Goal: Task Accomplishment & Management: Use online tool/utility

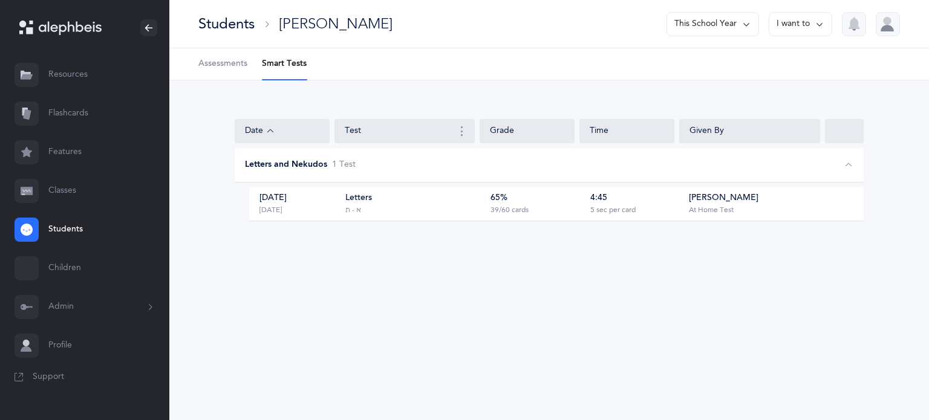
click at [218, 36] on div "Students [PERSON_NAME] This School Year I want to" at bounding box center [549, 24] width 760 height 48
click at [220, 28] on div "Students" at bounding box center [226, 24] width 56 height 20
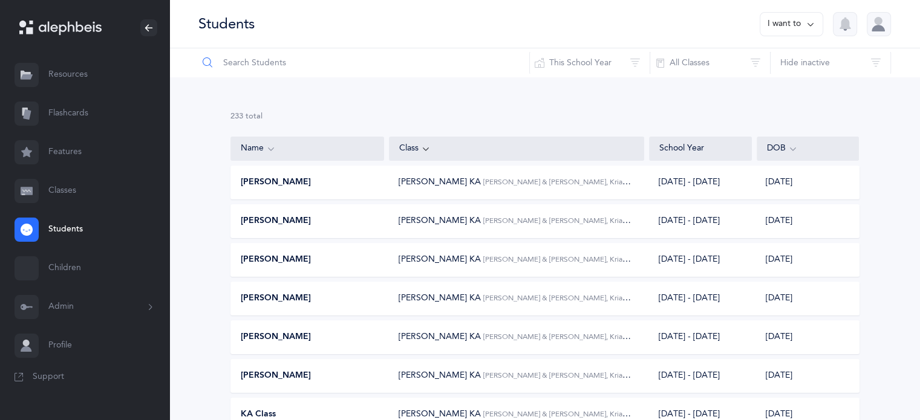
click at [264, 60] on input "text" at bounding box center [364, 62] width 332 height 29
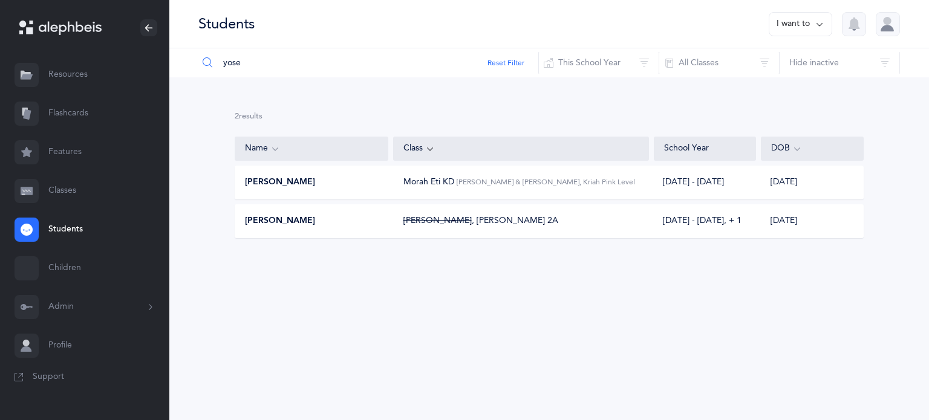
type input "yose"
click at [273, 212] on div "[PERSON_NAME] [PERSON_NAME] , [PERSON_NAME] 2A [DATE] - [DATE]‪, + 1‬ [DATE]" at bounding box center [549, 221] width 629 height 34
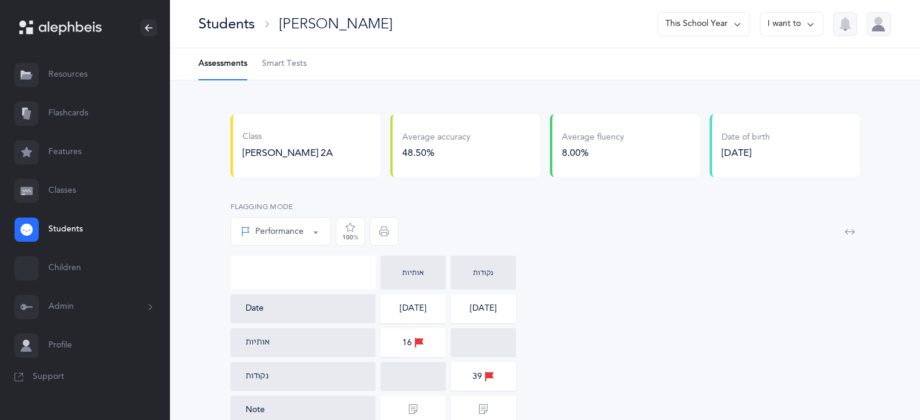
click at [277, 61] on span "Smart Tests" at bounding box center [284, 64] width 45 height 12
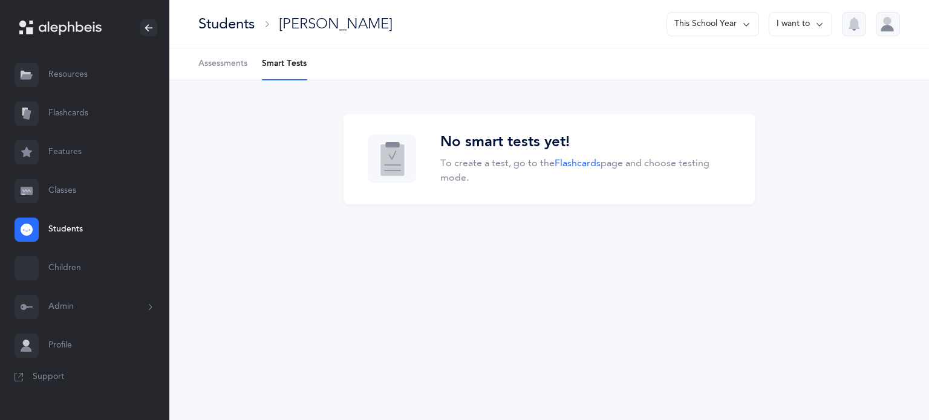
click at [277, 61] on li "Smart Tests" at bounding box center [284, 63] width 45 height 31
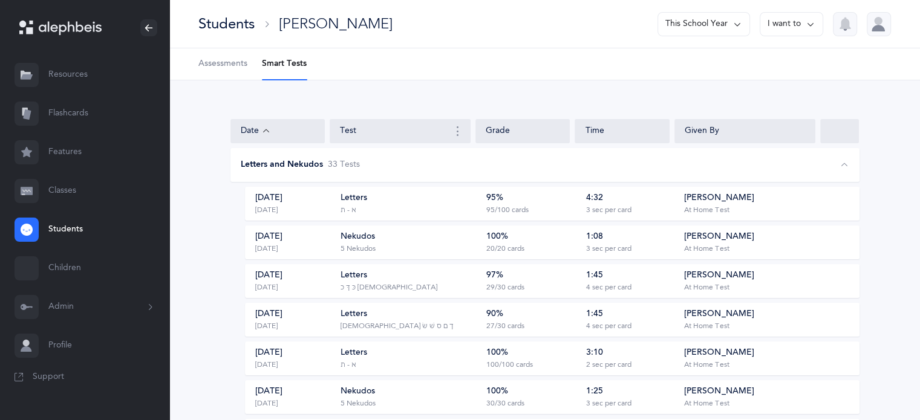
click at [70, 111] on link "Flashcards" at bounding box center [84, 113] width 169 height 39
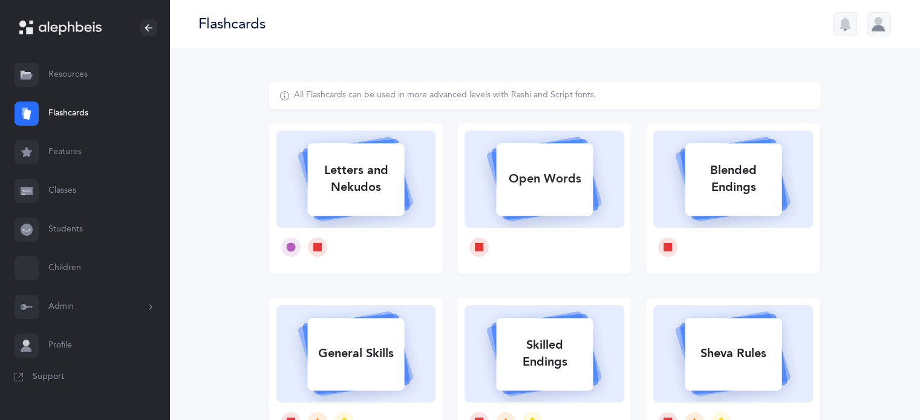
click at [394, 221] on icon at bounding box center [356, 177] width 144 height 101
select select "27"
select select "single"
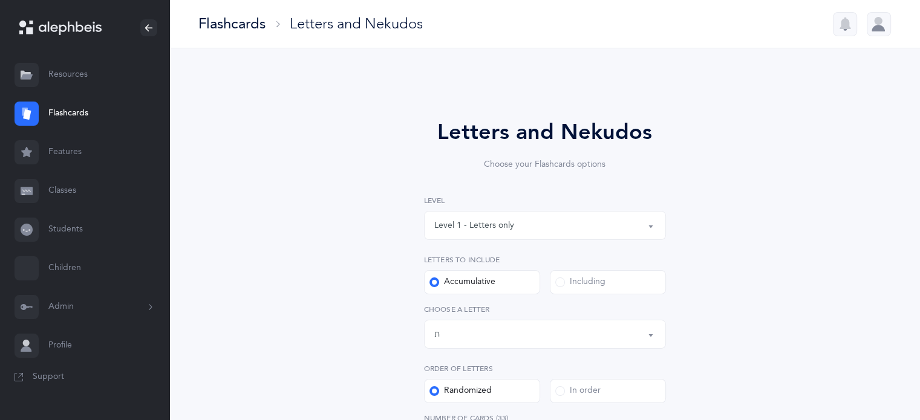
click at [652, 228] on button "Level 1 - Letters only" at bounding box center [545, 225] width 242 height 29
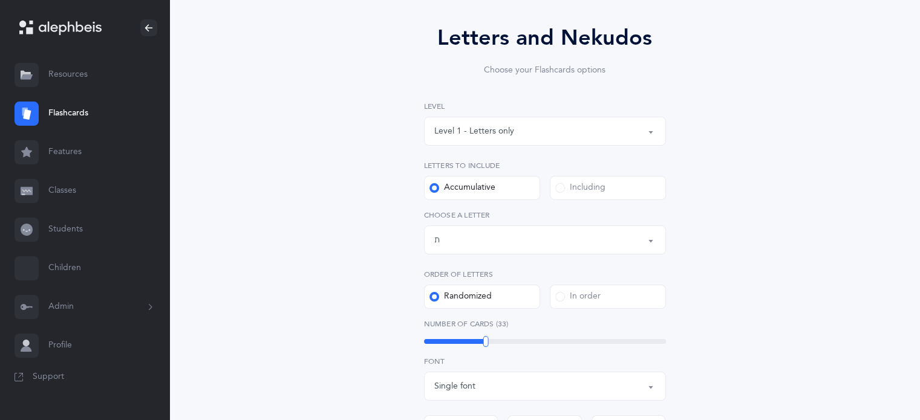
scroll to position [121, 0]
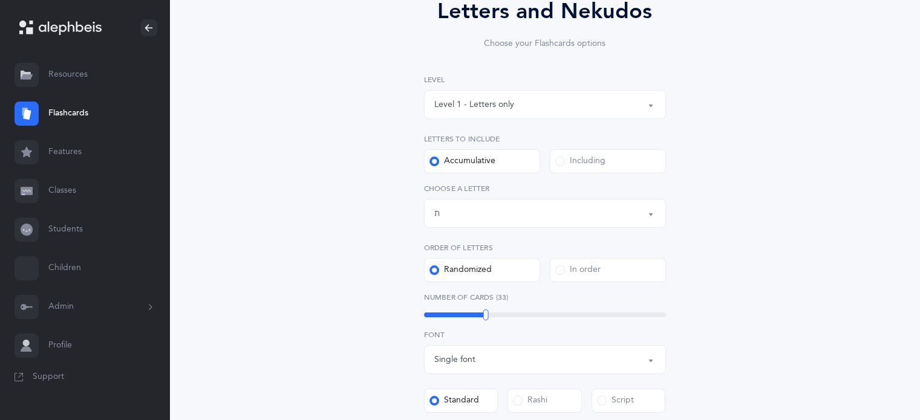
click at [559, 166] on div "Including" at bounding box center [580, 161] width 50 height 12
click at [0, 0] on input "Including" at bounding box center [0, 0] width 0 height 0
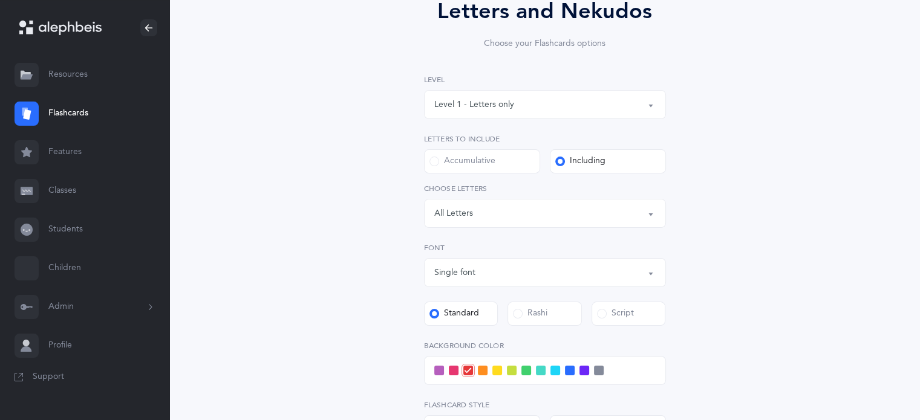
click at [650, 215] on button "Letters: All Letters" at bounding box center [545, 213] width 242 height 29
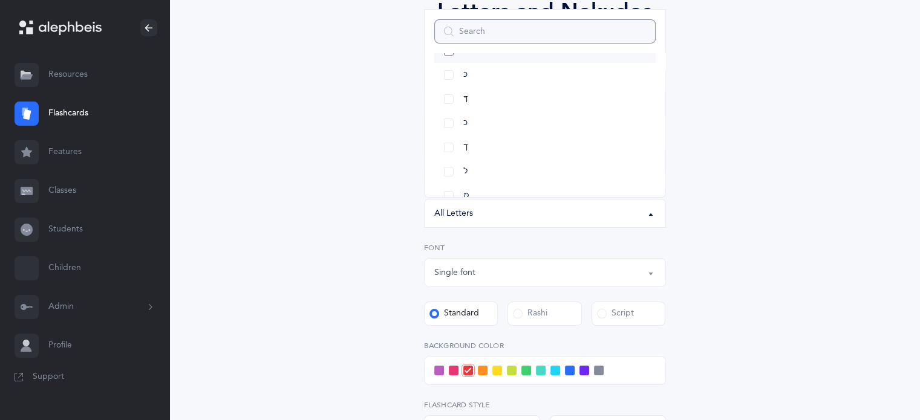
scroll to position [302, 0]
click at [448, 109] on link "כ" at bounding box center [544, 111] width 221 height 24
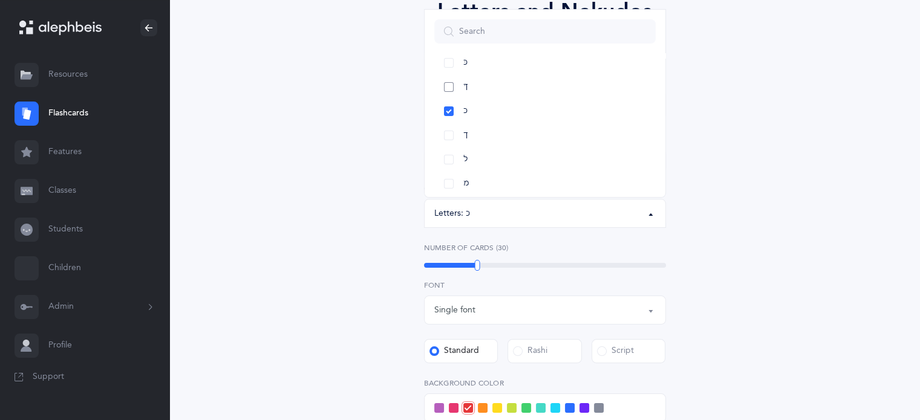
drag, startPoint x: 443, startPoint y: 93, endPoint x: 446, endPoint y: 76, distance: 17.2
click at [443, 88] on link "ךּ" at bounding box center [544, 87] width 221 height 24
click at [446, 60] on link "כּ" at bounding box center [544, 63] width 221 height 24
select select "82"
click at [448, 130] on link "ך" at bounding box center [544, 135] width 221 height 24
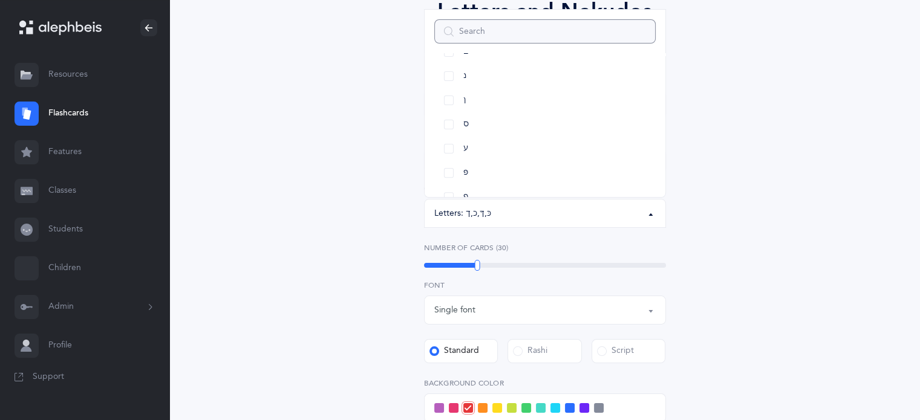
scroll to position [484, 0]
click at [449, 147] on link "פּ" at bounding box center [544, 147] width 221 height 24
click at [448, 164] on link "פ" at bounding box center [544, 172] width 221 height 24
click at [446, 192] on link "ף" at bounding box center [544, 196] width 221 height 24
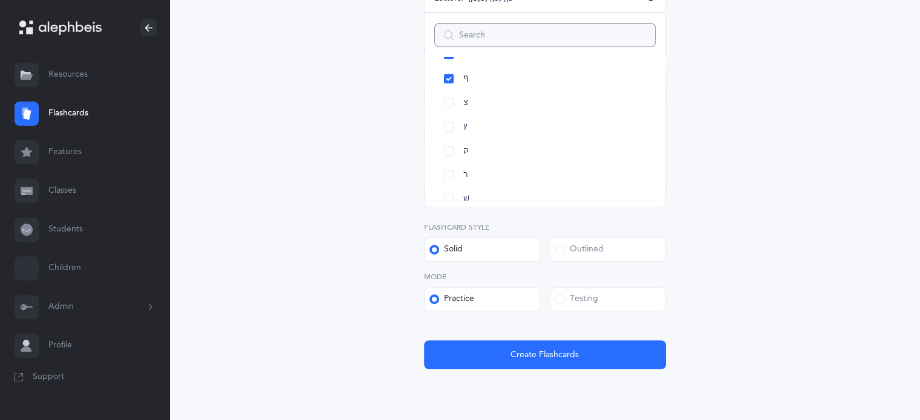
scroll to position [363, 0]
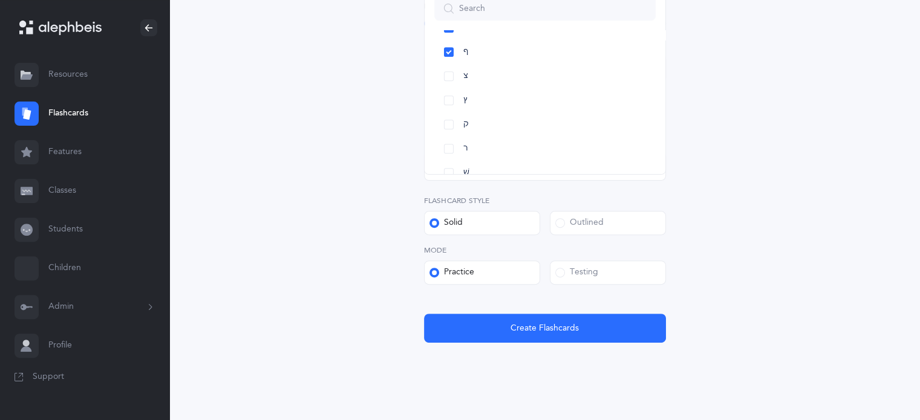
click at [569, 275] on div "Testing" at bounding box center [576, 273] width 43 height 12
click at [0, 0] on input "Testing" at bounding box center [0, 0] width 0 height 0
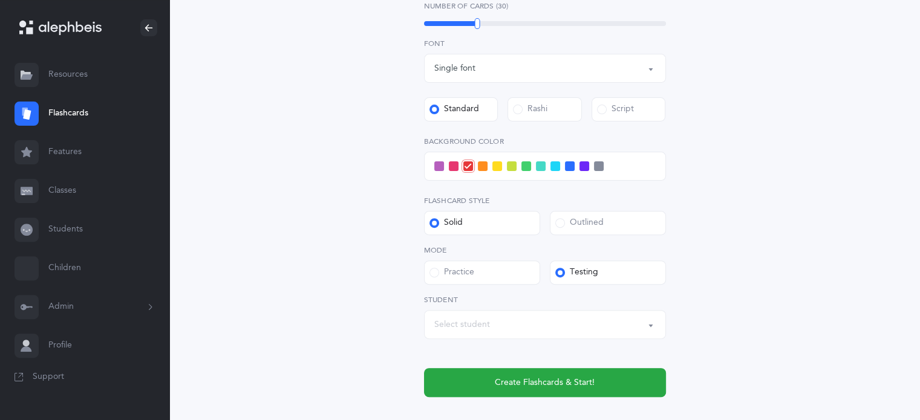
click at [646, 322] on button "Select student" at bounding box center [545, 324] width 242 height 29
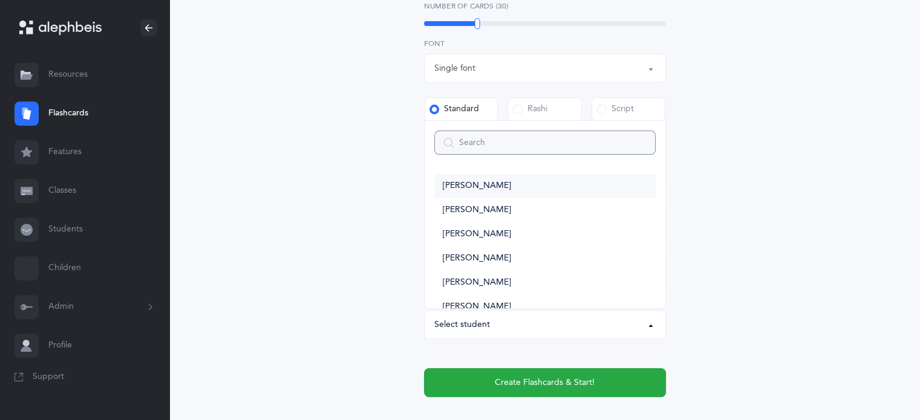
type input "y"
select select
type input "yo"
select select
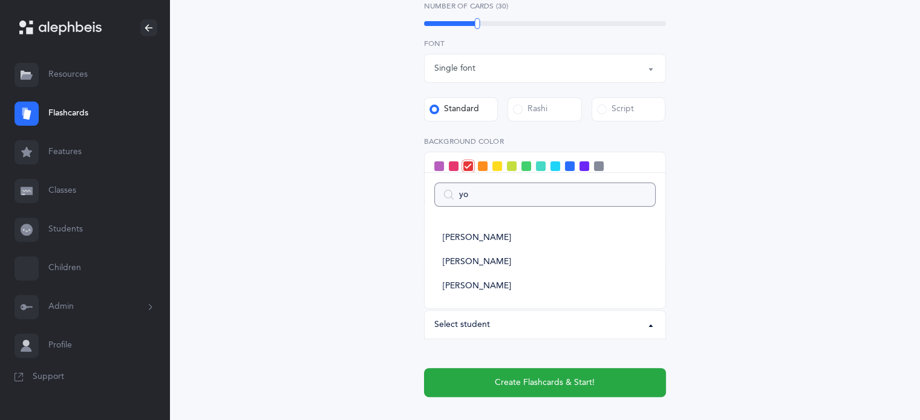
type input "yos"
select select
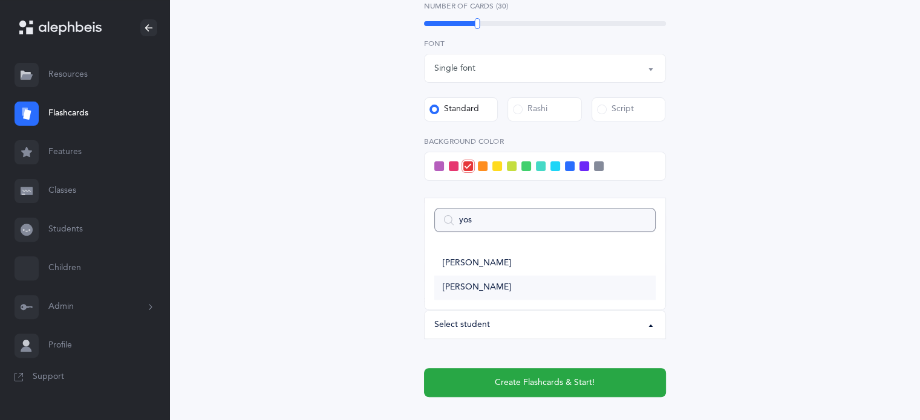
type input "yos"
click at [472, 284] on span "[PERSON_NAME]" at bounding box center [477, 287] width 68 height 11
select select "14285"
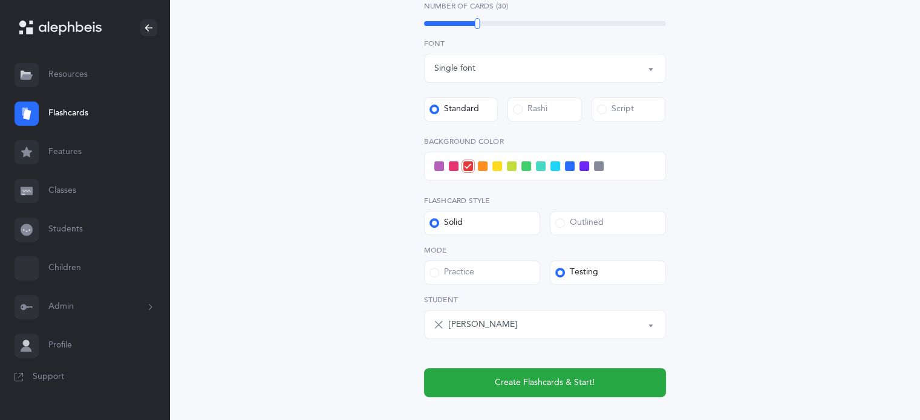
click at [567, 166] on span at bounding box center [570, 166] width 10 height 10
click at [0, 0] on input "checkbox" at bounding box center [0, 0] width 0 height 0
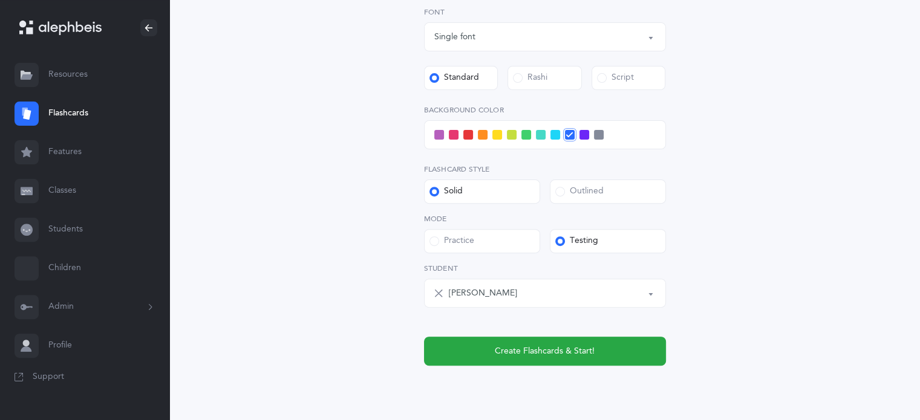
scroll to position [436, 0]
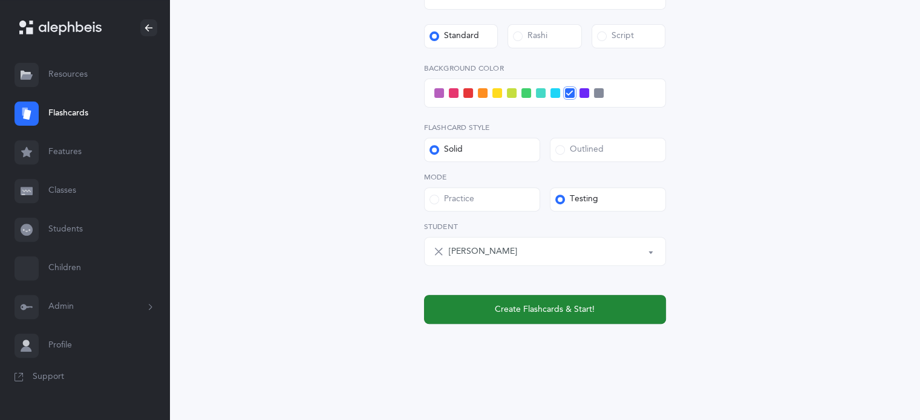
click at [548, 309] on span "Create Flashcards & Start!" at bounding box center [545, 310] width 100 height 13
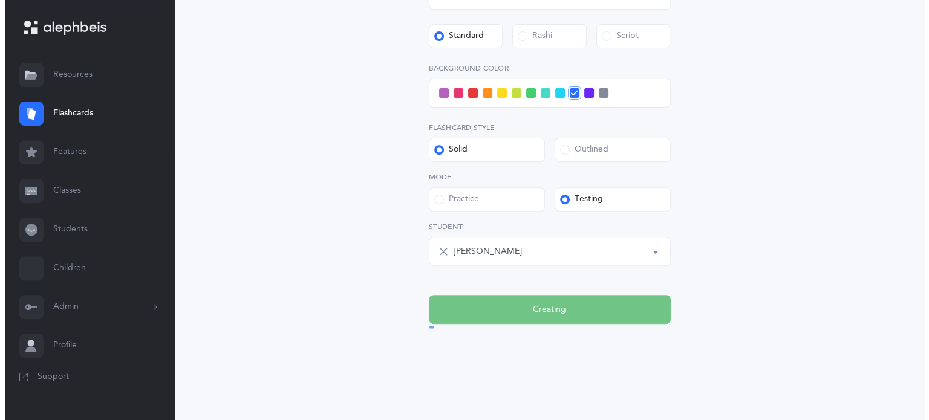
scroll to position [0, 0]
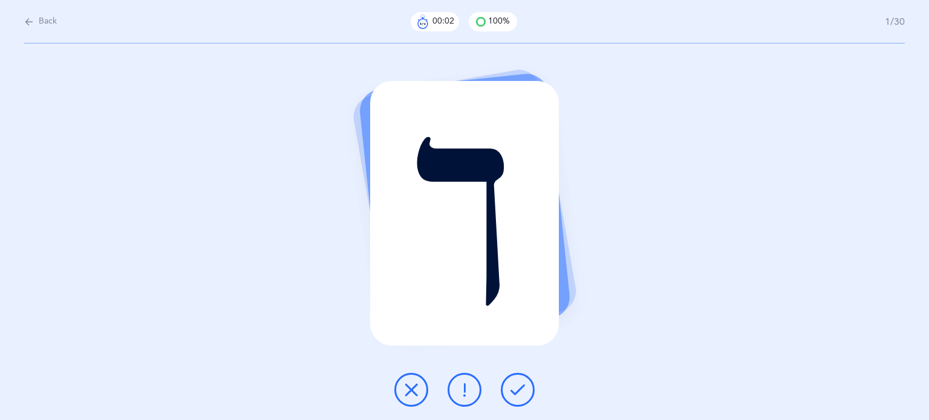
click at [518, 392] on icon at bounding box center [517, 390] width 15 height 15
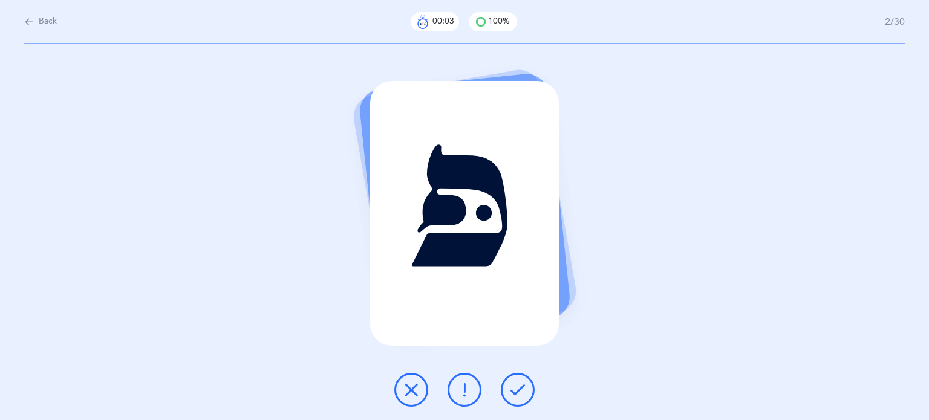
click at [518, 392] on icon at bounding box center [517, 390] width 15 height 15
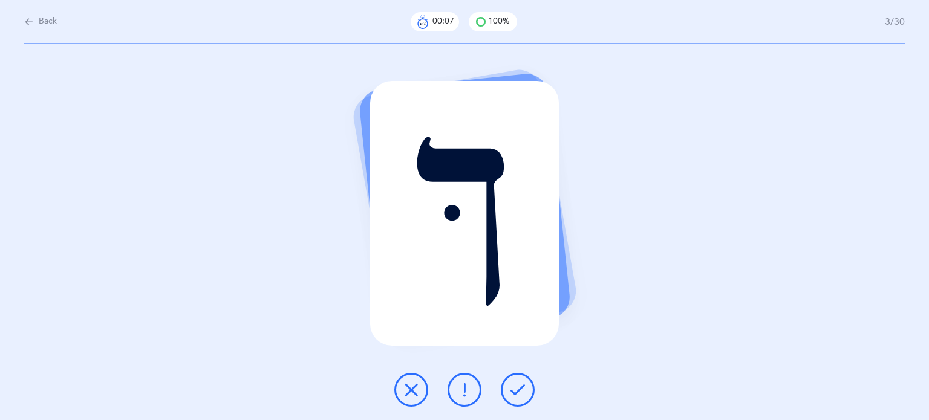
click at [516, 393] on icon at bounding box center [517, 390] width 15 height 15
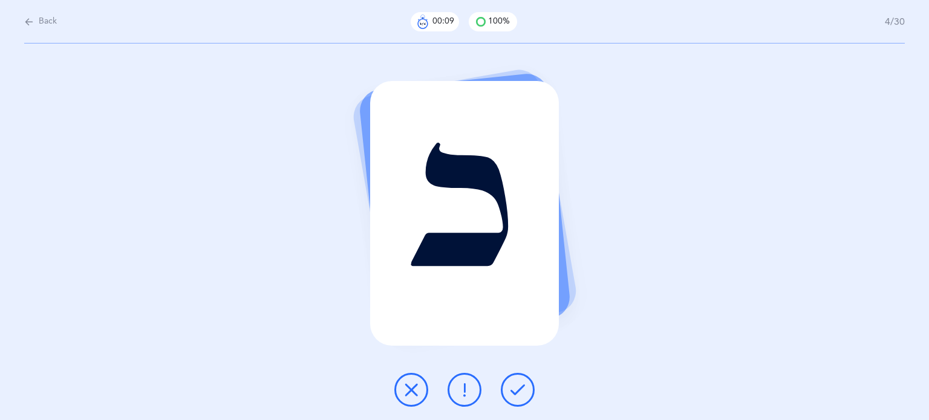
click at [515, 393] on icon at bounding box center [517, 390] width 15 height 15
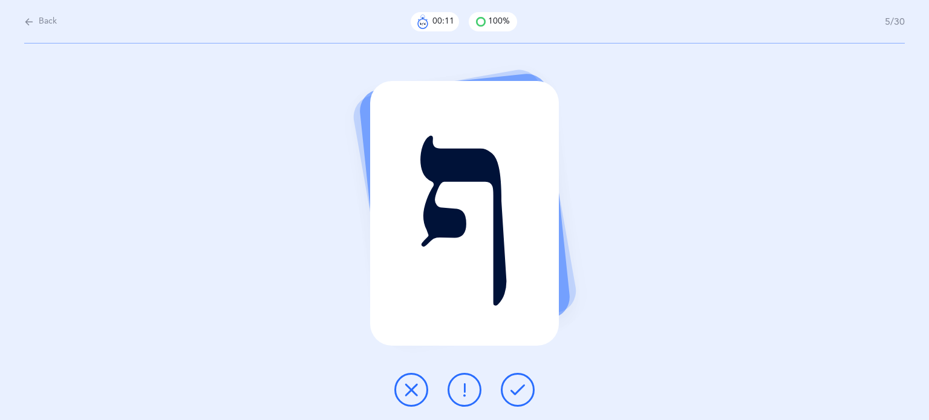
click at [515, 393] on icon at bounding box center [517, 390] width 15 height 15
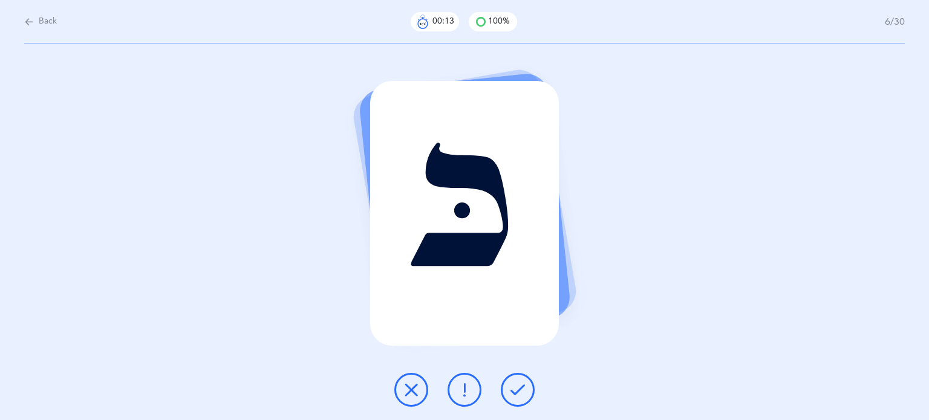
click at [516, 393] on icon at bounding box center [517, 390] width 15 height 15
click at [517, 391] on icon at bounding box center [517, 390] width 15 height 15
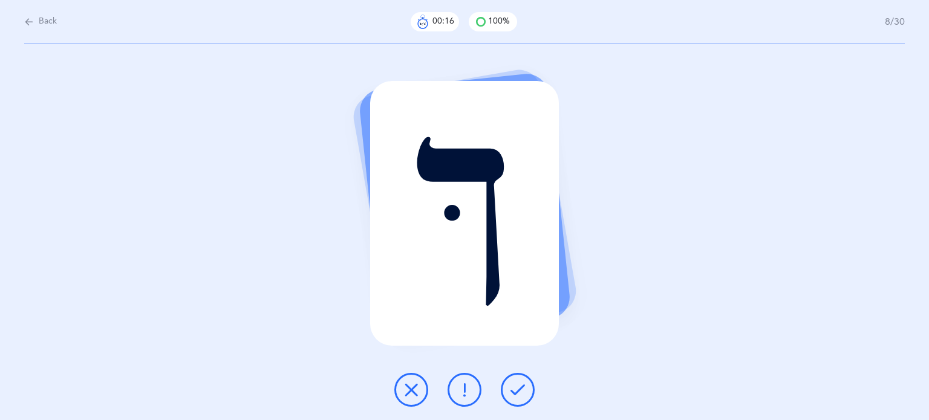
click at [517, 391] on icon at bounding box center [517, 390] width 15 height 15
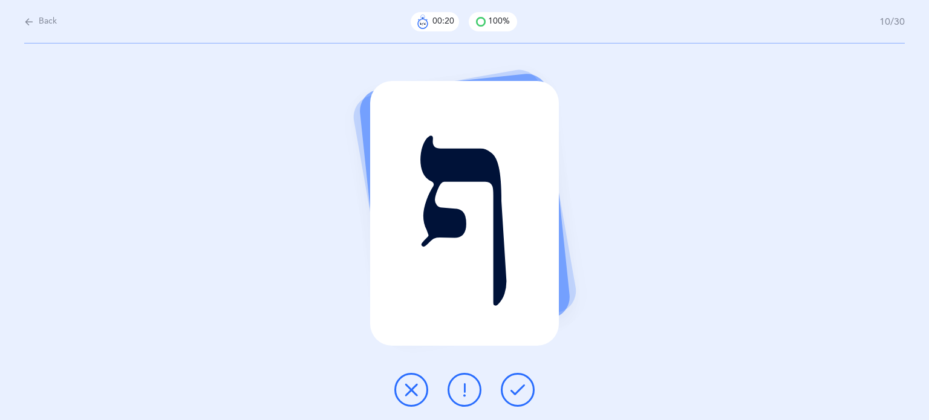
click at [517, 390] on icon at bounding box center [517, 390] width 15 height 15
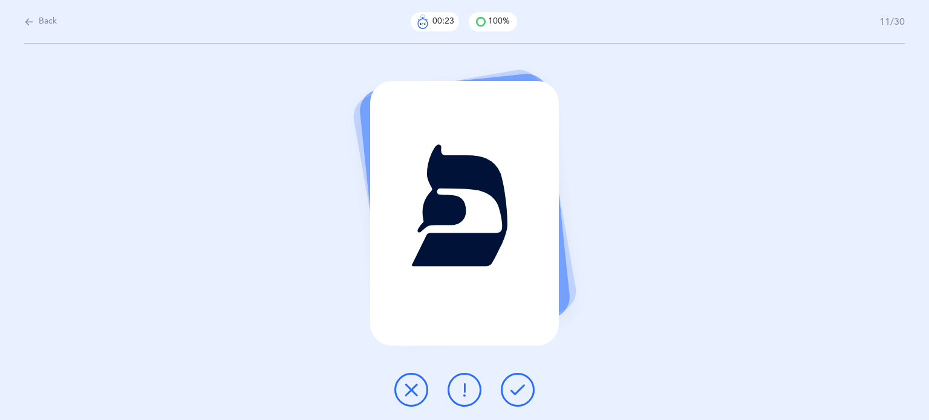
click at [515, 388] on icon at bounding box center [517, 390] width 15 height 15
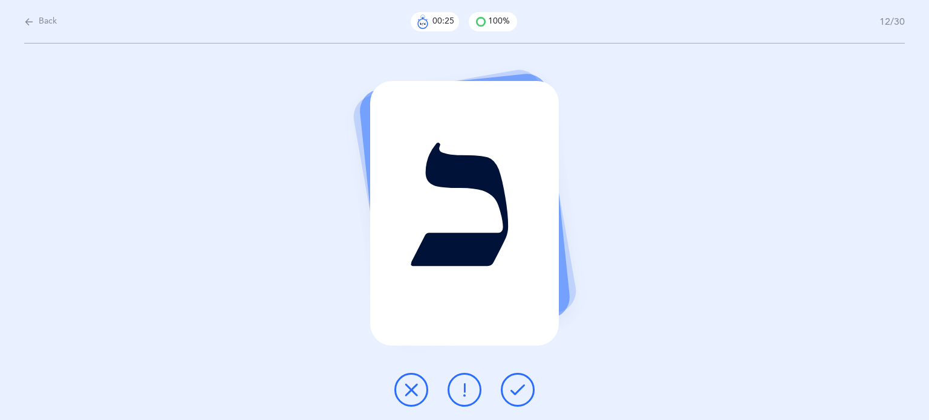
click at [515, 388] on icon at bounding box center [517, 390] width 15 height 15
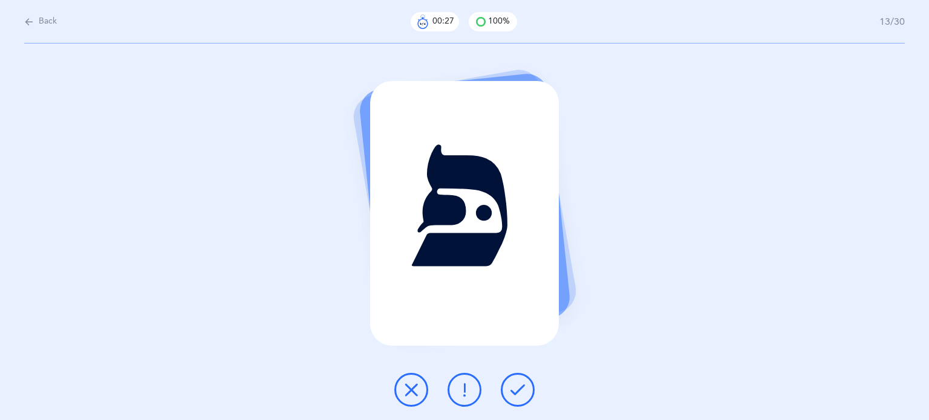
click at [515, 388] on icon at bounding box center [517, 390] width 15 height 15
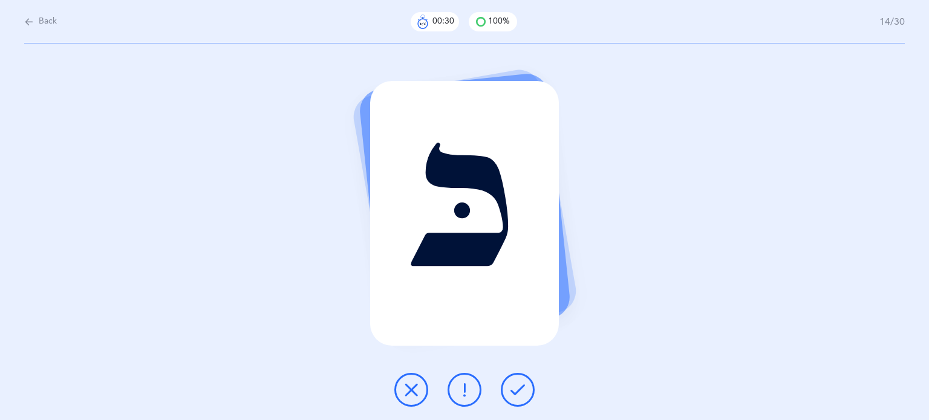
click at [515, 388] on icon at bounding box center [517, 390] width 15 height 15
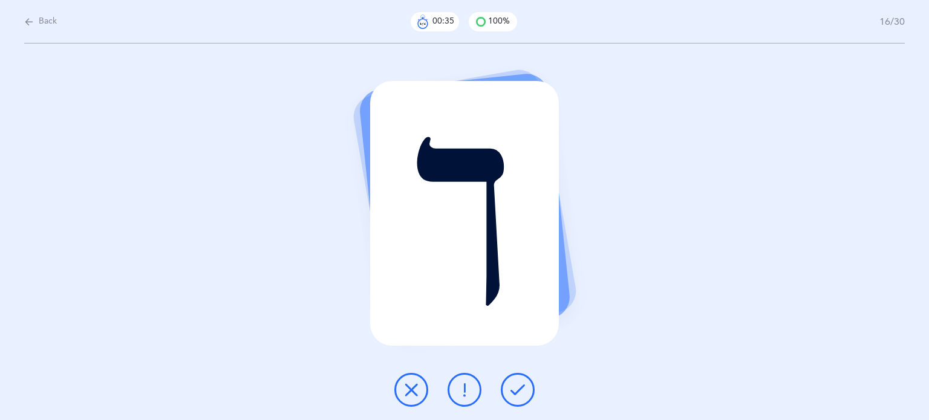
click at [515, 388] on icon at bounding box center [517, 390] width 15 height 15
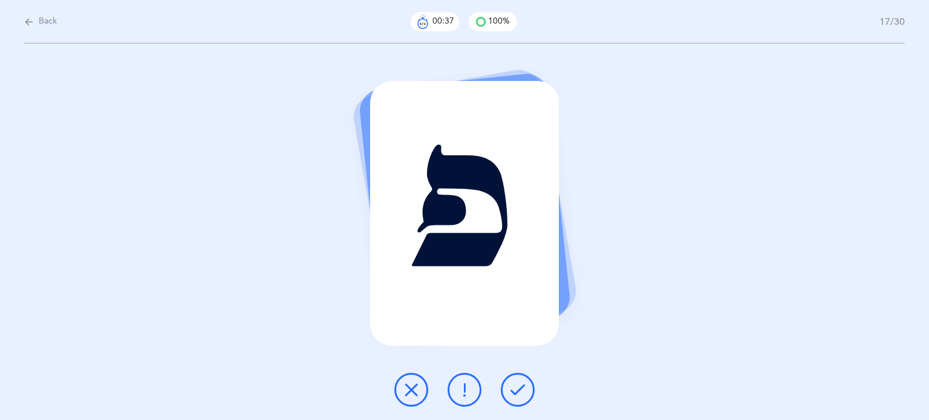
click at [515, 388] on icon at bounding box center [517, 390] width 15 height 15
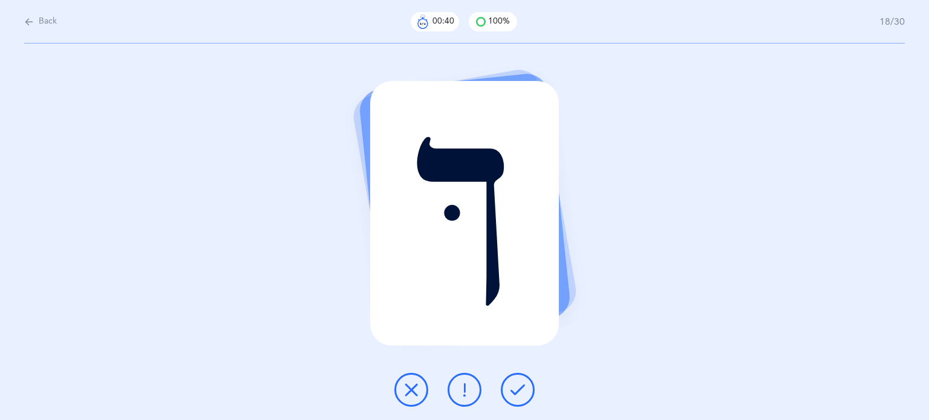
click at [515, 388] on icon at bounding box center [517, 390] width 15 height 15
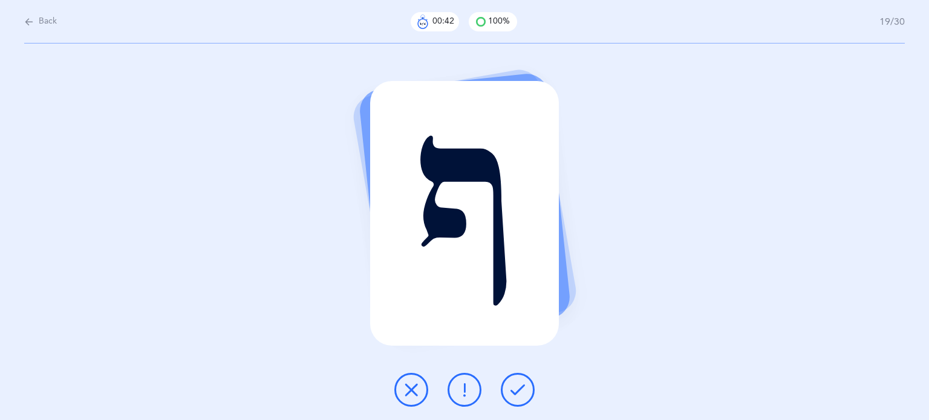
click at [515, 388] on icon at bounding box center [517, 390] width 15 height 15
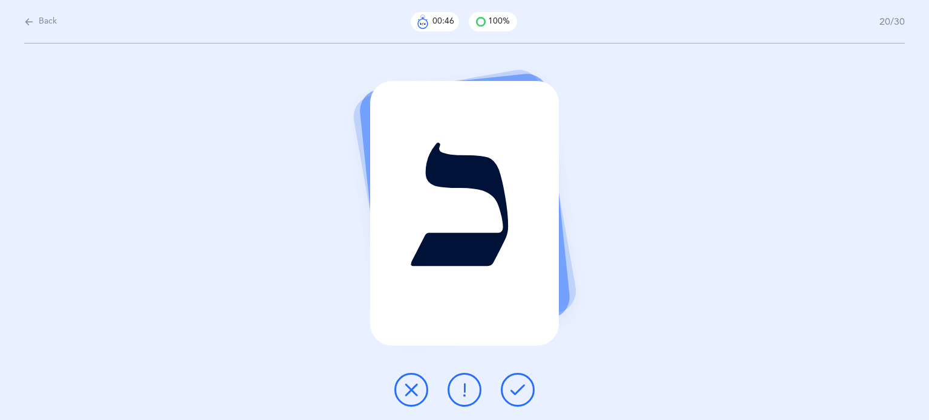
click at [515, 387] on icon at bounding box center [517, 390] width 15 height 15
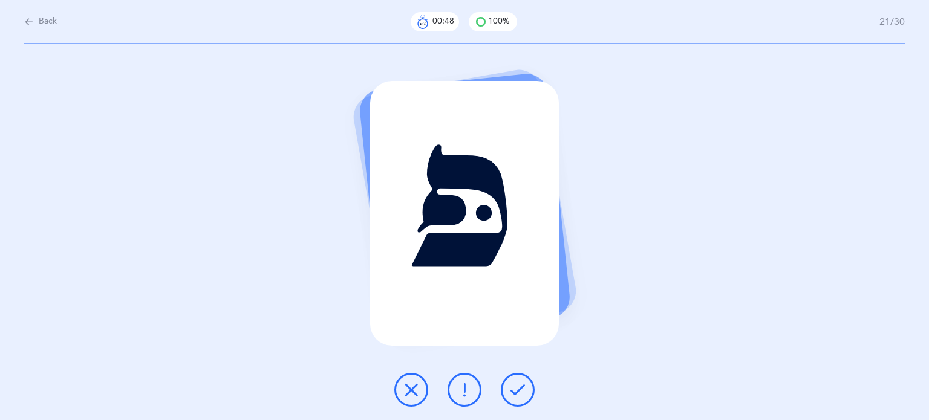
click at [515, 387] on icon at bounding box center [517, 390] width 15 height 15
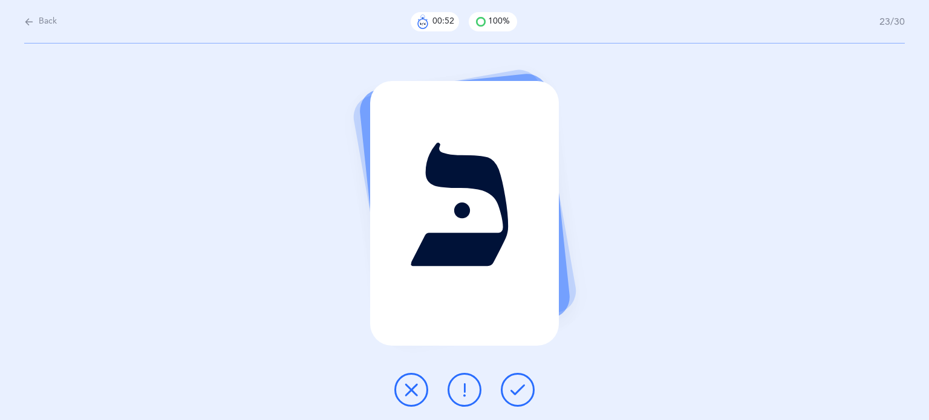
click at [515, 386] on icon at bounding box center [517, 390] width 15 height 15
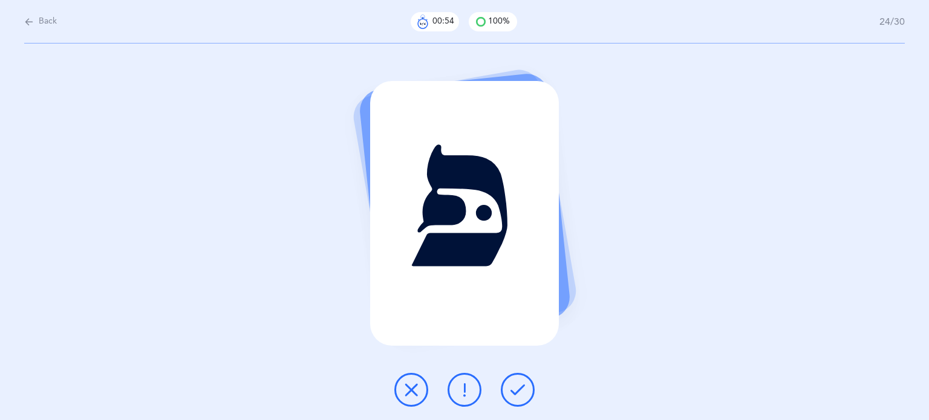
click at [517, 386] on icon at bounding box center [517, 390] width 15 height 15
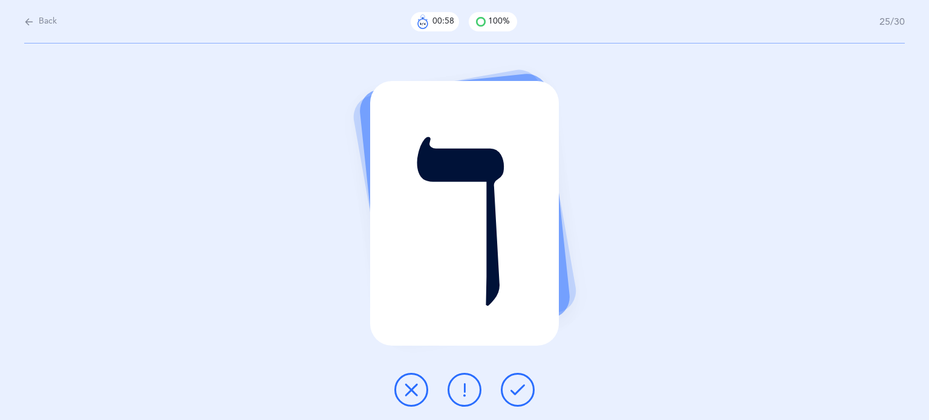
click at [517, 386] on icon at bounding box center [517, 390] width 15 height 15
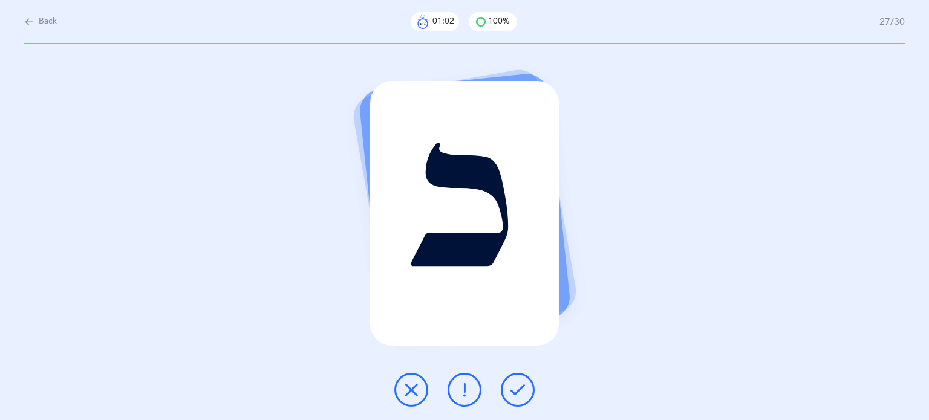
click at [517, 386] on icon at bounding box center [517, 390] width 15 height 15
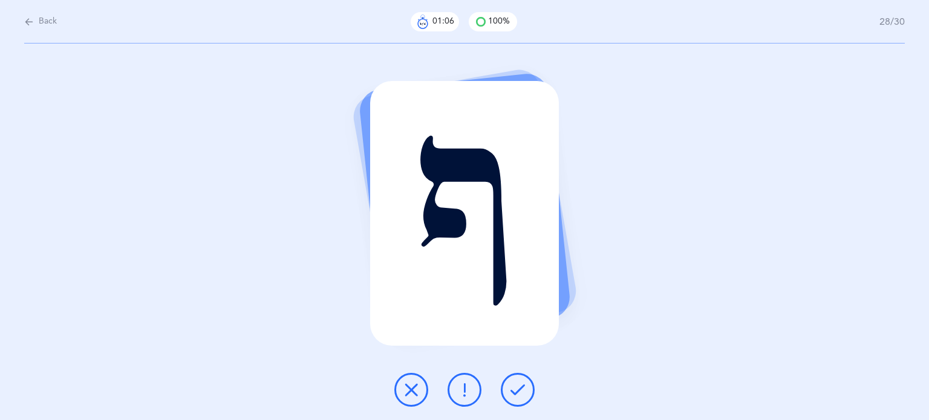
click at [518, 386] on icon at bounding box center [517, 390] width 15 height 15
click at [518, 385] on icon at bounding box center [517, 390] width 15 height 15
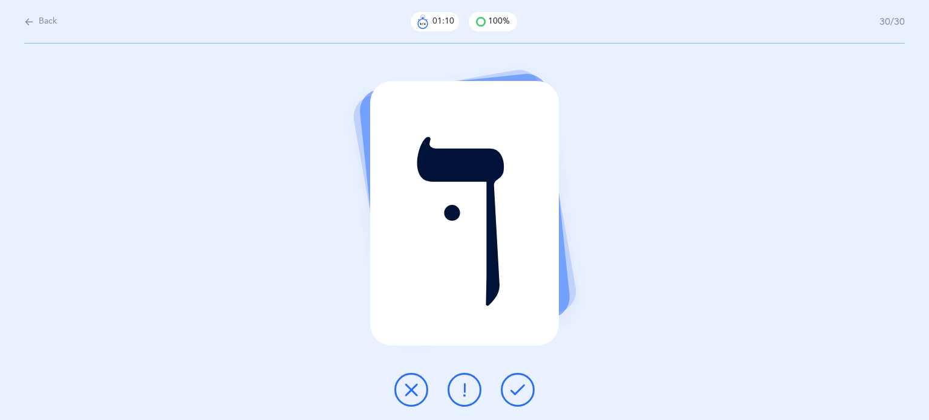
click at [518, 384] on icon at bounding box center [517, 390] width 15 height 15
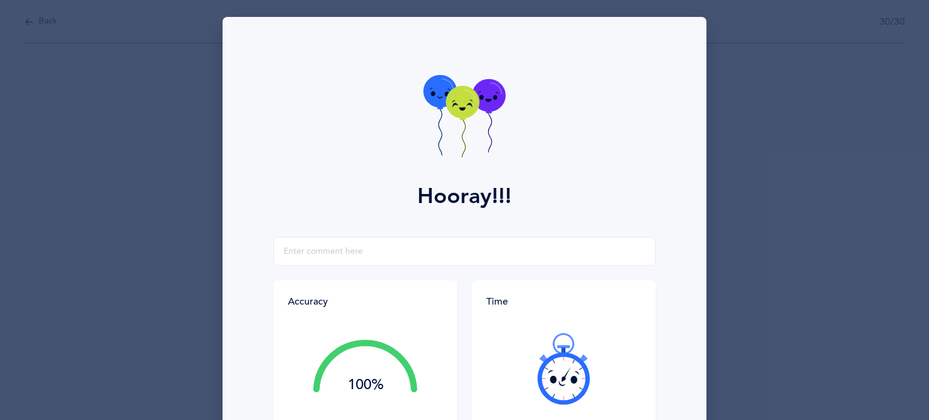
click at [520, 380] on div at bounding box center [563, 369] width 155 height 102
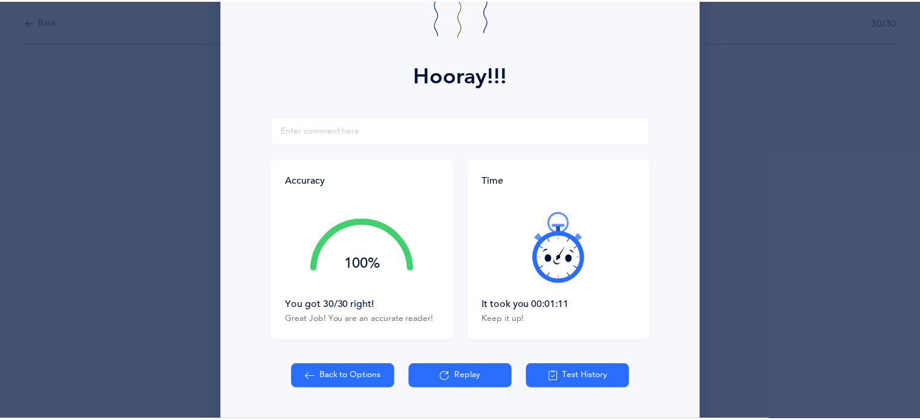
scroll to position [155, 0]
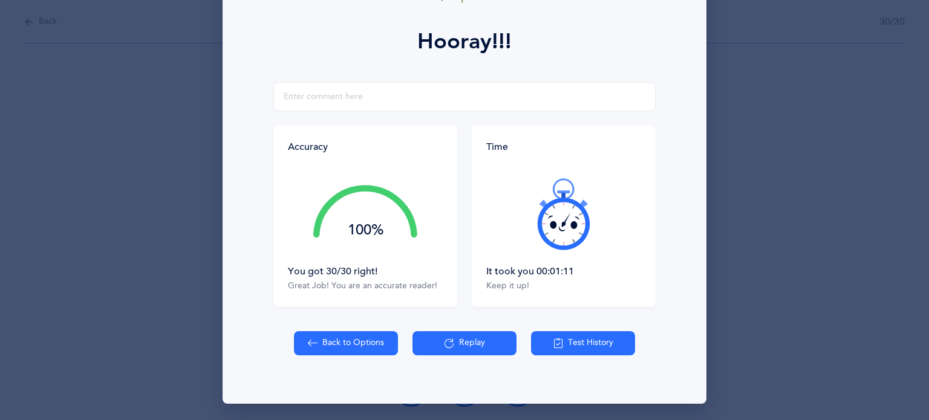
click at [583, 337] on button "Test History" at bounding box center [583, 343] width 104 height 24
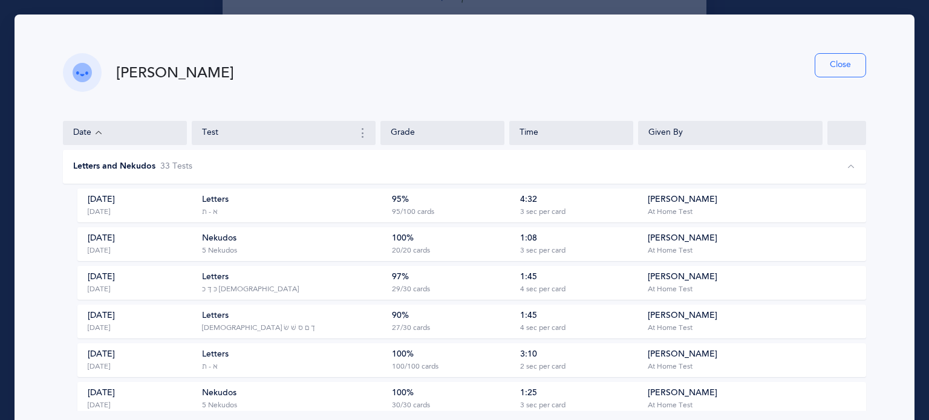
click at [823, 67] on button "Close" at bounding box center [840, 65] width 51 height 24
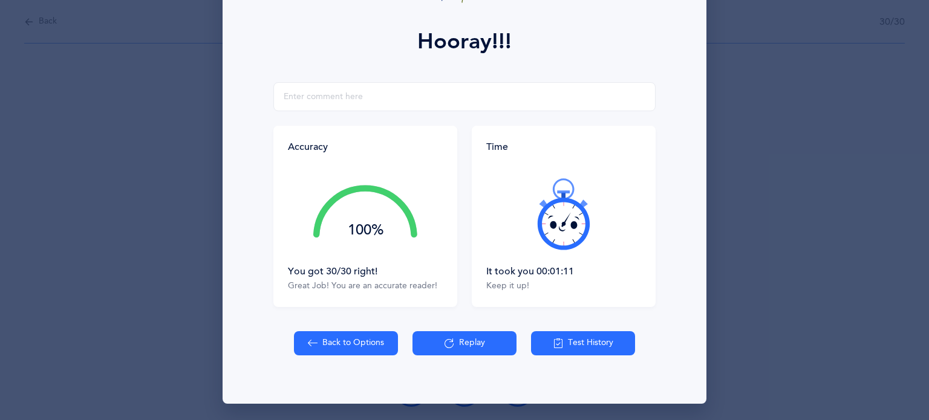
click at [341, 346] on button "Back to Options" at bounding box center [346, 343] width 104 height 24
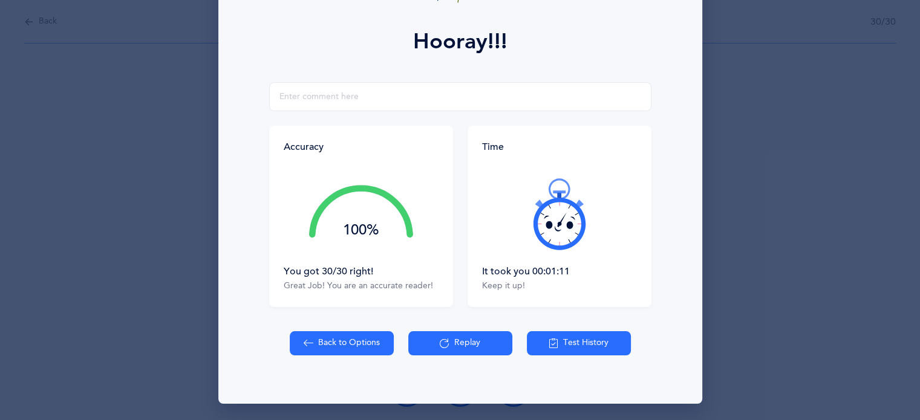
select select "82"
select select "single"
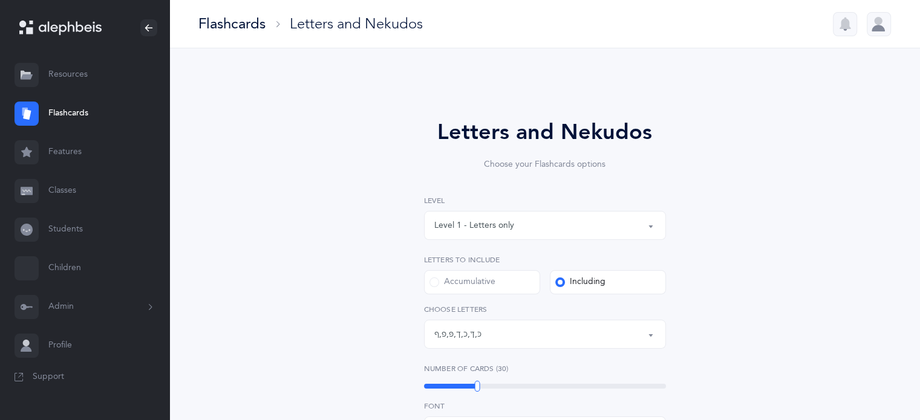
scroll to position [128, 0]
click at [72, 232] on link "Students" at bounding box center [84, 229] width 169 height 39
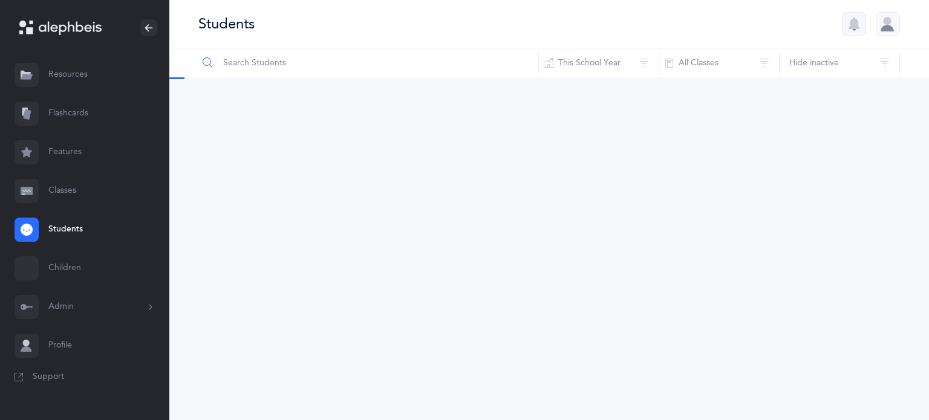
click at [289, 64] on input "text" at bounding box center [368, 62] width 341 height 29
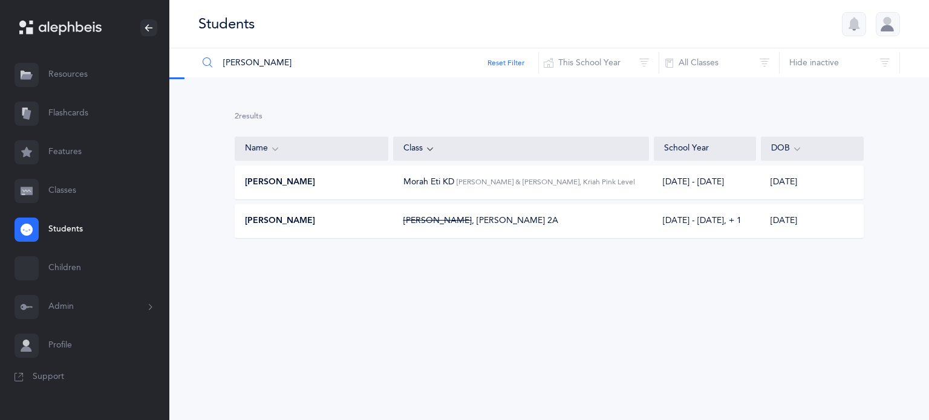
type input "[PERSON_NAME]"
click at [319, 221] on div "[PERSON_NAME]" at bounding box center [312, 221] width 154 height 12
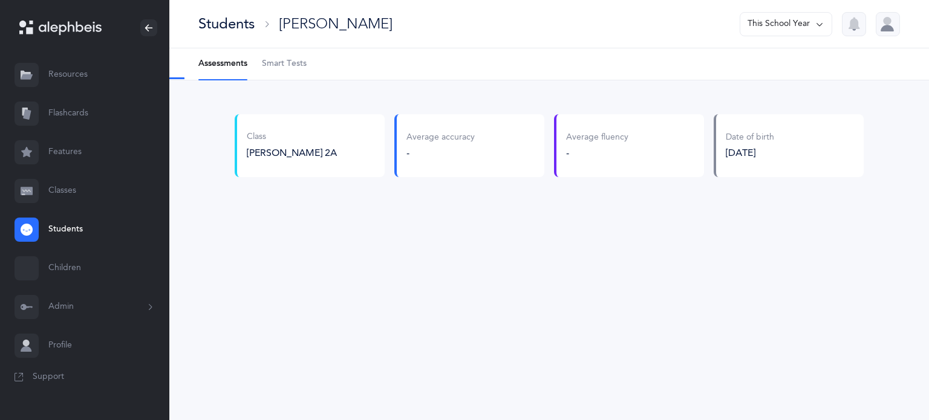
click at [279, 64] on span "Smart Tests" at bounding box center [284, 64] width 45 height 12
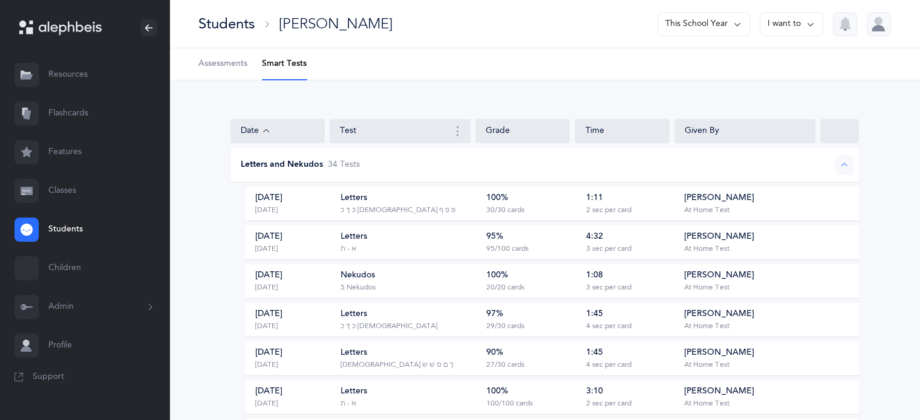
click at [477, 162] on div "Letters and Nekudos 34 Test s" at bounding box center [513, 165] width 565 height 12
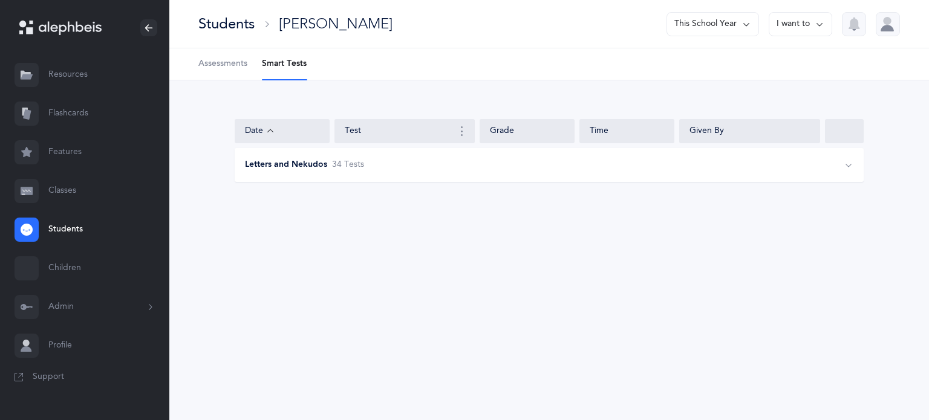
click at [278, 60] on li "Smart Tests" at bounding box center [284, 63] width 45 height 31
click at [351, 165] on span "34 Test s" at bounding box center [348, 165] width 32 height 12
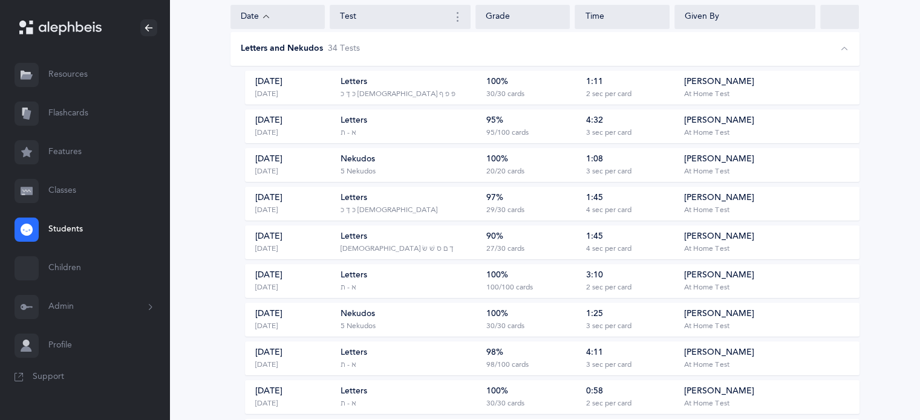
scroll to position [121, 0]
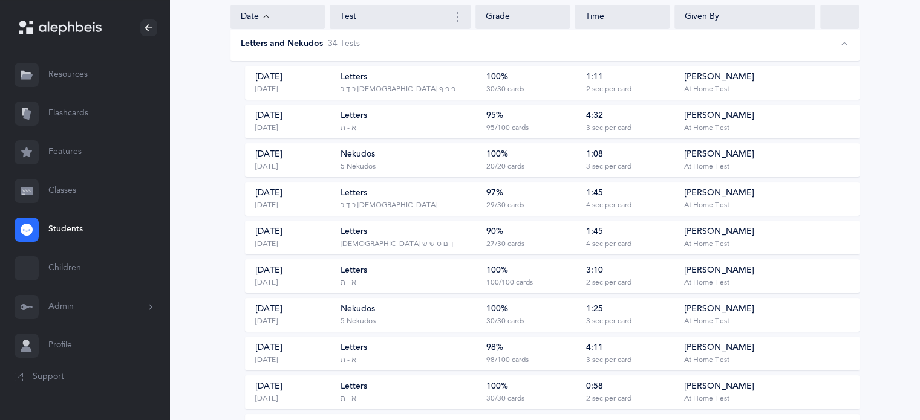
click at [520, 283] on div "100/100 cards" at bounding box center [509, 283] width 47 height 10
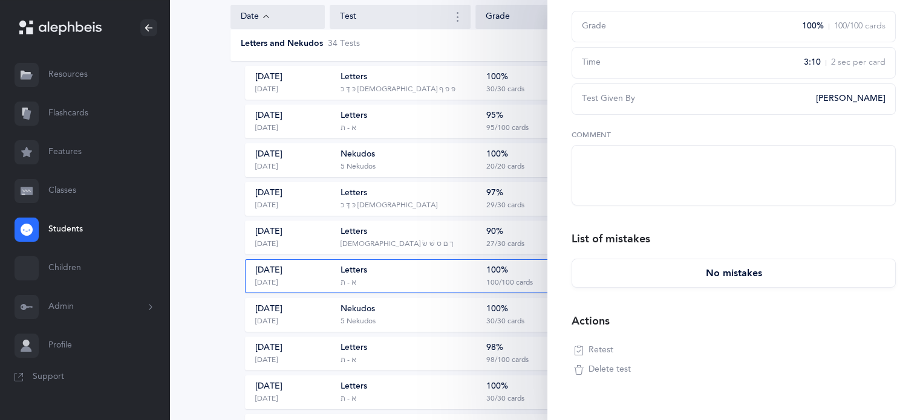
scroll to position [145, 0]
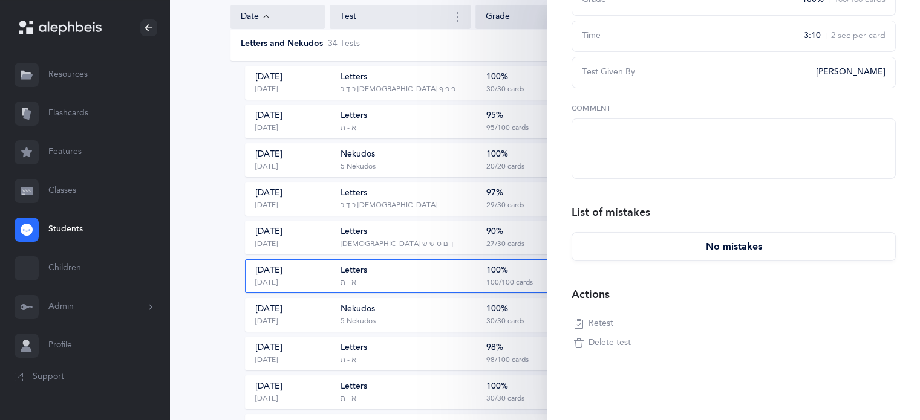
click at [600, 321] on span "Retest" at bounding box center [600, 324] width 25 height 12
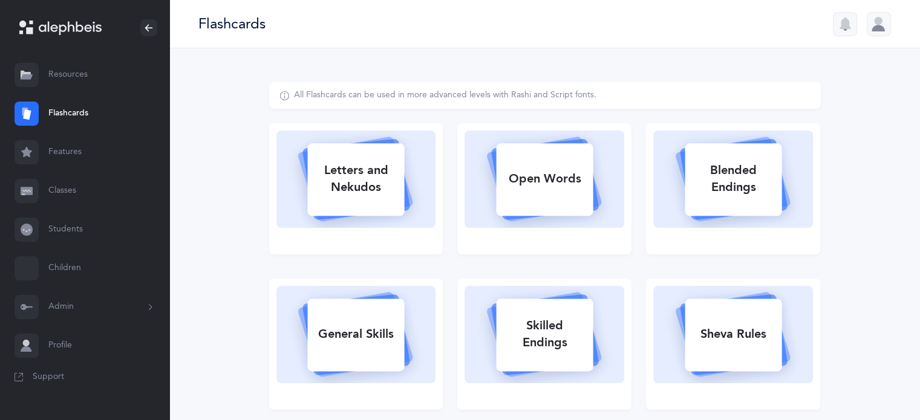
select select
select select "single"
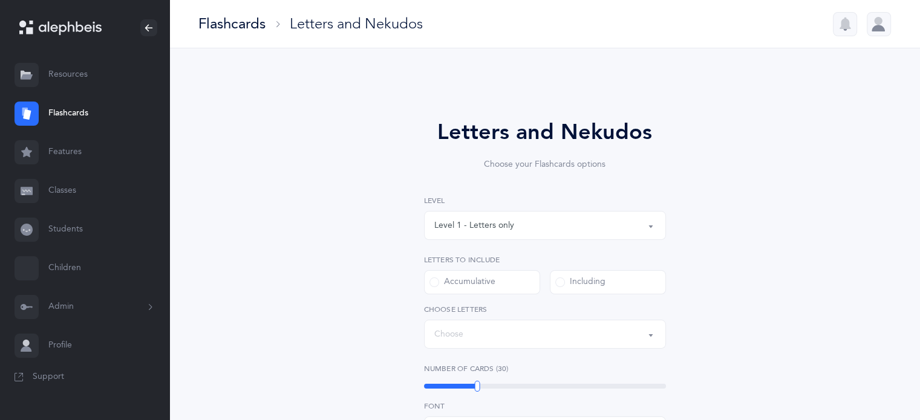
select select "27"
select select "14285"
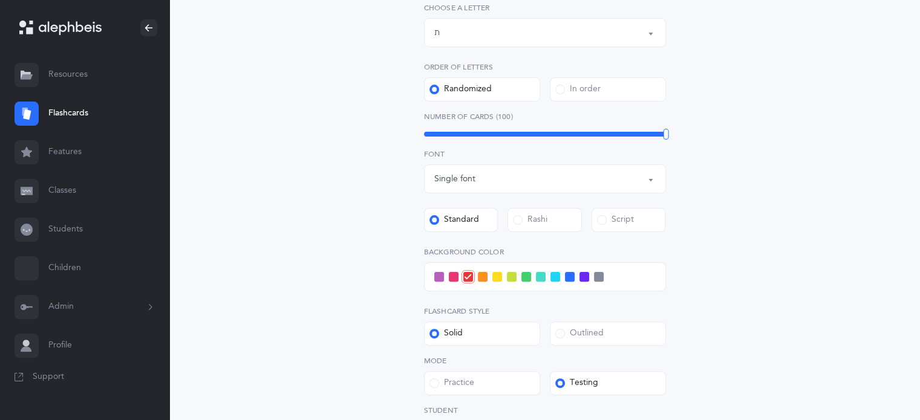
scroll to position [302, 0]
click at [582, 275] on span at bounding box center [584, 277] width 10 height 10
click at [0, 0] on input "checkbox" at bounding box center [0, 0] width 0 height 0
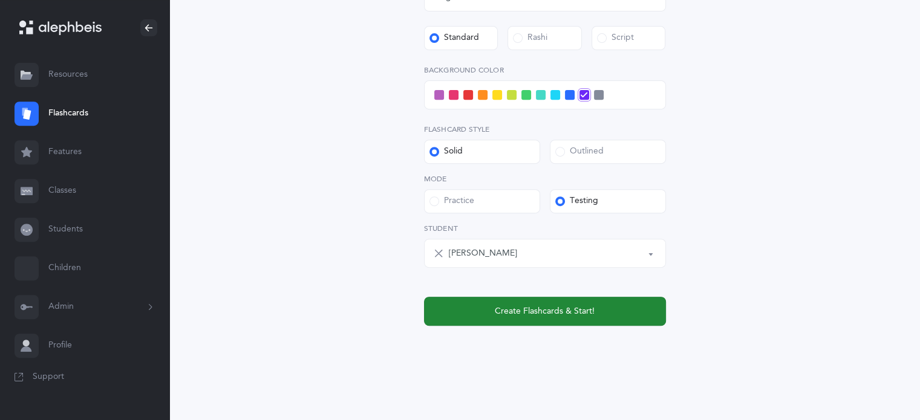
click at [558, 316] on span "Create Flashcards & Start!" at bounding box center [545, 311] width 100 height 13
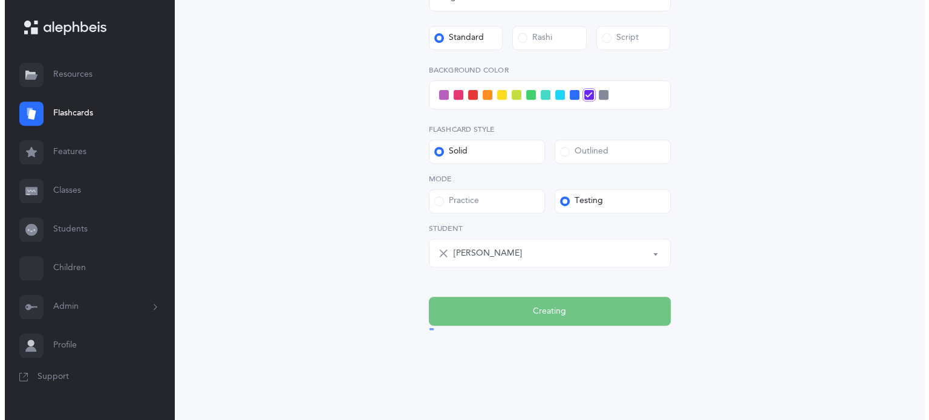
scroll to position [0, 0]
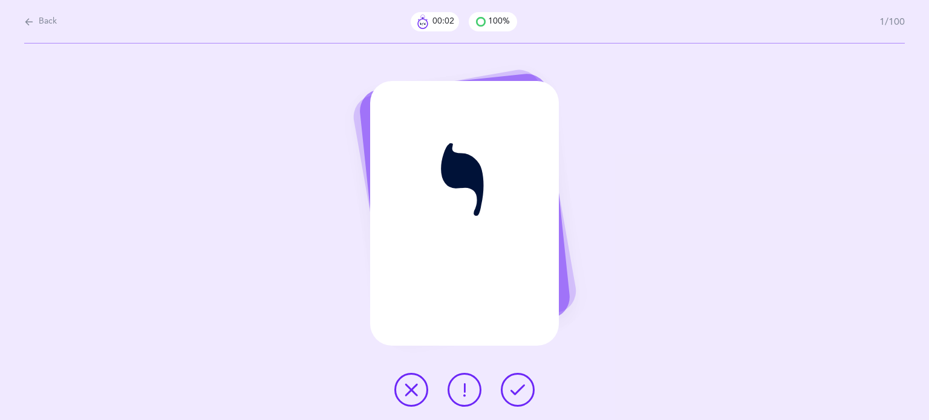
click at [518, 389] on icon at bounding box center [517, 390] width 15 height 15
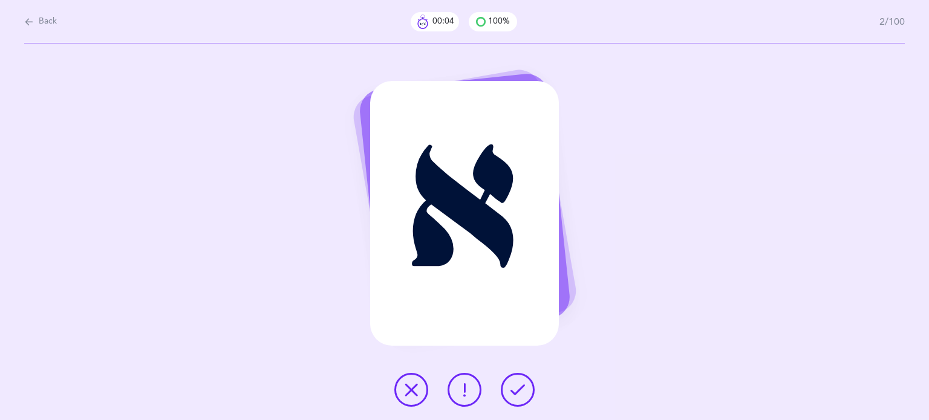
click at [517, 388] on icon at bounding box center [517, 390] width 15 height 15
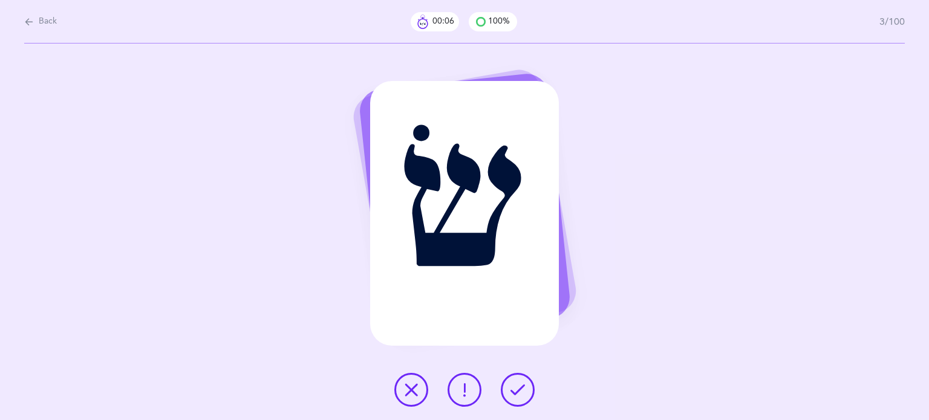
click at [510, 386] on button at bounding box center [518, 390] width 34 height 34
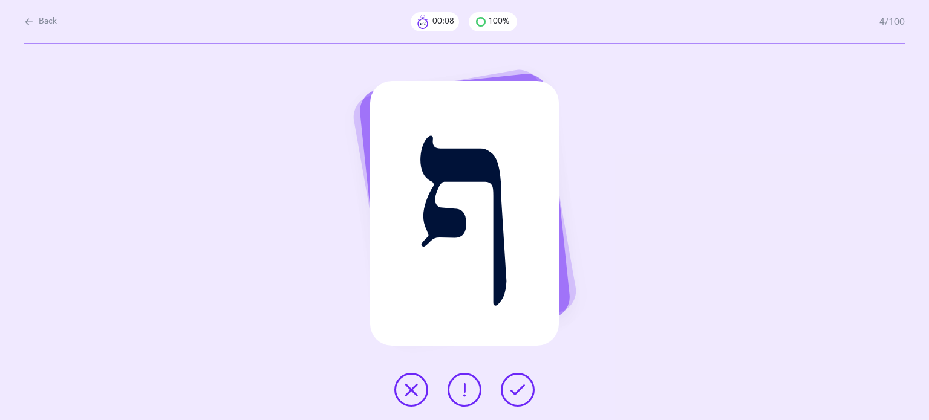
click at [521, 392] on icon at bounding box center [517, 390] width 15 height 15
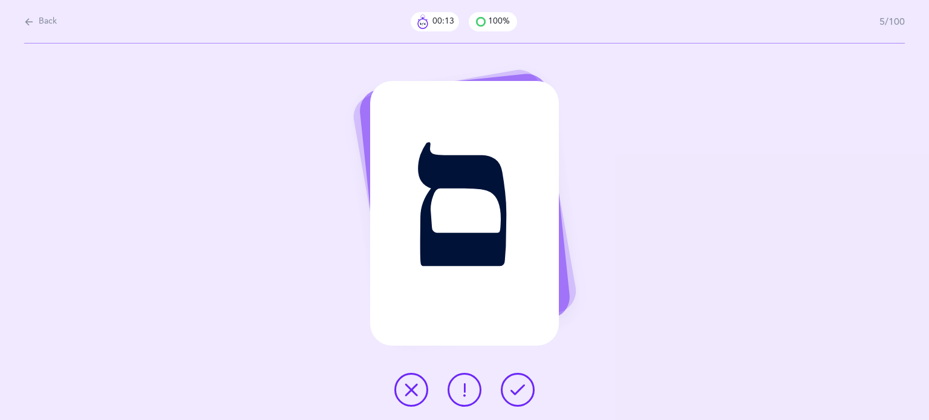
click at [506, 385] on button at bounding box center [518, 390] width 34 height 34
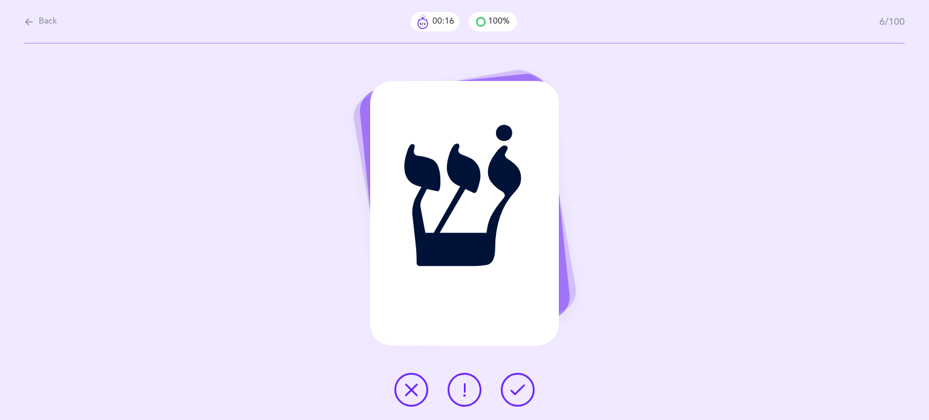
click at [523, 393] on icon at bounding box center [517, 390] width 15 height 15
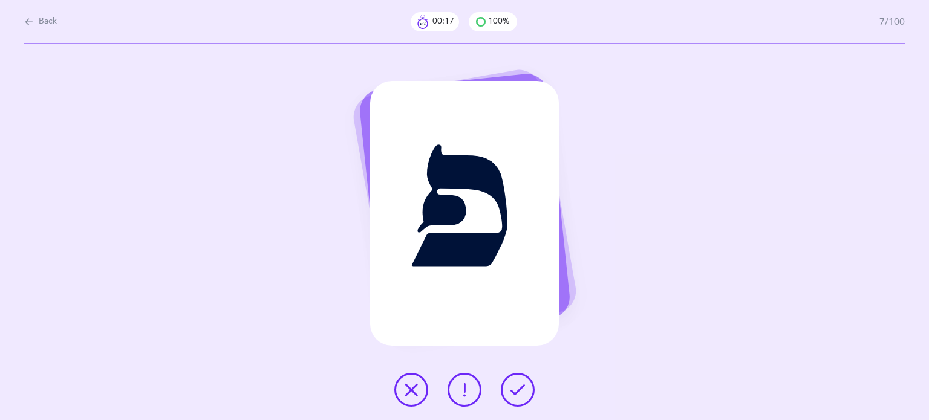
click at [523, 393] on icon at bounding box center [517, 390] width 15 height 15
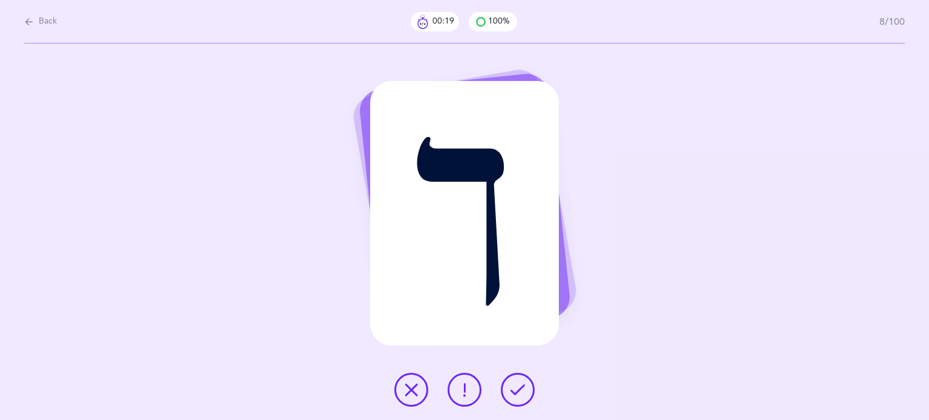
click at [523, 393] on icon at bounding box center [517, 390] width 15 height 15
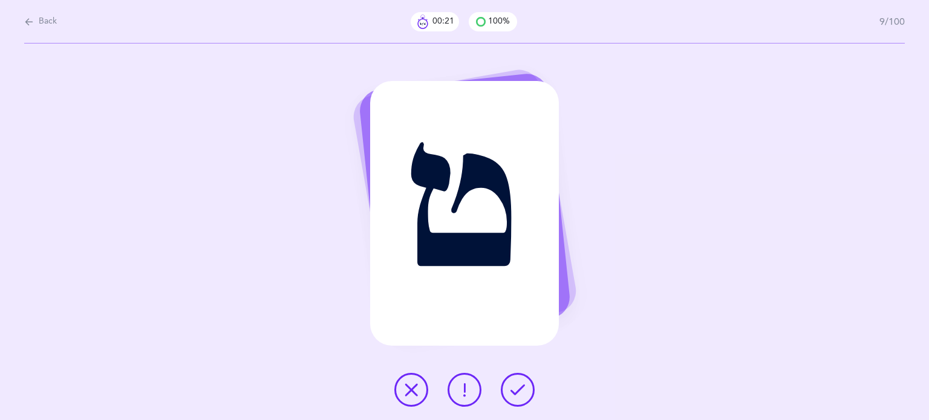
click at [523, 393] on icon at bounding box center [517, 390] width 15 height 15
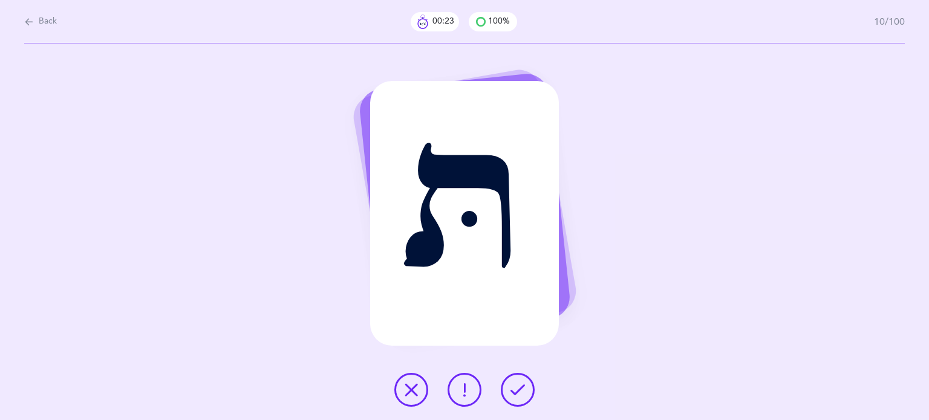
click at [520, 391] on icon at bounding box center [517, 390] width 15 height 15
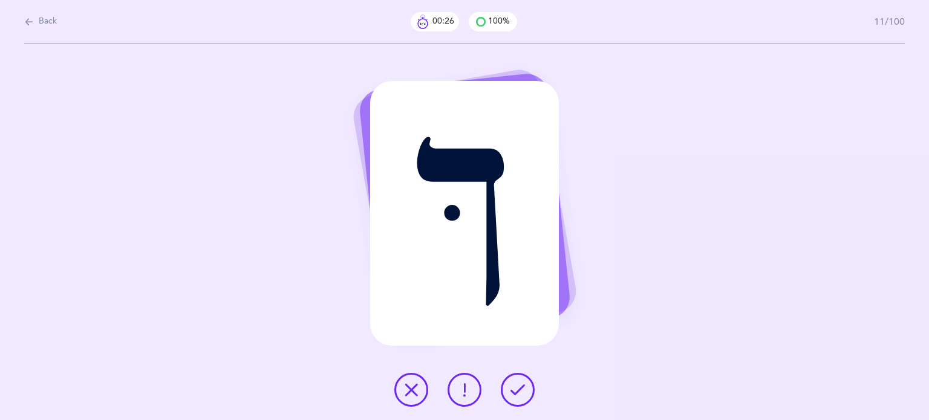
click at [520, 388] on icon at bounding box center [517, 390] width 15 height 15
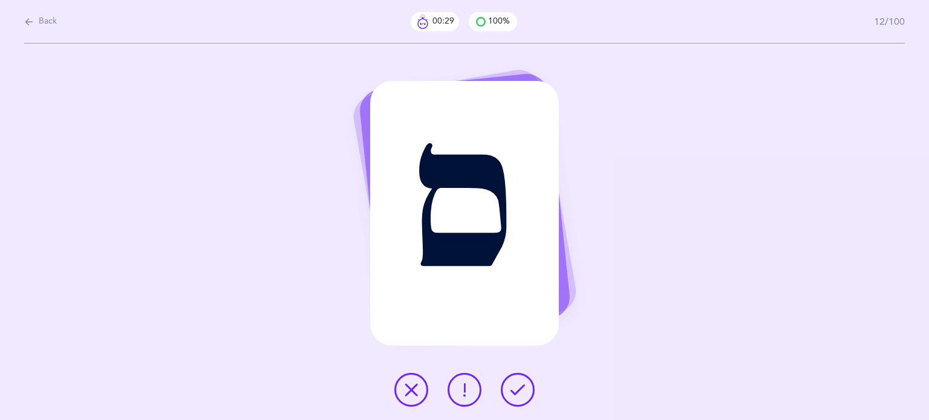
click at [520, 379] on button at bounding box center [518, 390] width 34 height 34
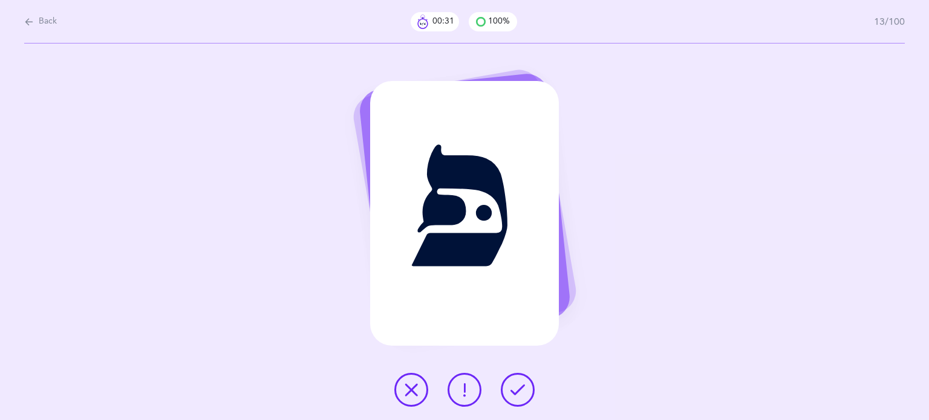
click at [523, 382] on button at bounding box center [518, 390] width 34 height 34
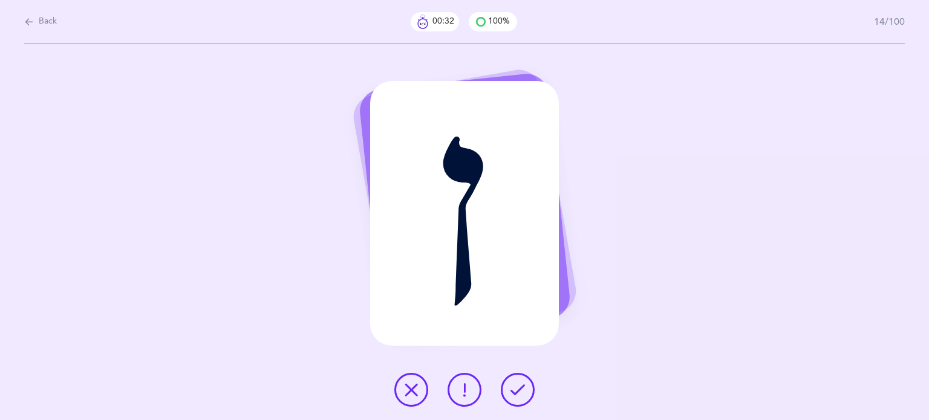
click at [520, 376] on button at bounding box center [518, 390] width 34 height 34
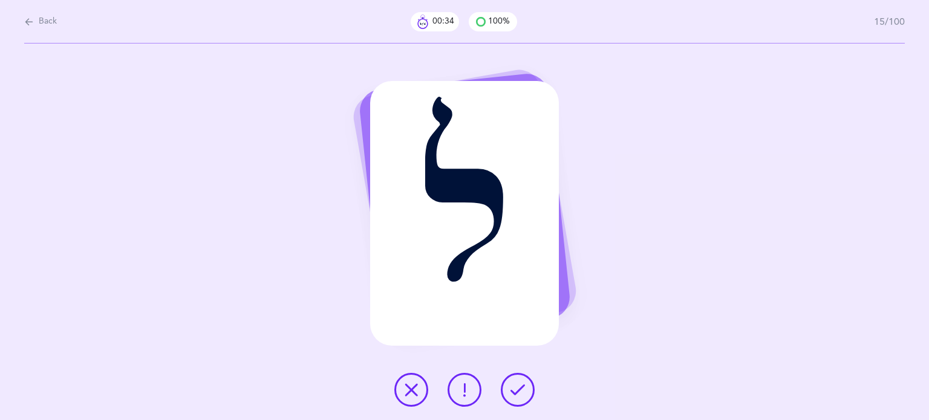
click at [515, 374] on button at bounding box center [518, 390] width 34 height 34
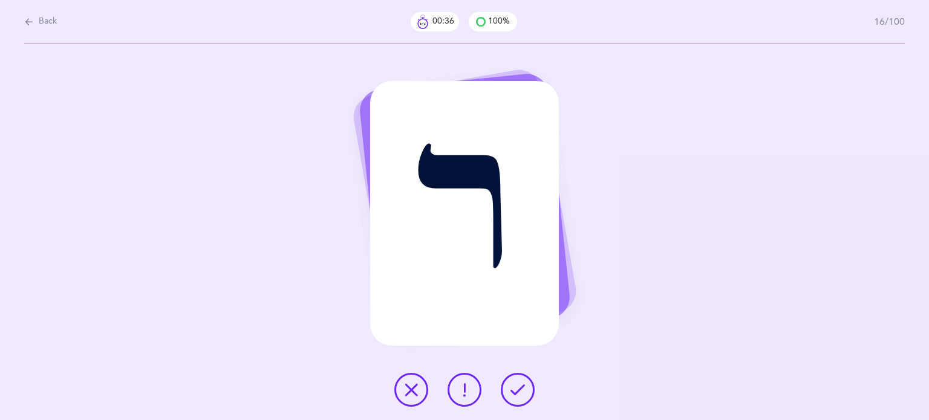
click at [527, 384] on button at bounding box center [518, 390] width 34 height 34
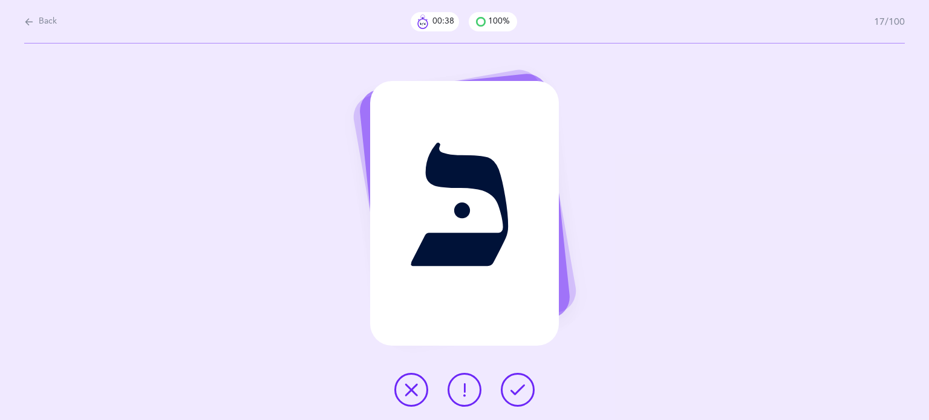
click at [530, 389] on button at bounding box center [518, 390] width 34 height 34
click at [513, 386] on icon at bounding box center [517, 390] width 15 height 15
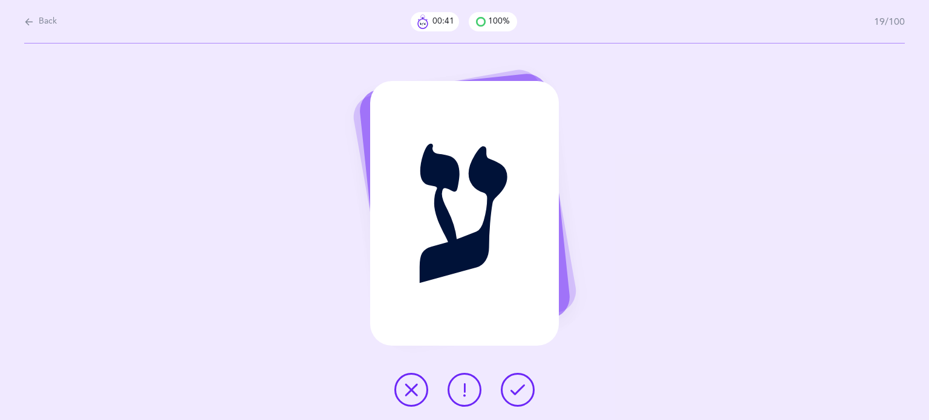
click at [525, 388] on button at bounding box center [518, 390] width 34 height 34
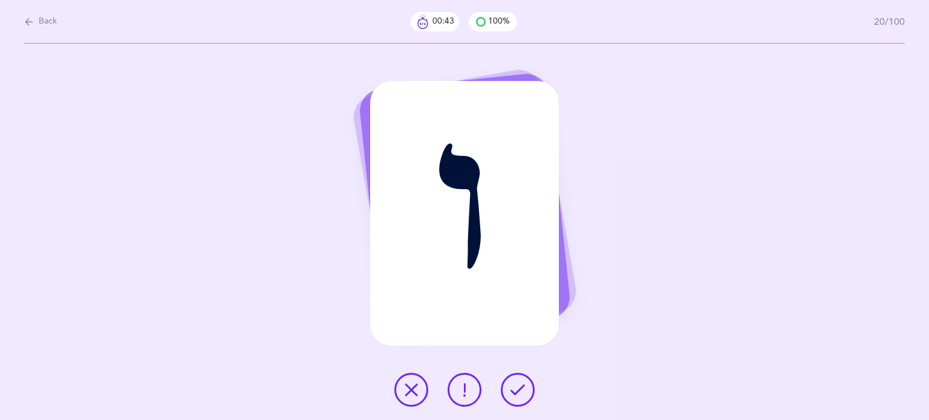
click at [520, 388] on icon at bounding box center [517, 390] width 15 height 15
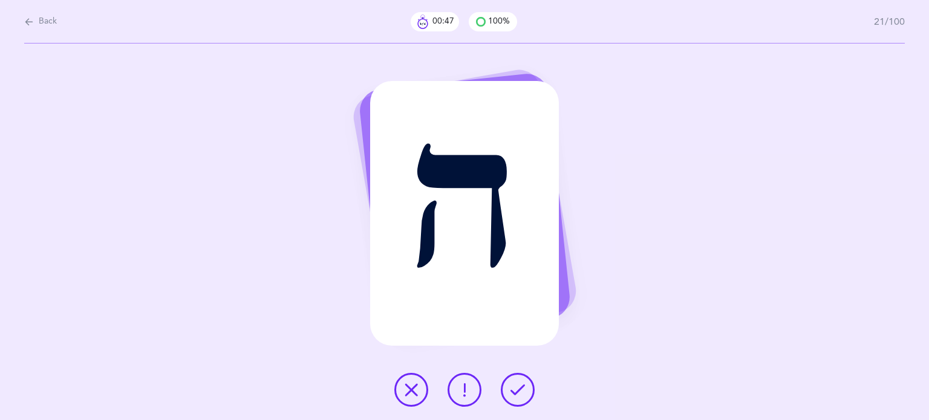
click at [415, 385] on icon at bounding box center [411, 390] width 15 height 15
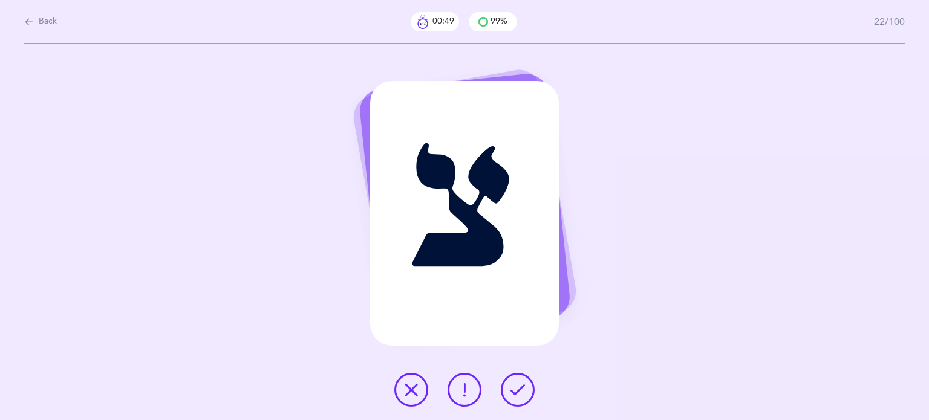
click at [520, 387] on icon at bounding box center [517, 390] width 15 height 15
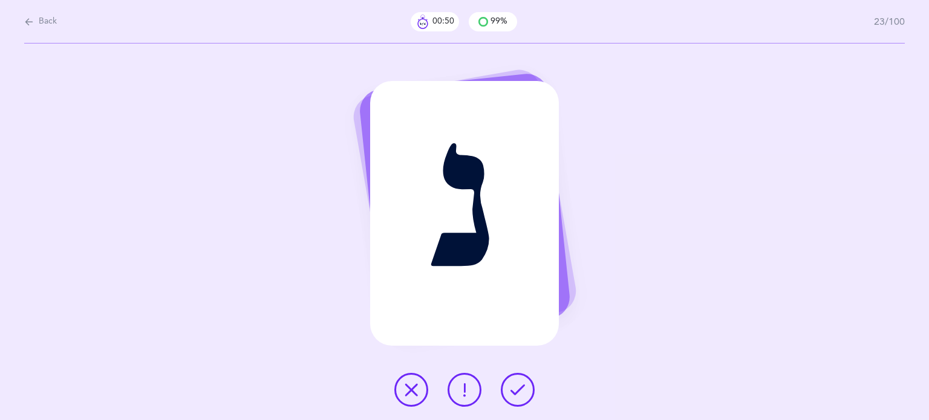
click at [529, 392] on button at bounding box center [518, 390] width 34 height 34
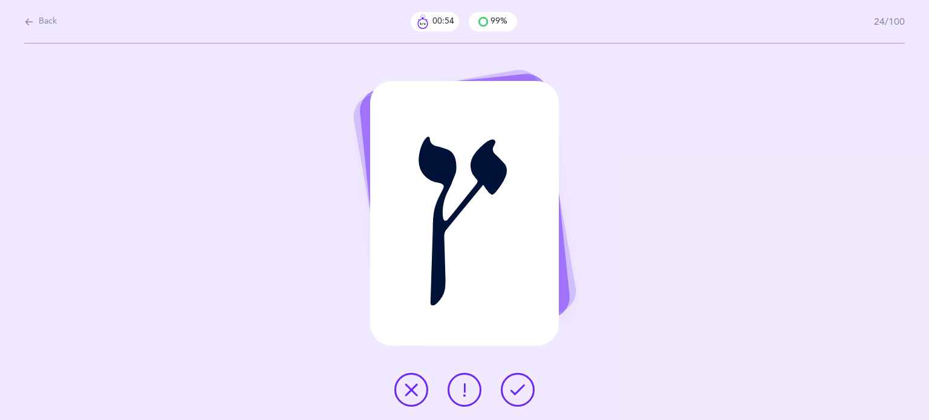
click at [523, 391] on icon at bounding box center [517, 390] width 15 height 15
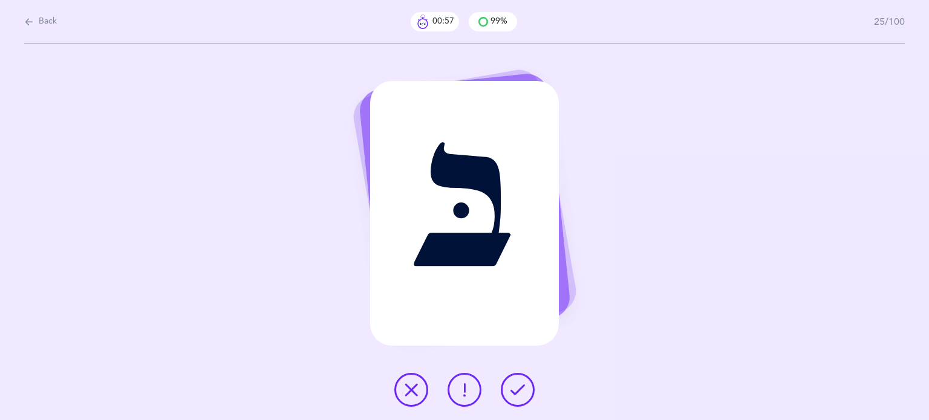
drag, startPoint x: 514, startPoint y: 383, endPoint x: 471, endPoint y: 376, distance: 43.1
click at [471, 376] on div at bounding box center [465, 390] width 160 height 34
click at [463, 379] on button at bounding box center [465, 390] width 34 height 34
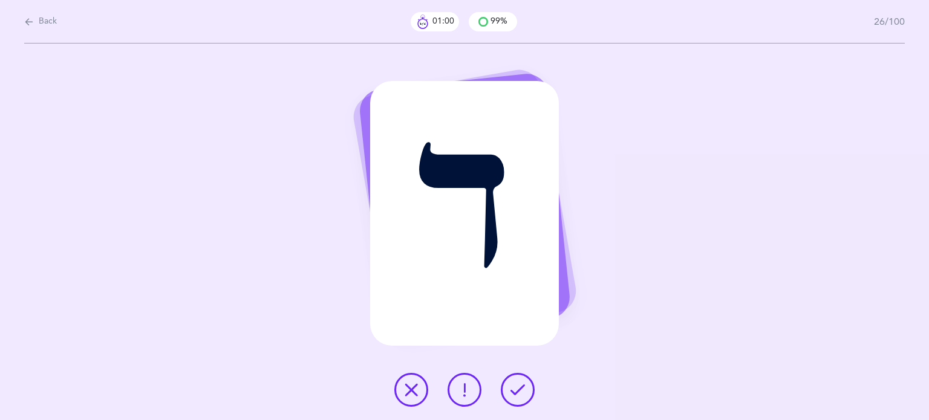
click at [527, 386] on button at bounding box center [518, 390] width 34 height 34
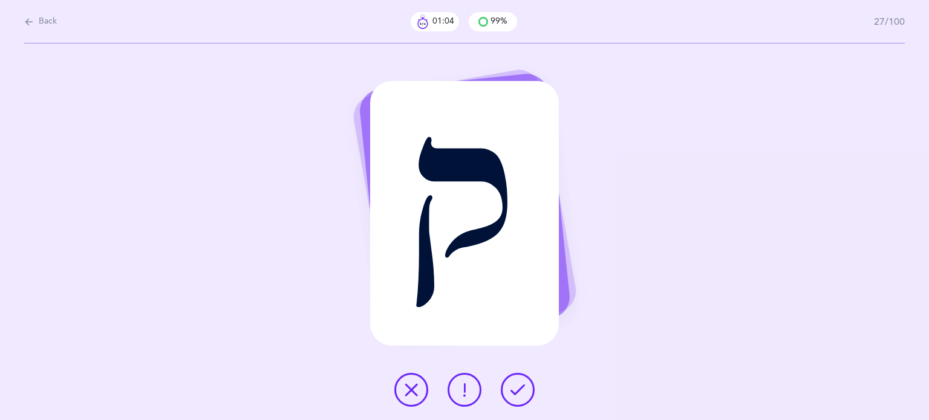
click at [414, 381] on button at bounding box center [411, 390] width 34 height 34
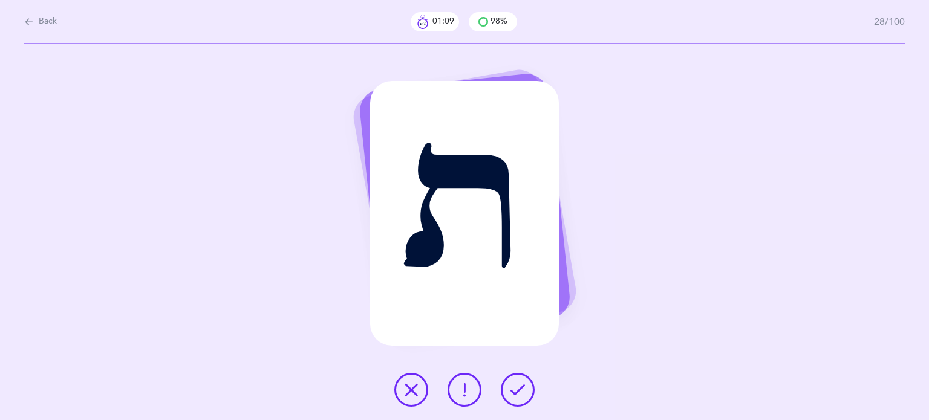
click at [462, 384] on icon at bounding box center [464, 390] width 15 height 15
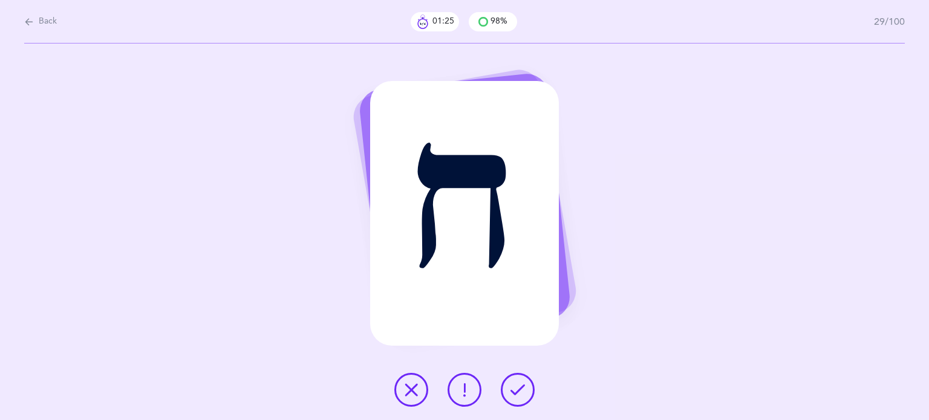
click at [421, 384] on button at bounding box center [411, 390] width 34 height 34
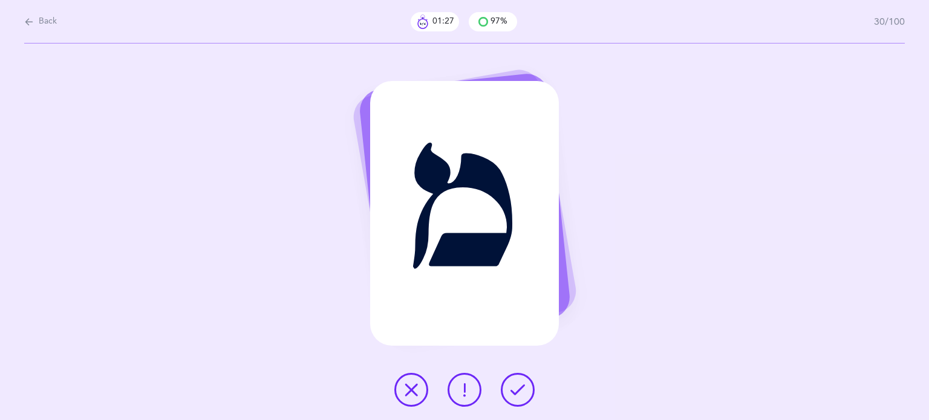
click at [503, 390] on button at bounding box center [518, 390] width 34 height 34
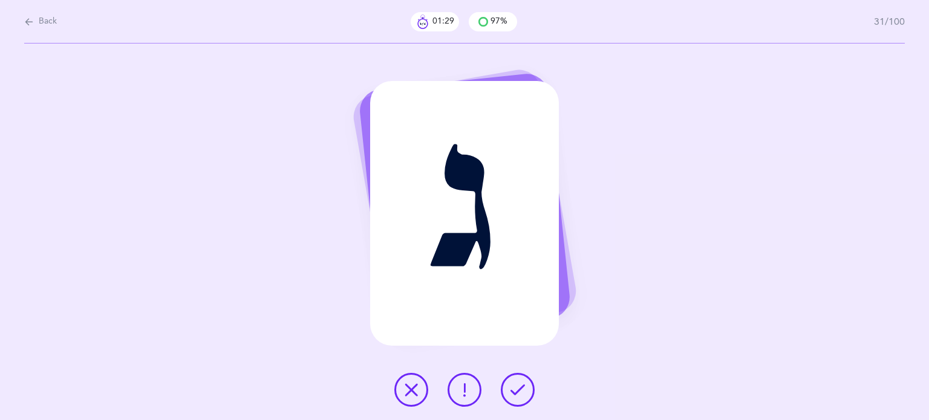
click at [514, 390] on icon at bounding box center [517, 390] width 15 height 15
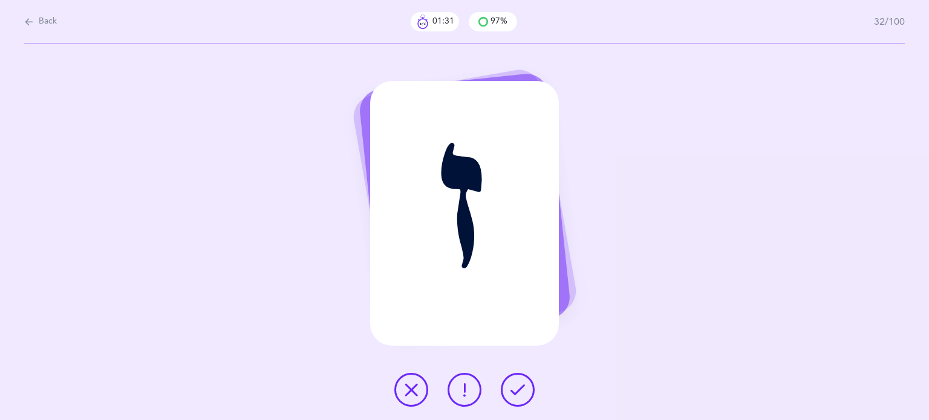
click at [514, 390] on icon at bounding box center [517, 390] width 15 height 15
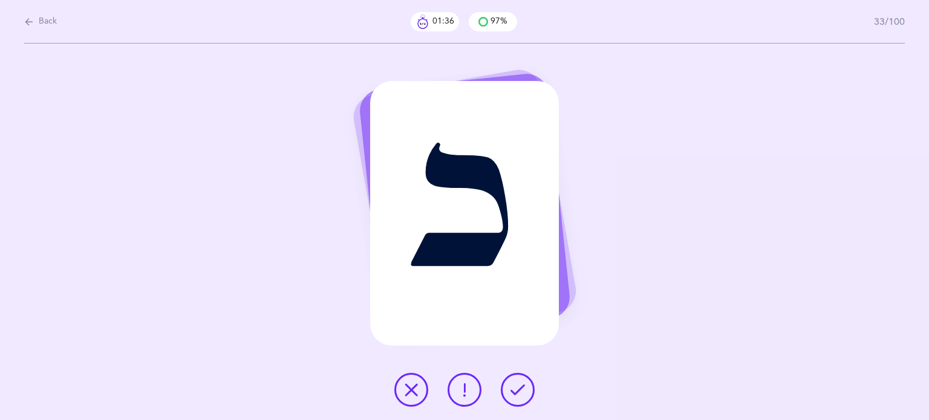
drag, startPoint x: 411, startPoint y: 391, endPoint x: 423, endPoint y: 388, distance: 11.9
click at [411, 391] on icon at bounding box center [411, 390] width 15 height 15
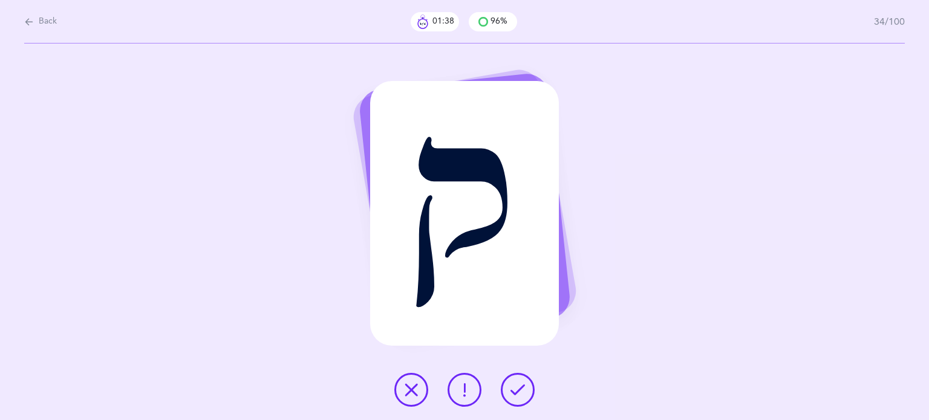
click at [515, 395] on icon at bounding box center [517, 390] width 15 height 15
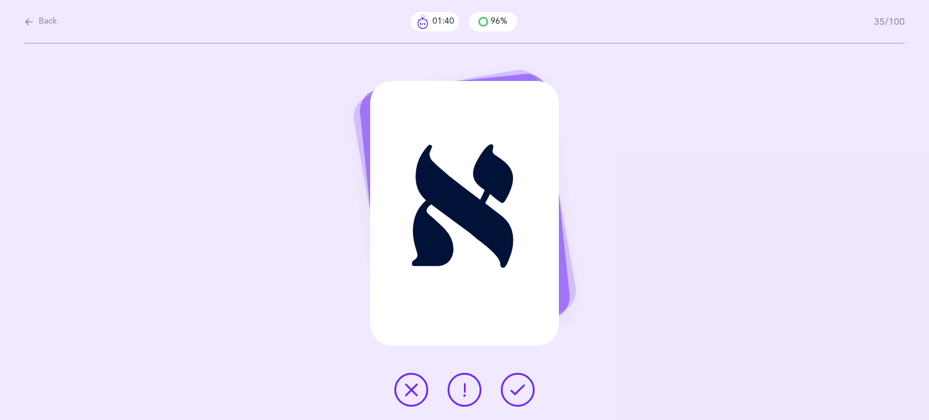
click at [521, 391] on icon at bounding box center [517, 390] width 15 height 15
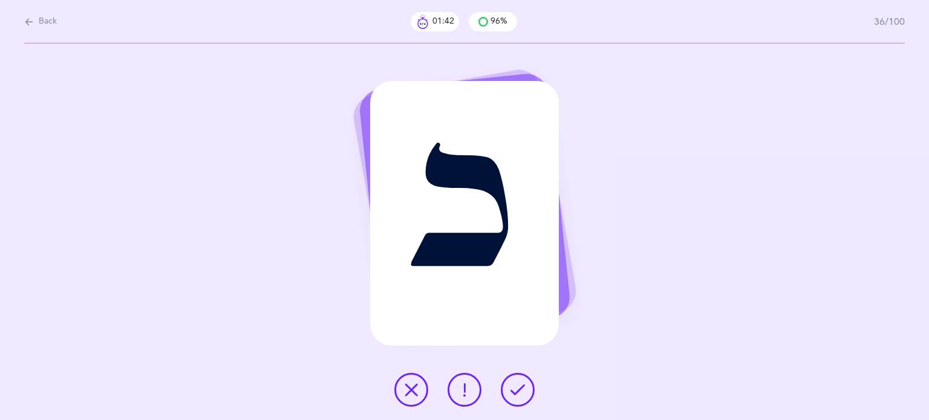
click at [520, 392] on icon at bounding box center [517, 390] width 15 height 15
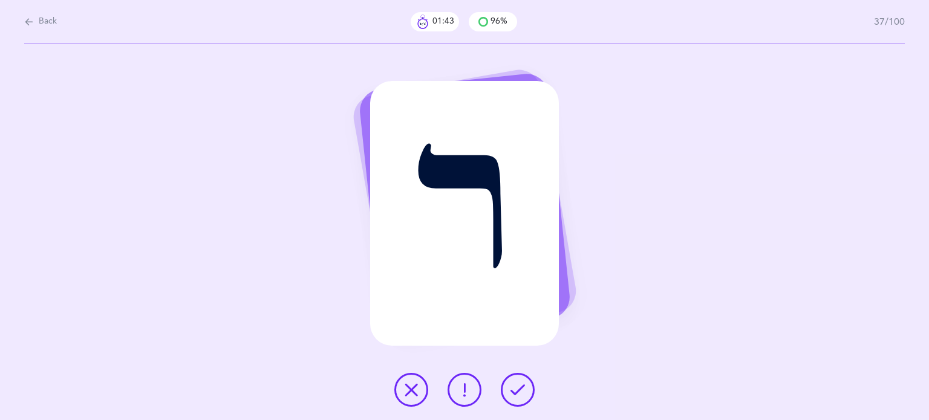
click at [520, 388] on icon at bounding box center [517, 390] width 15 height 15
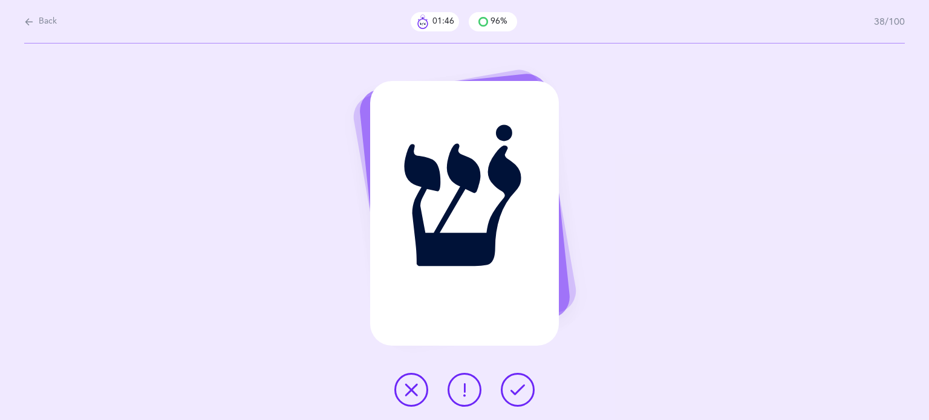
click at [520, 387] on icon at bounding box center [517, 390] width 15 height 15
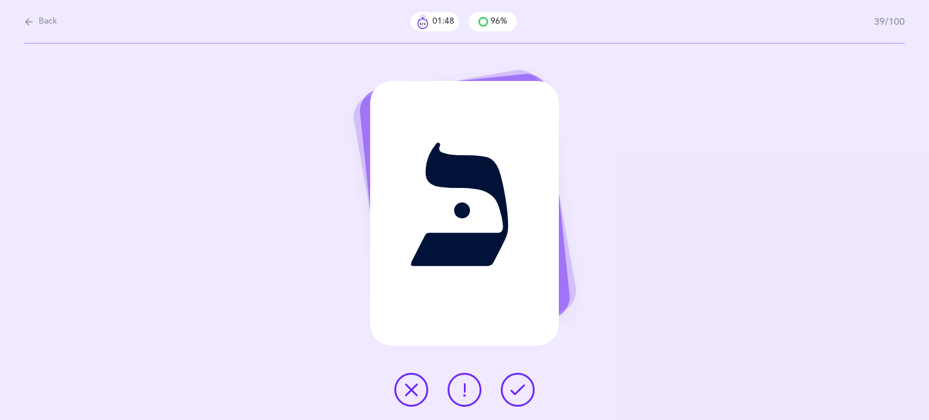
click at [520, 387] on icon at bounding box center [517, 390] width 15 height 15
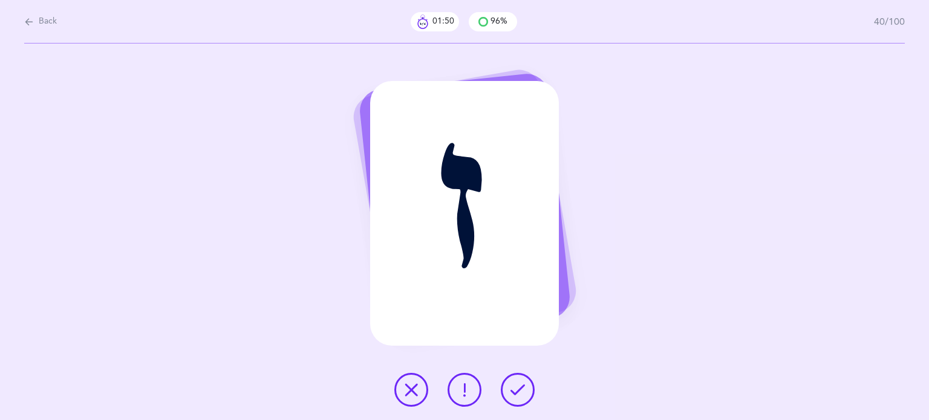
click at [523, 390] on icon at bounding box center [517, 390] width 15 height 15
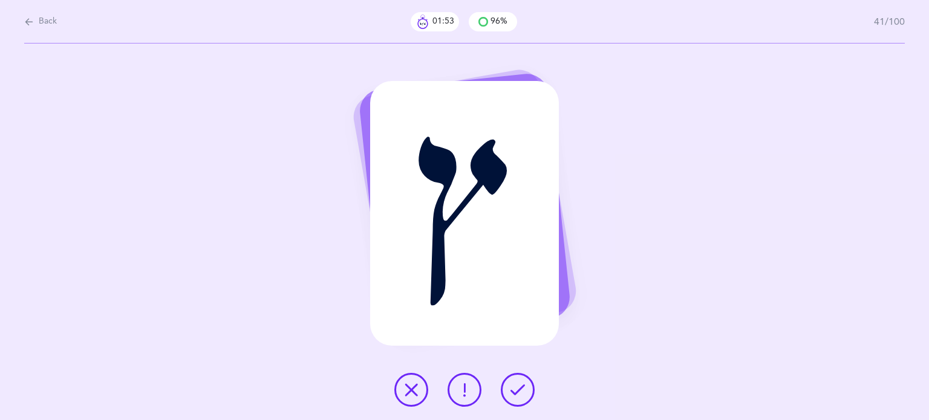
click at [517, 384] on icon at bounding box center [517, 390] width 15 height 15
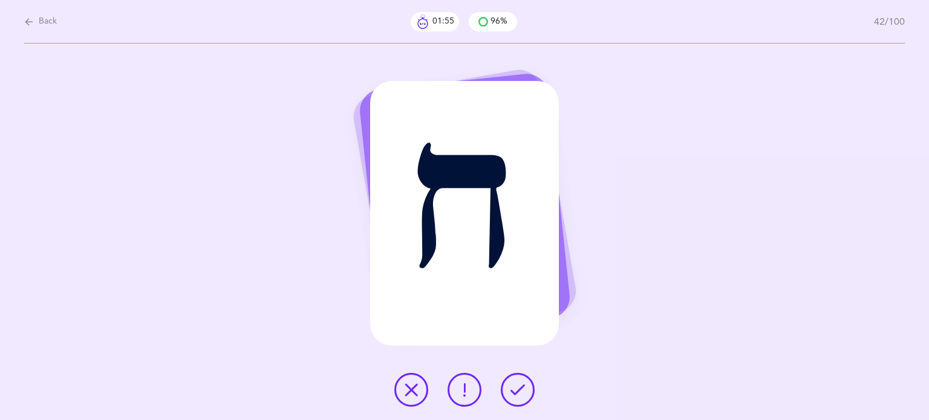
click at [517, 385] on icon at bounding box center [517, 390] width 15 height 15
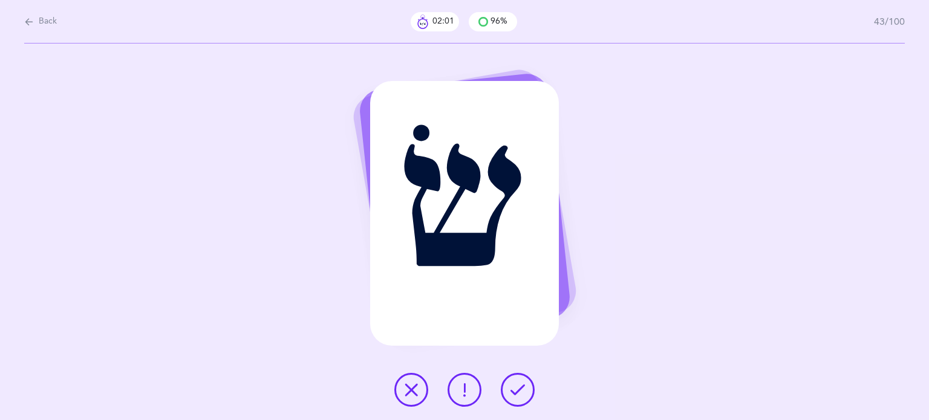
click at [514, 389] on icon at bounding box center [517, 390] width 15 height 15
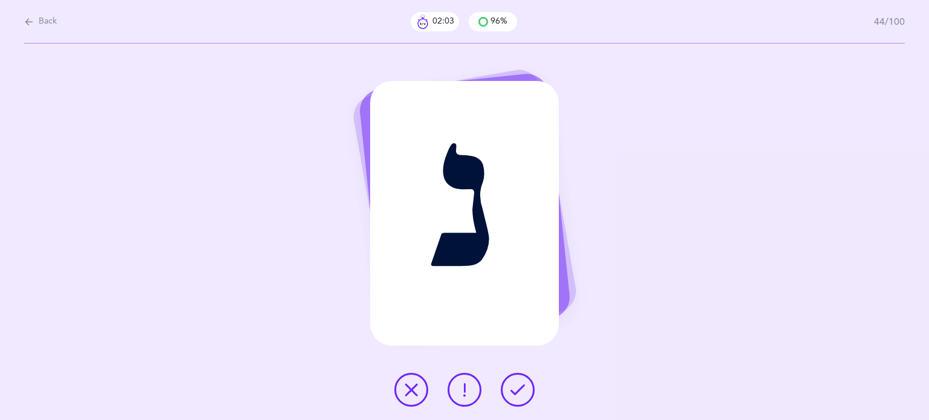
click at [514, 389] on icon at bounding box center [517, 390] width 15 height 15
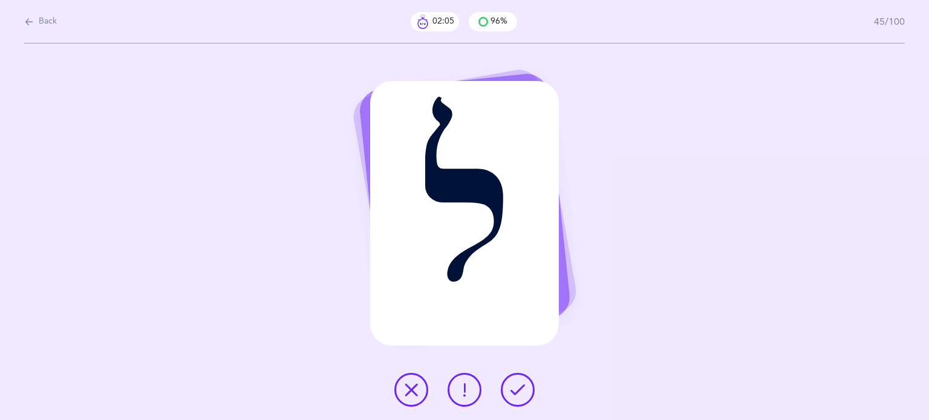
click at [515, 387] on icon at bounding box center [517, 390] width 15 height 15
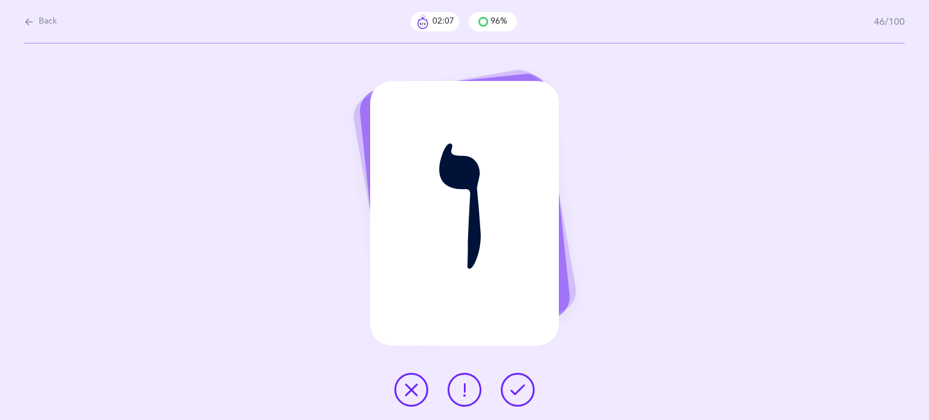
click at [515, 387] on icon at bounding box center [517, 390] width 15 height 15
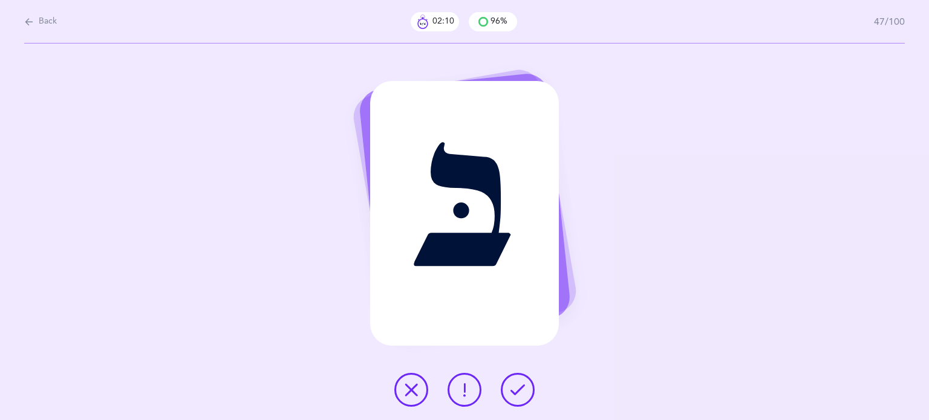
click at [518, 388] on icon at bounding box center [517, 390] width 15 height 15
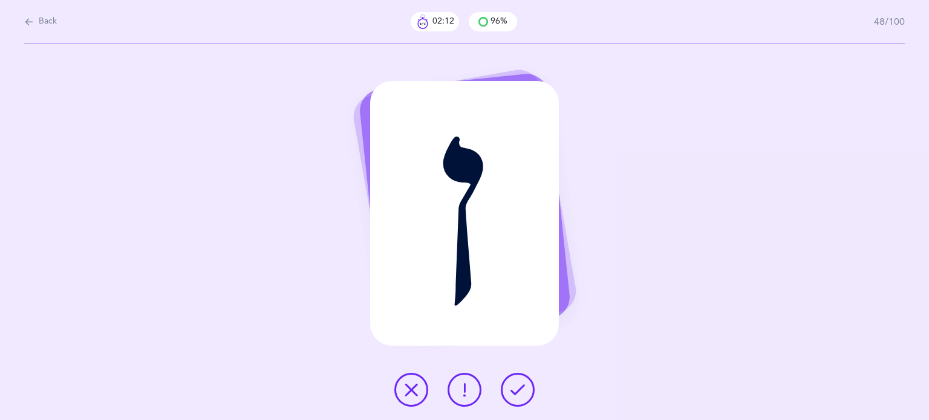
click at [518, 388] on icon at bounding box center [517, 390] width 15 height 15
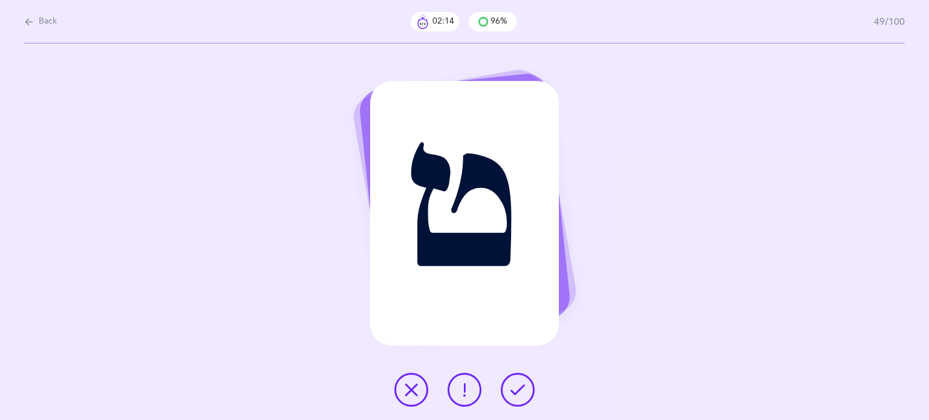
click at [520, 389] on icon at bounding box center [517, 390] width 15 height 15
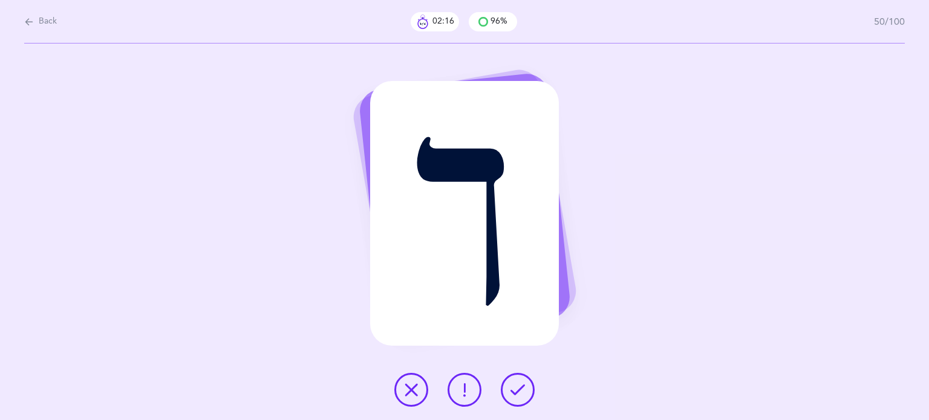
click at [521, 386] on icon at bounding box center [517, 390] width 15 height 15
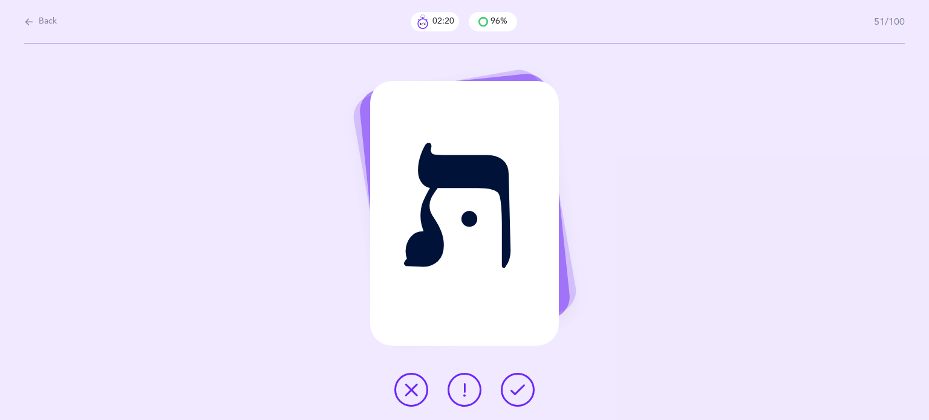
click at [530, 394] on button at bounding box center [518, 390] width 34 height 34
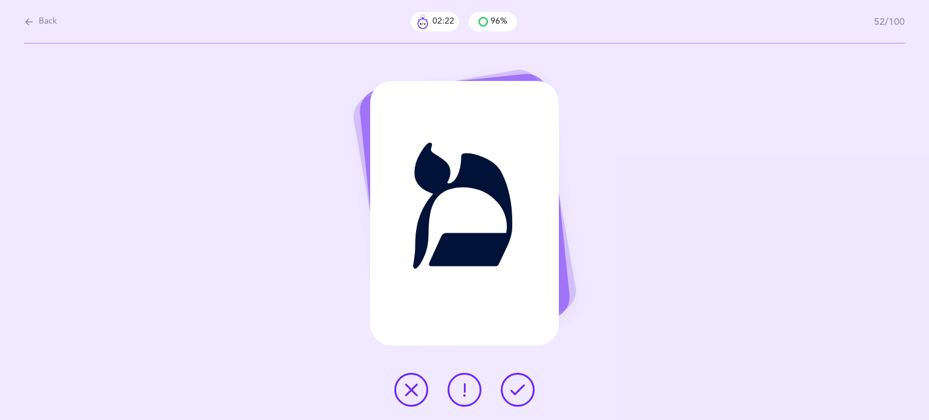
click at [544, 399] on div "מ" at bounding box center [464, 232] width 929 height 377
click at [530, 394] on button at bounding box center [518, 390] width 34 height 34
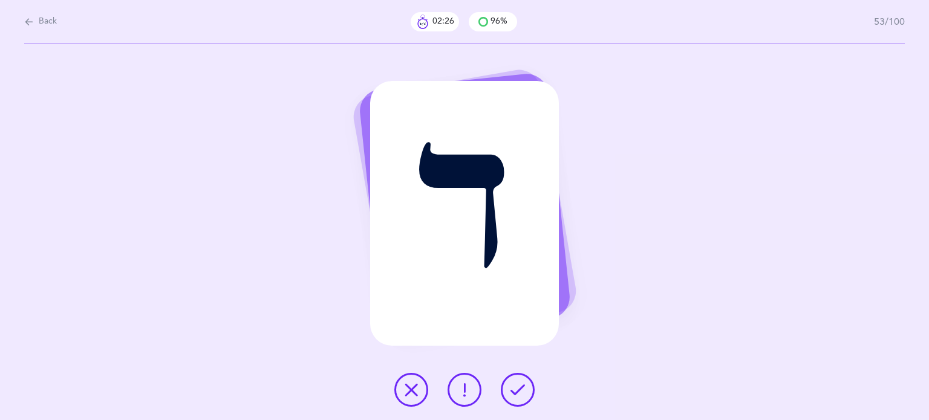
click at [529, 391] on button at bounding box center [518, 390] width 34 height 34
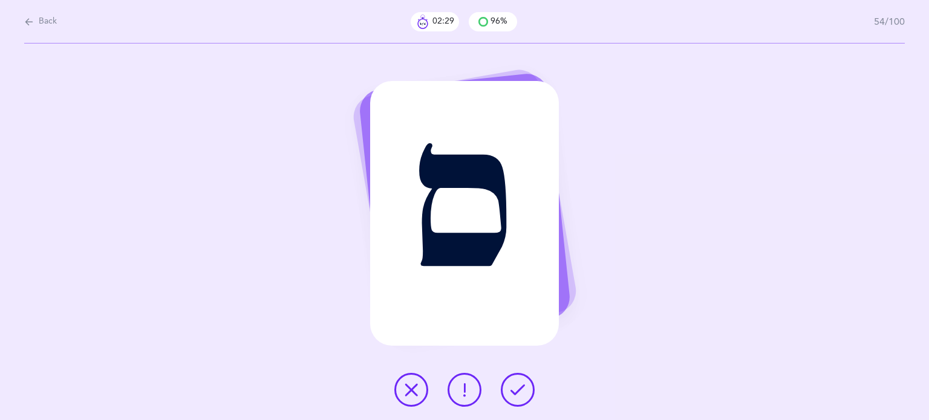
click at [523, 394] on icon at bounding box center [517, 390] width 15 height 15
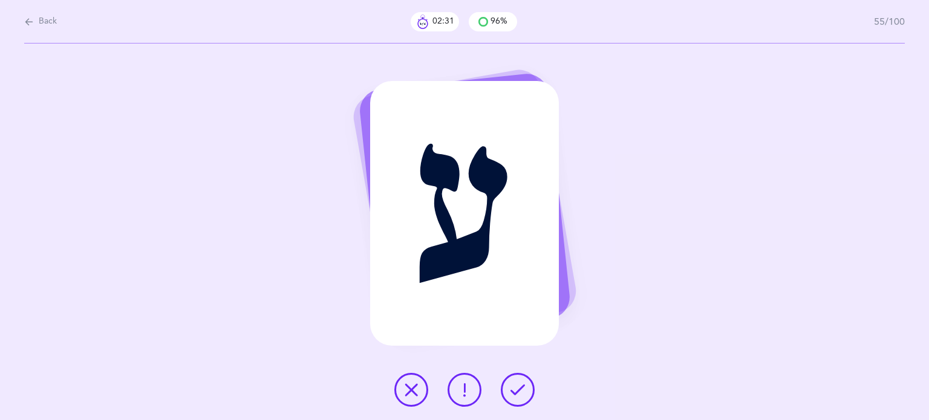
click at [517, 391] on icon at bounding box center [517, 390] width 15 height 15
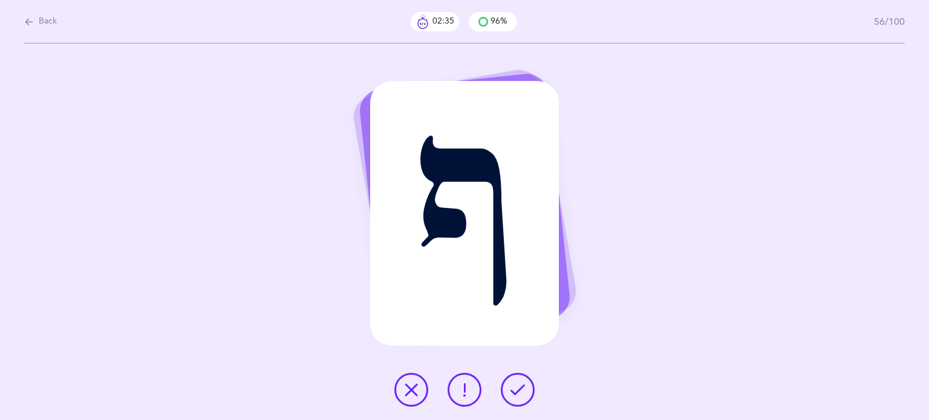
click at [523, 391] on icon at bounding box center [517, 390] width 15 height 15
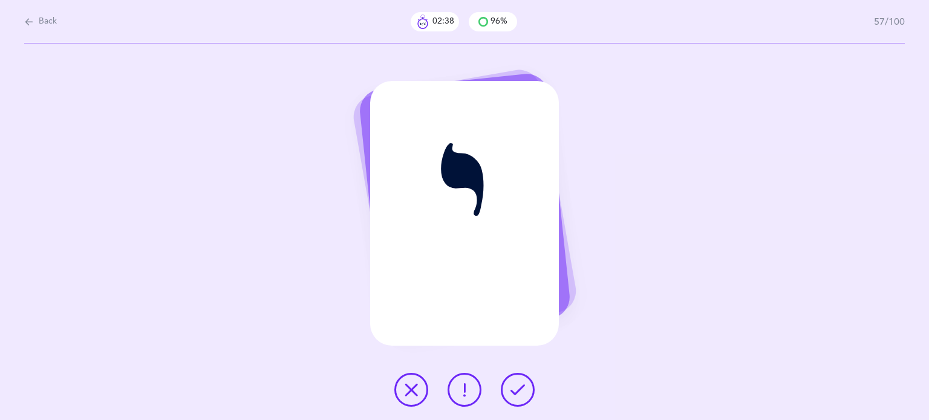
click at [522, 391] on icon at bounding box center [517, 390] width 15 height 15
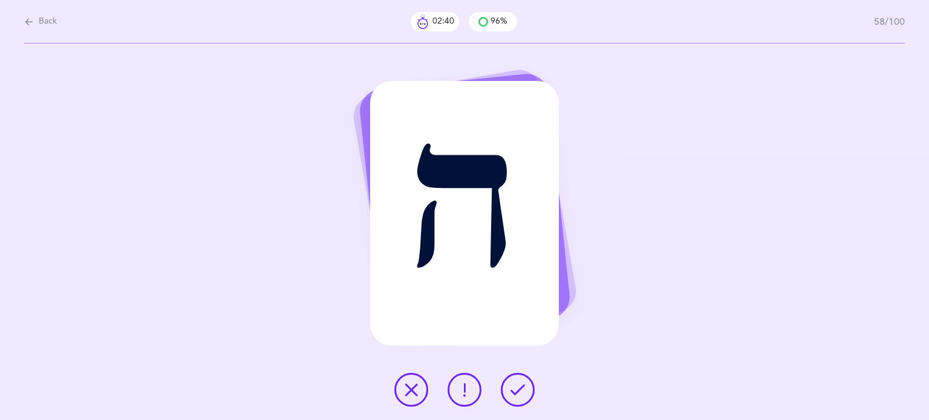
click at [522, 391] on icon at bounding box center [517, 390] width 15 height 15
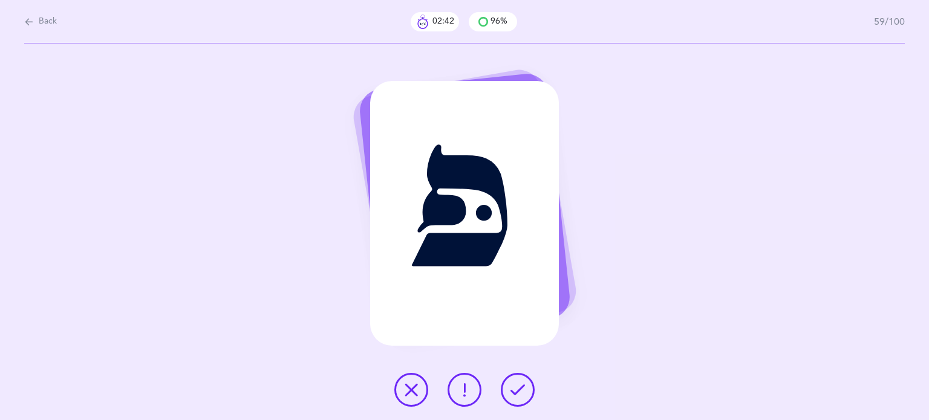
click at [520, 391] on icon at bounding box center [517, 390] width 15 height 15
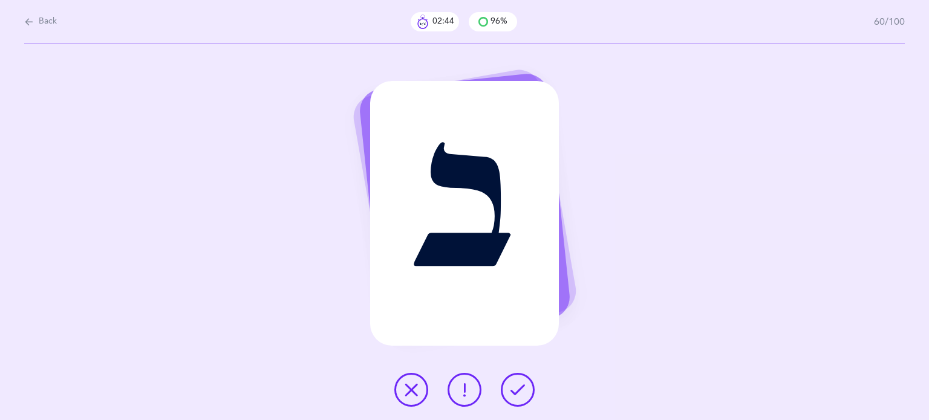
click at [518, 390] on icon at bounding box center [517, 390] width 15 height 15
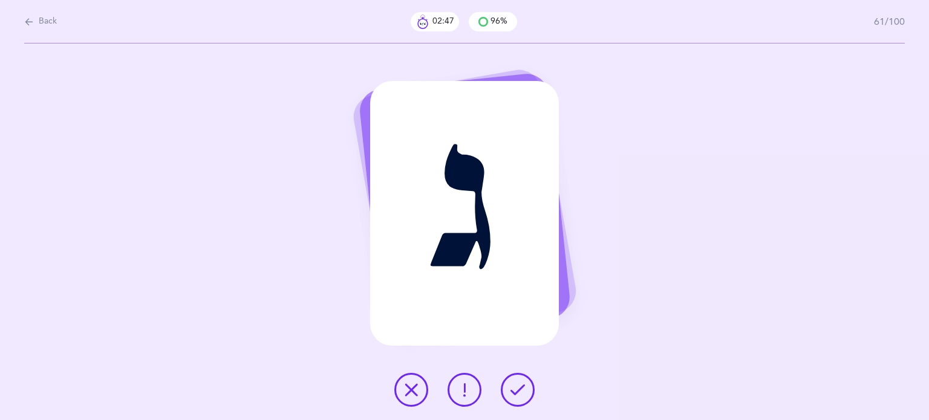
click at [518, 390] on icon at bounding box center [517, 390] width 15 height 15
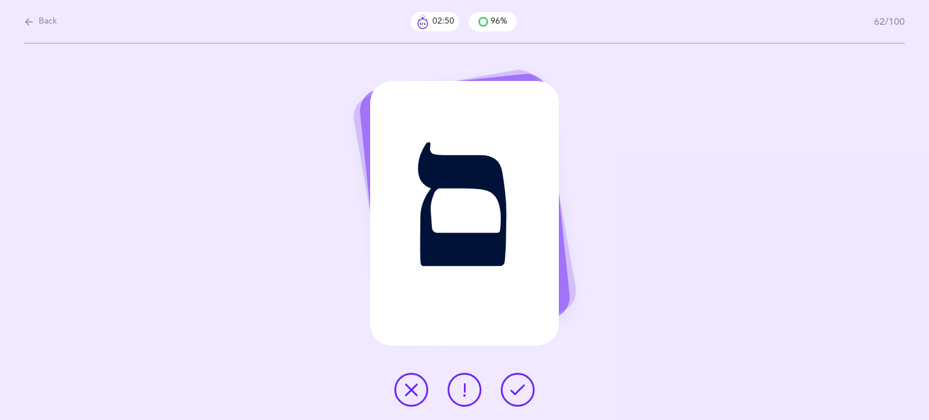
click at [515, 384] on icon at bounding box center [517, 390] width 15 height 15
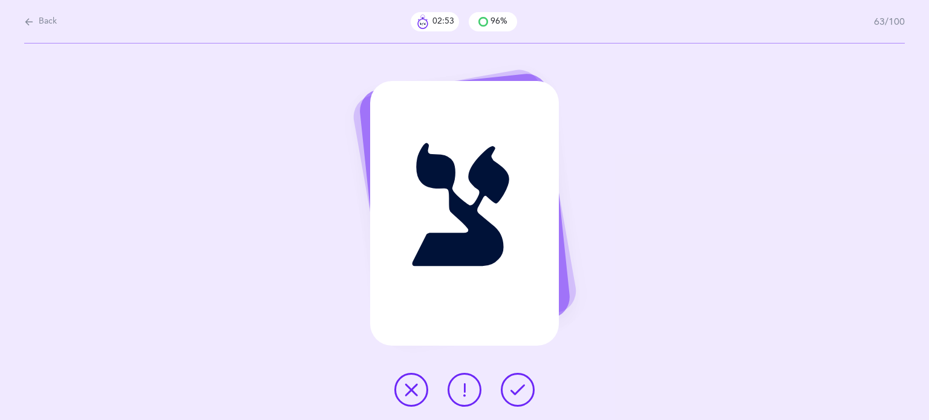
click at [518, 389] on icon at bounding box center [517, 390] width 15 height 15
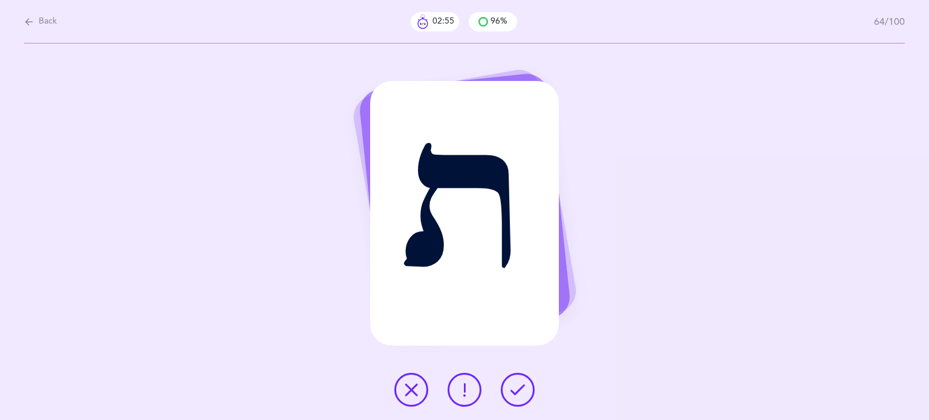
click at [517, 388] on icon at bounding box center [517, 390] width 15 height 15
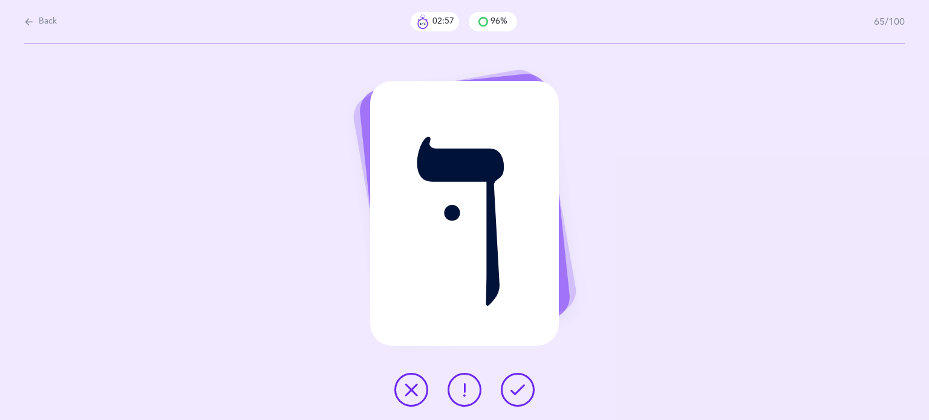
click at [515, 388] on icon at bounding box center [517, 390] width 15 height 15
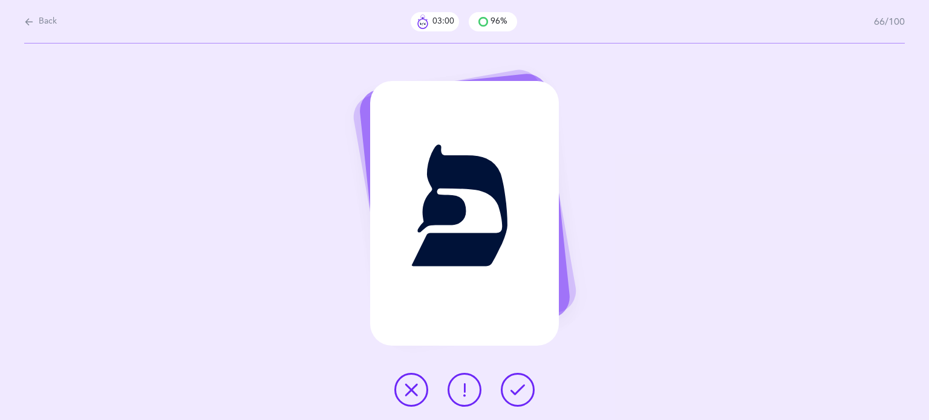
click at [513, 387] on icon at bounding box center [517, 390] width 15 height 15
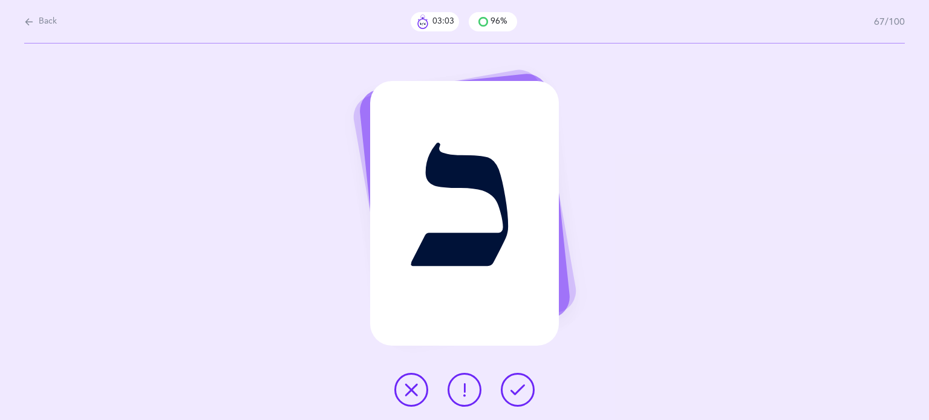
click at [520, 388] on icon at bounding box center [517, 390] width 15 height 15
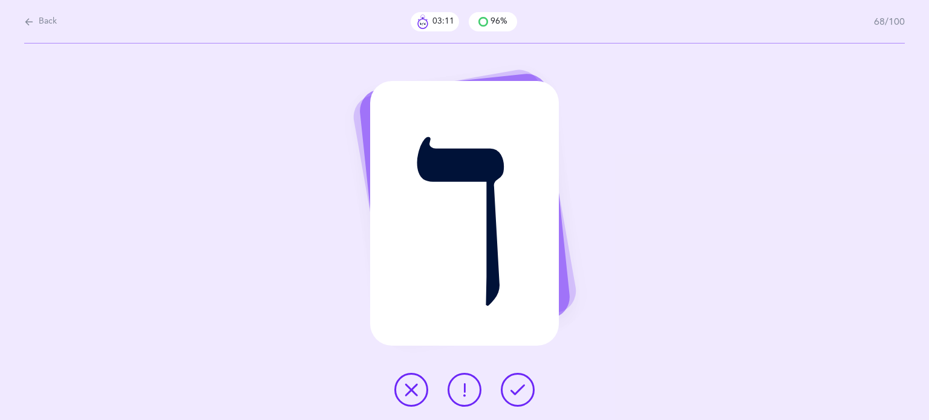
click at [406, 394] on icon at bounding box center [411, 390] width 15 height 15
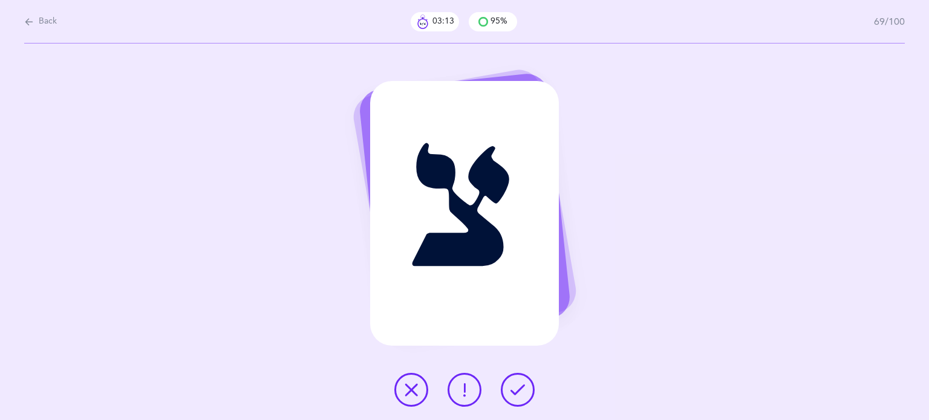
click at [523, 394] on icon at bounding box center [517, 390] width 15 height 15
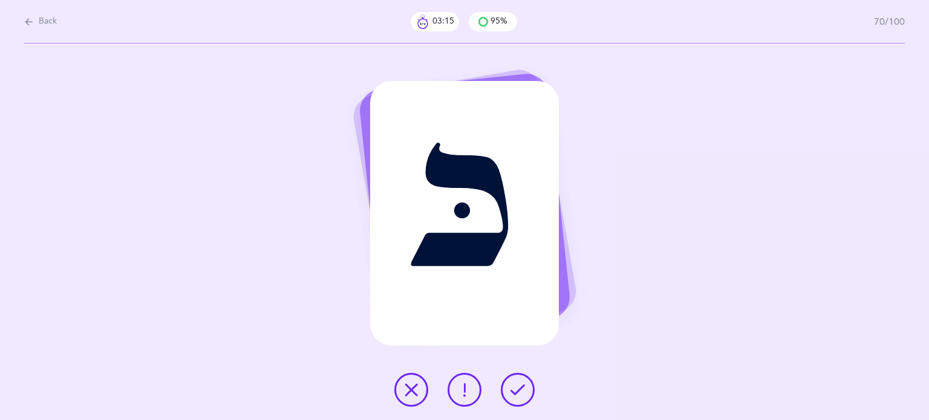
click at [519, 390] on icon at bounding box center [517, 390] width 15 height 15
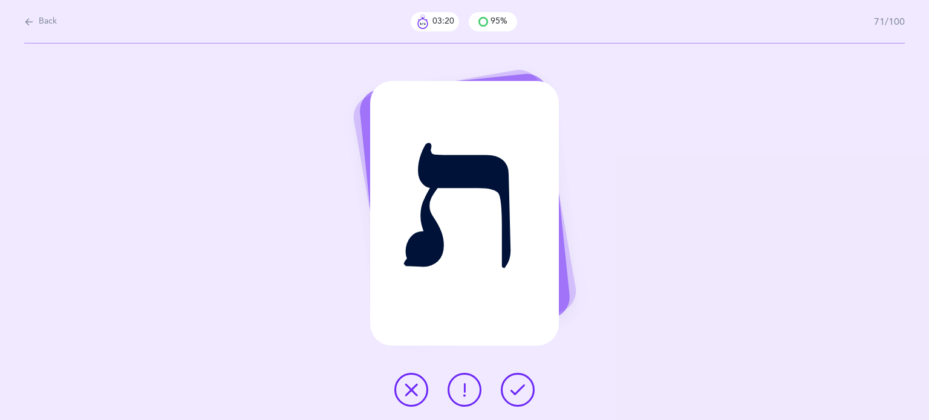
click at [511, 382] on button at bounding box center [518, 390] width 34 height 34
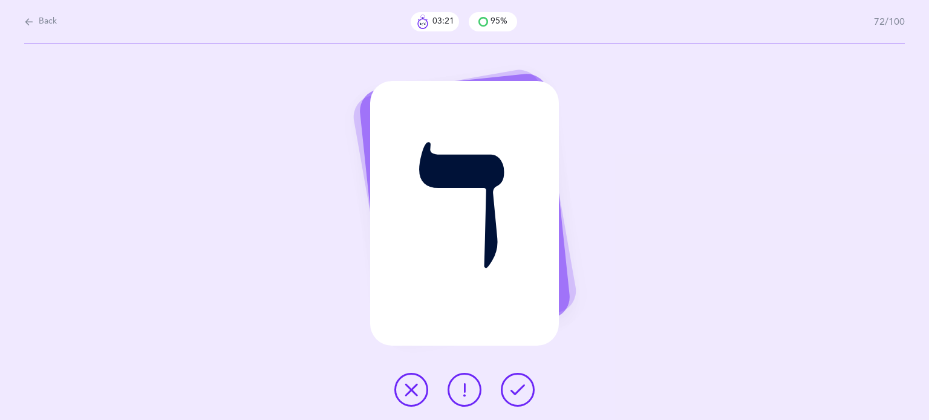
click at [513, 382] on button at bounding box center [518, 390] width 34 height 34
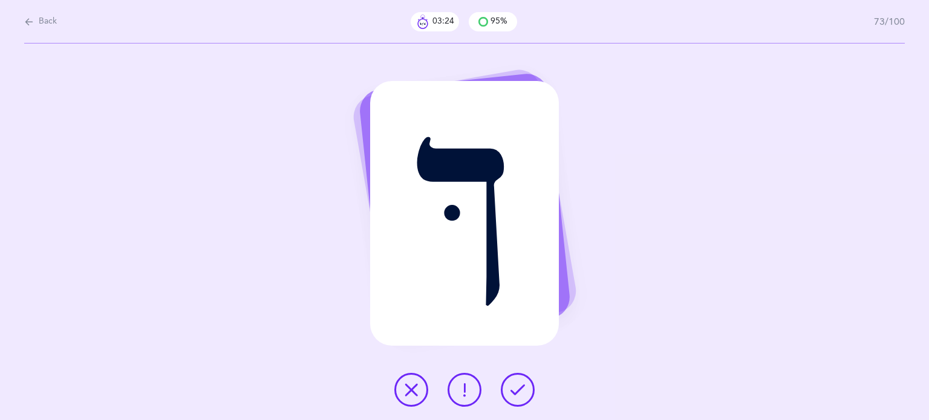
click at [517, 386] on icon at bounding box center [517, 390] width 15 height 15
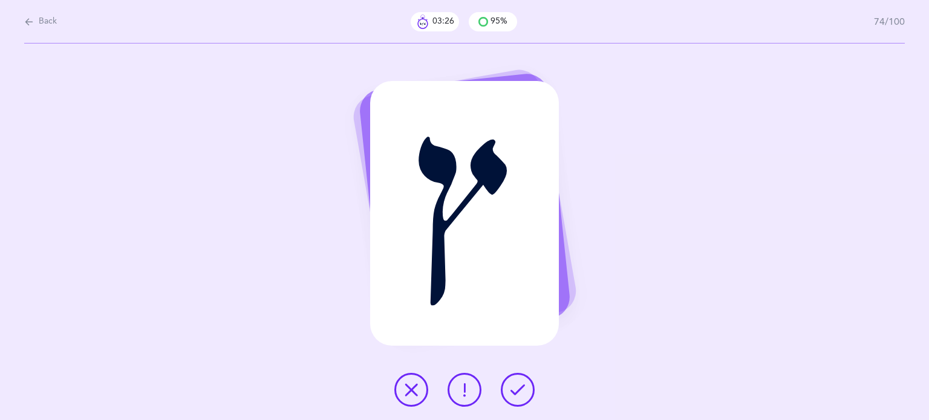
click at [517, 386] on icon at bounding box center [517, 390] width 15 height 15
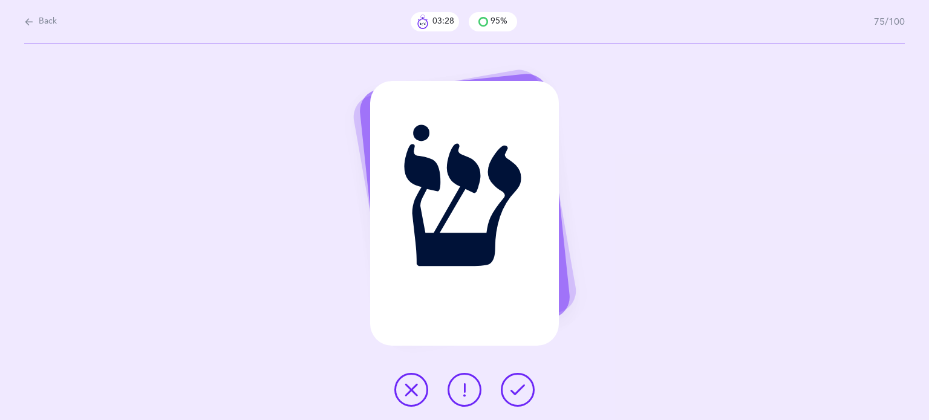
click at [515, 389] on icon at bounding box center [517, 390] width 15 height 15
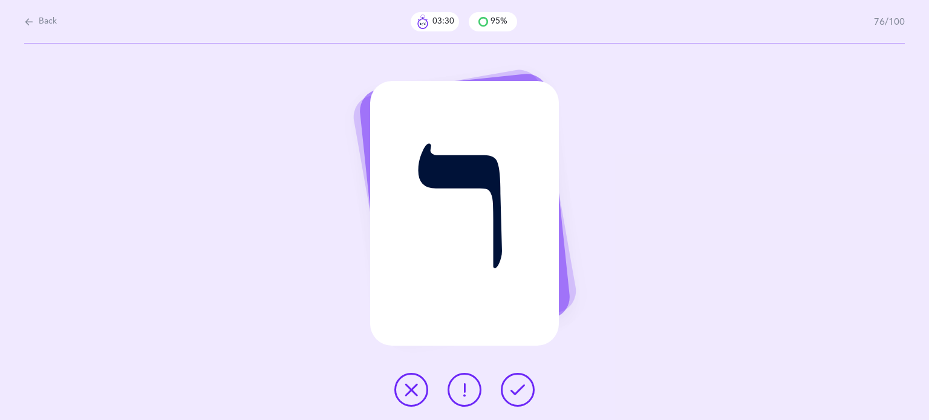
click at [521, 388] on icon at bounding box center [517, 390] width 15 height 15
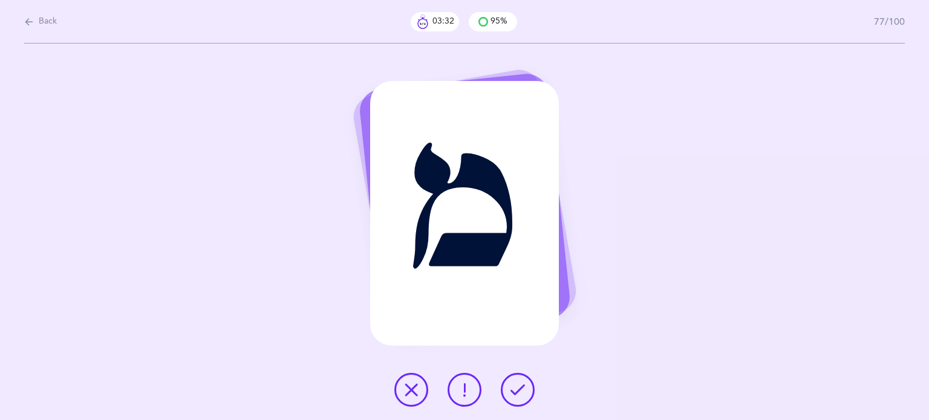
click at [521, 388] on icon at bounding box center [517, 390] width 15 height 15
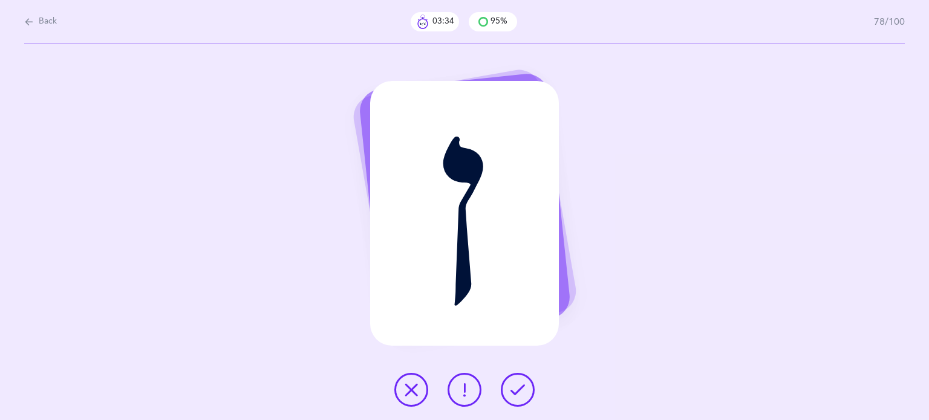
click at [521, 388] on icon at bounding box center [517, 390] width 15 height 15
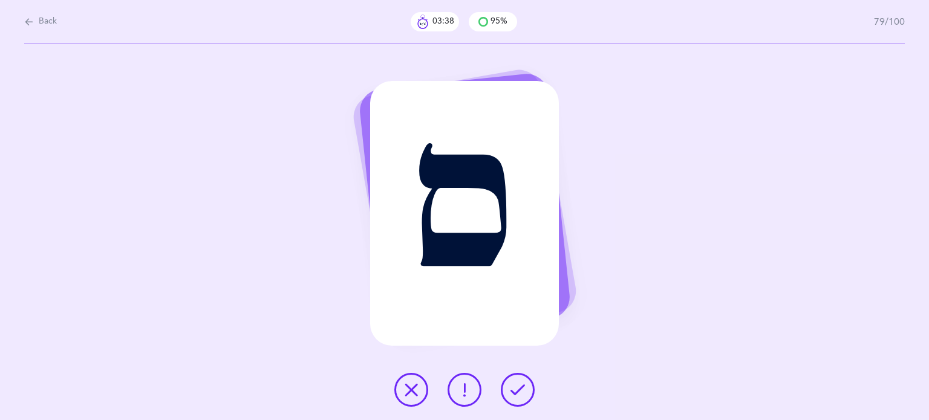
click at [519, 387] on icon at bounding box center [517, 390] width 15 height 15
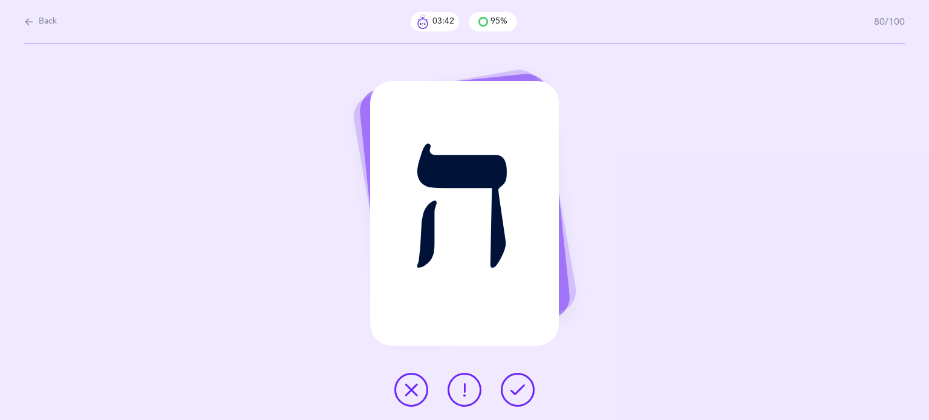
click at [517, 387] on icon at bounding box center [517, 390] width 15 height 15
drag, startPoint x: 517, startPoint y: 387, endPoint x: 405, endPoint y: 381, distance: 112.1
click at [405, 381] on div at bounding box center [465, 390] width 160 height 34
click at [405, 381] on button at bounding box center [411, 390] width 34 height 34
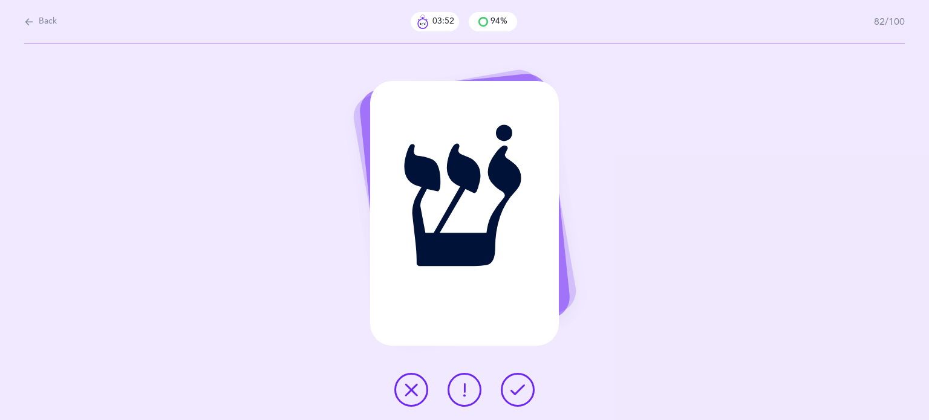
click at [517, 391] on icon at bounding box center [517, 390] width 15 height 15
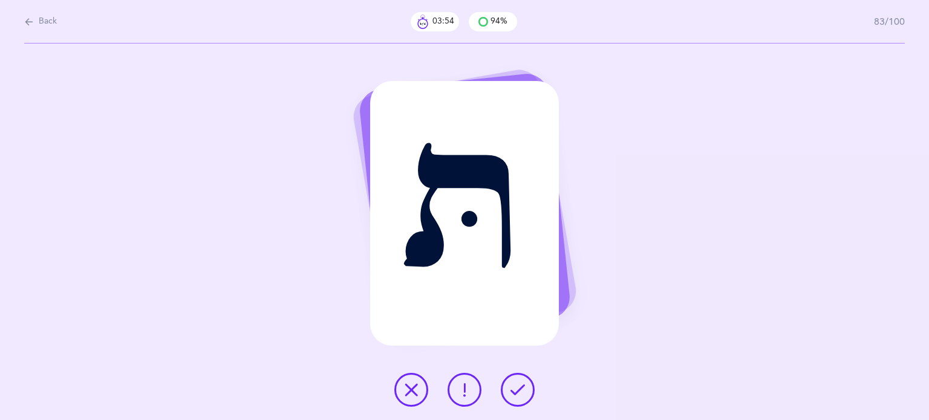
click at [517, 391] on icon at bounding box center [517, 390] width 15 height 15
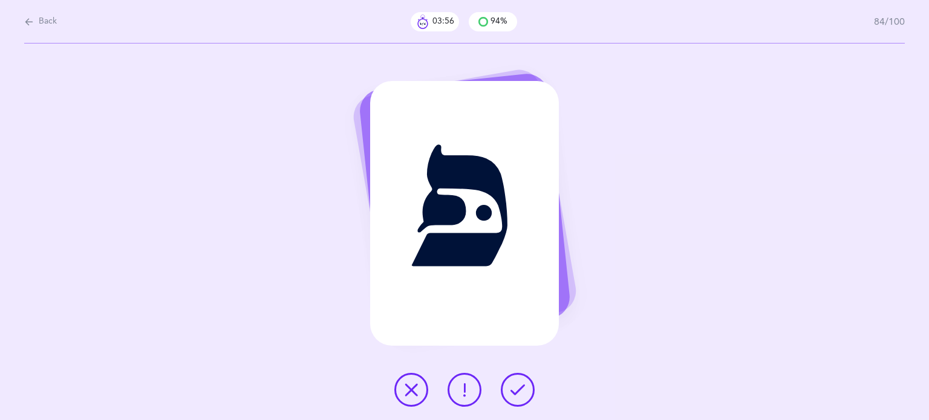
click at [520, 389] on icon at bounding box center [517, 390] width 15 height 15
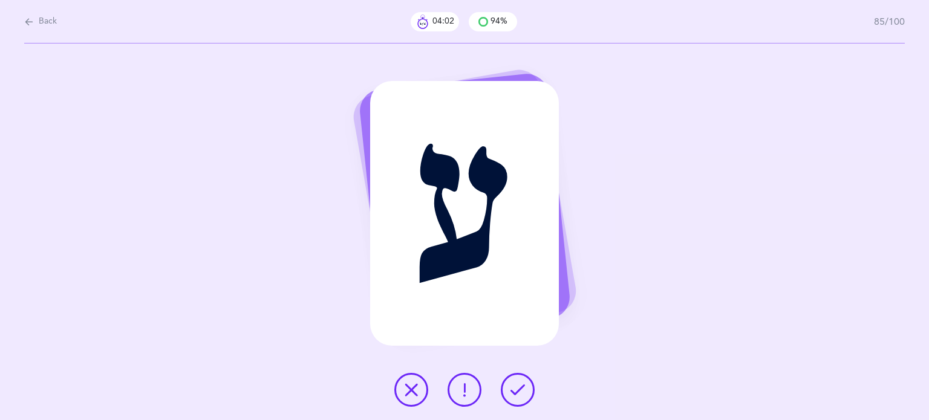
click at [417, 392] on icon at bounding box center [411, 390] width 15 height 15
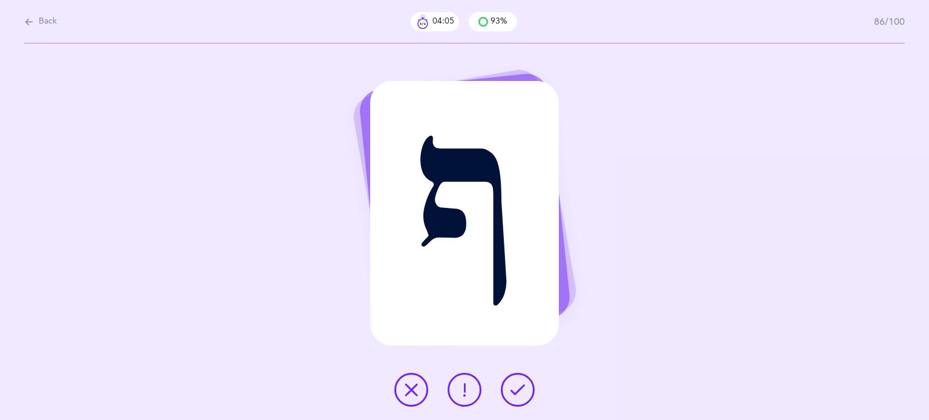
click at [518, 386] on icon at bounding box center [517, 390] width 15 height 15
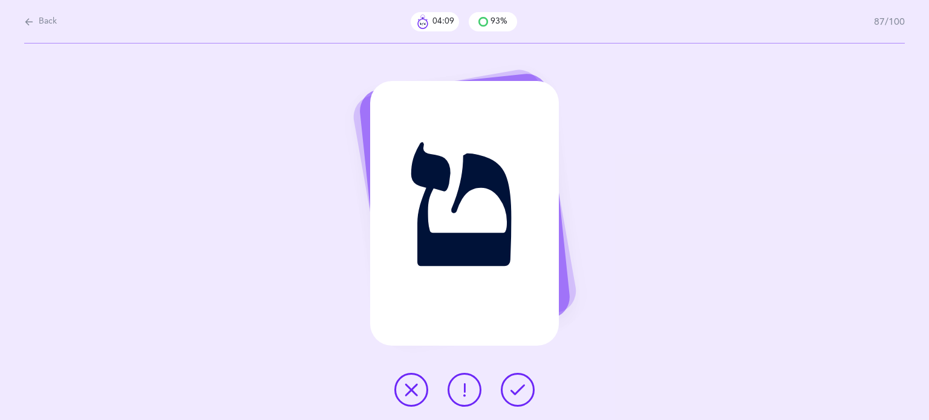
click at [512, 379] on button at bounding box center [518, 390] width 34 height 34
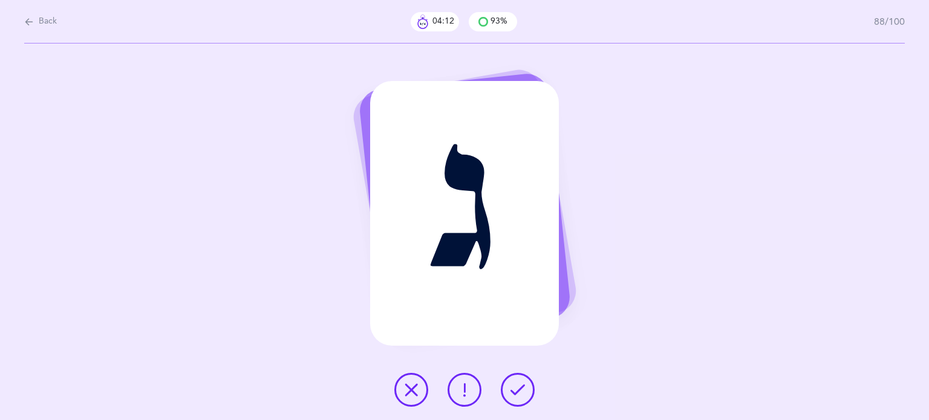
click at [513, 383] on icon at bounding box center [517, 390] width 15 height 15
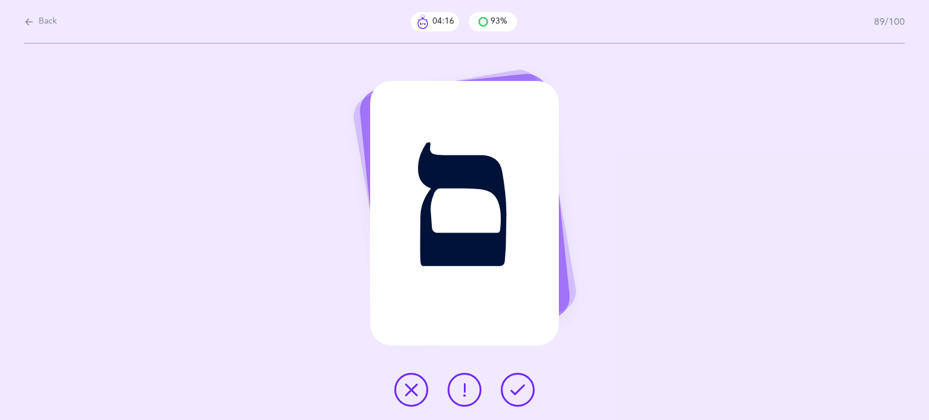
click at [515, 389] on icon at bounding box center [517, 390] width 15 height 15
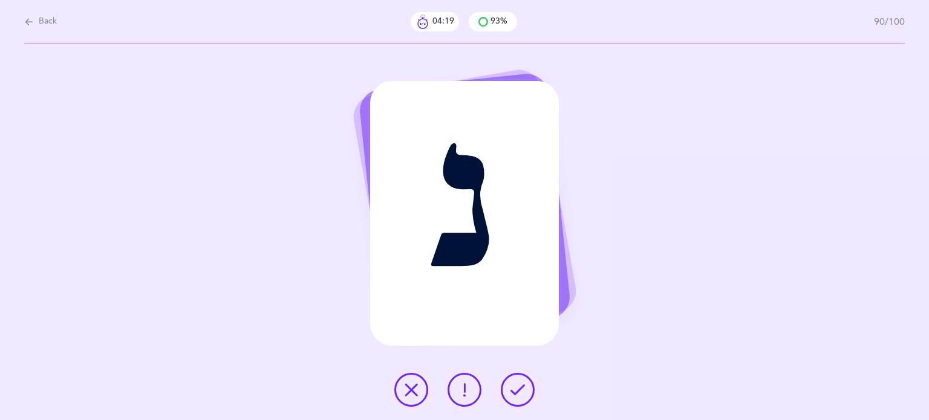
click at [515, 389] on icon at bounding box center [517, 390] width 15 height 15
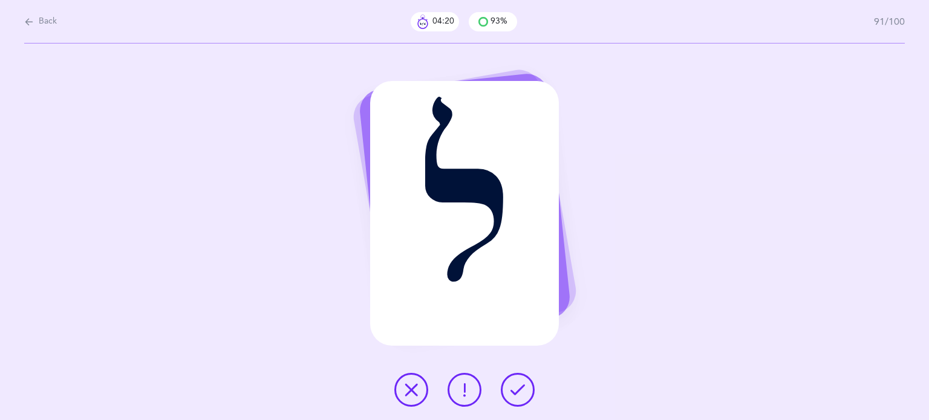
click at [517, 389] on icon at bounding box center [517, 390] width 15 height 15
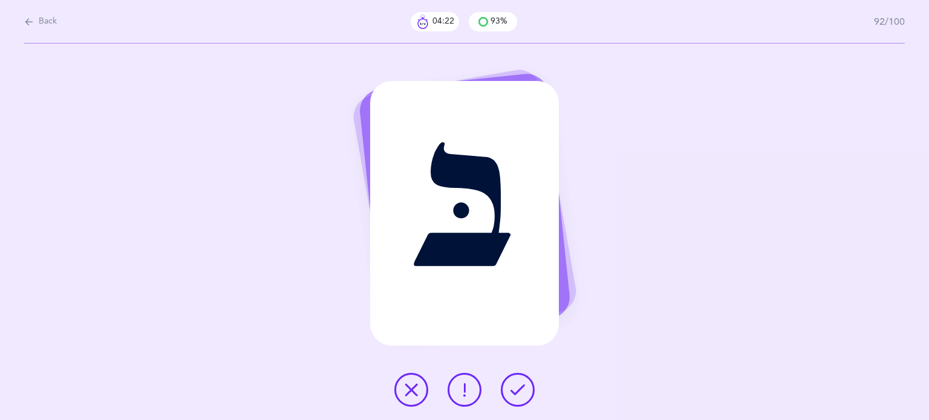
click at [518, 388] on icon at bounding box center [517, 390] width 15 height 15
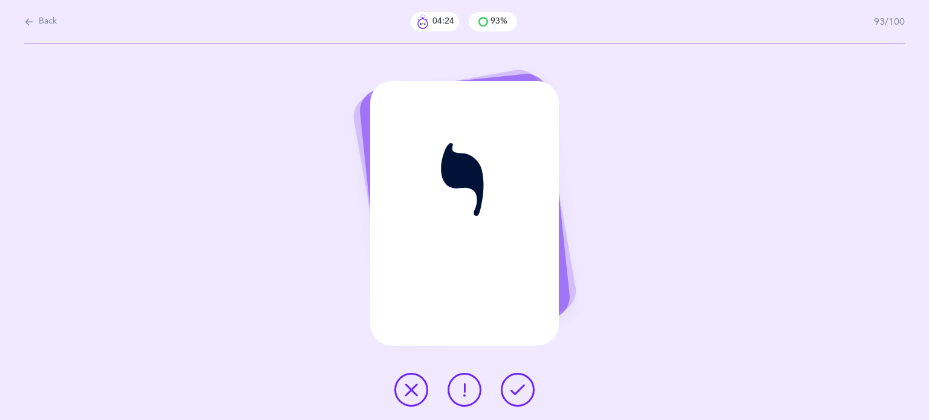
click at [518, 388] on icon at bounding box center [517, 390] width 15 height 15
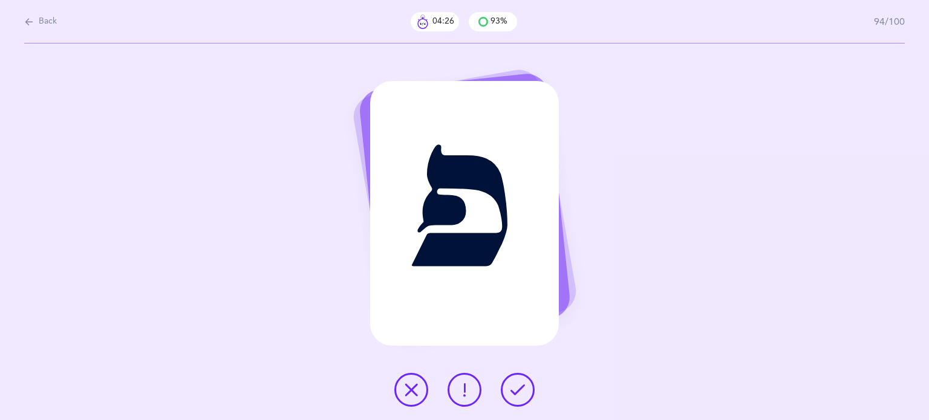
click at [518, 388] on icon at bounding box center [517, 390] width 15 height 15
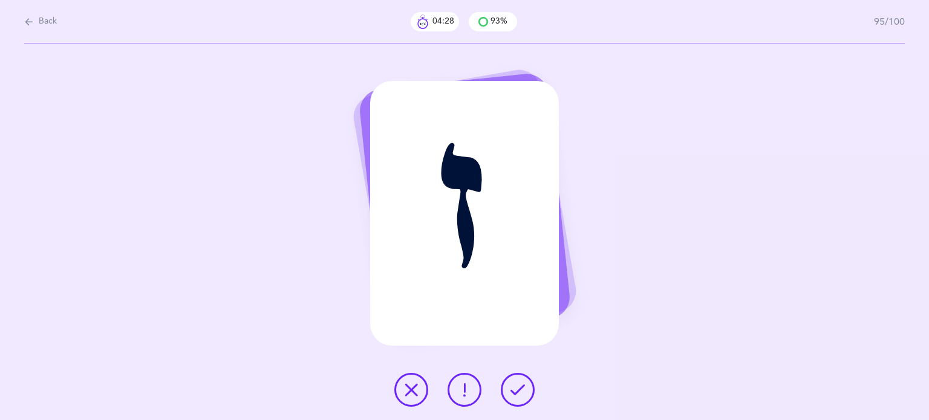
click at [518, 388] on icon at bounding box center [517, 390] width 15 height 15
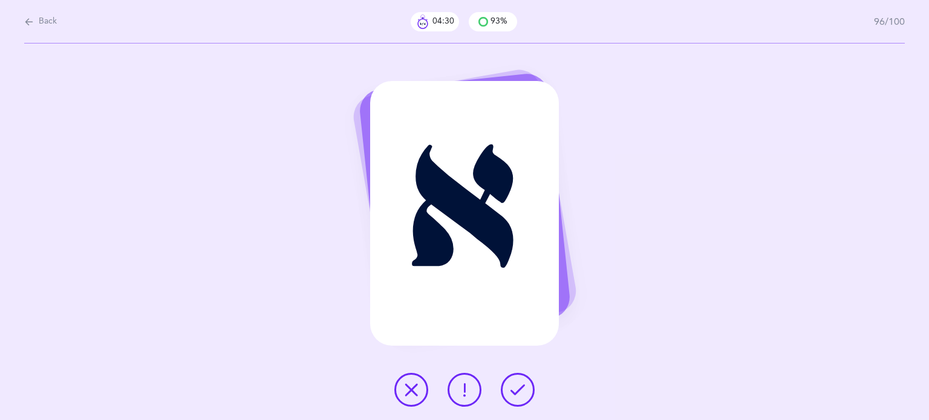
click at [518, 388] on icon at bounding box center [517, 390] width 15 height 15
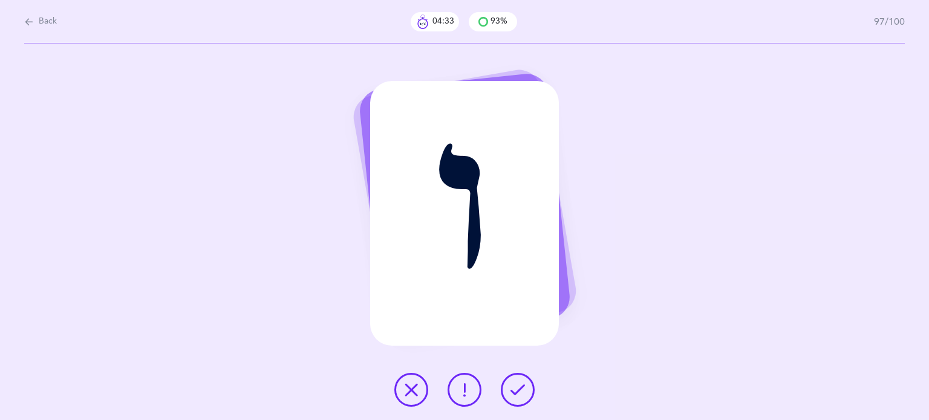
click at [409, 386] on icon at bounding box center [411, 390] width 15 height 15
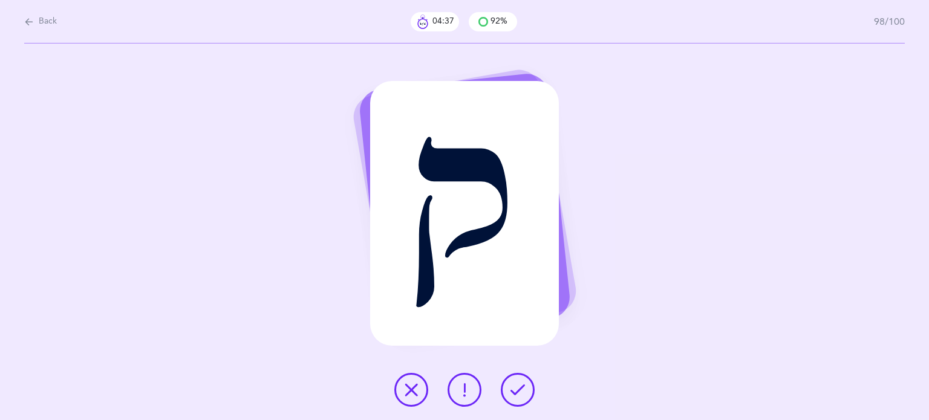
click at [515, 390] on icon at bounding box center [517, 390] width 15 height 15
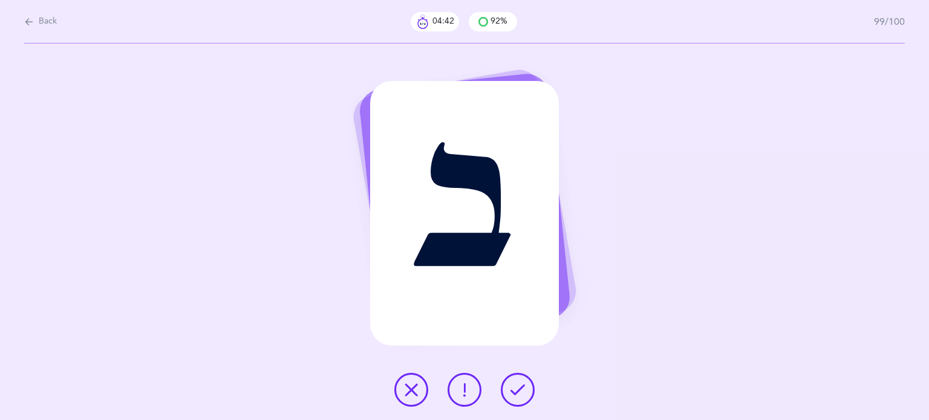
click at [517, 390] on icon at bounding box center [517, 390] width 15 height 15
click at [518, 390] on icon at bounding box center [517, 390] width 15 height 15
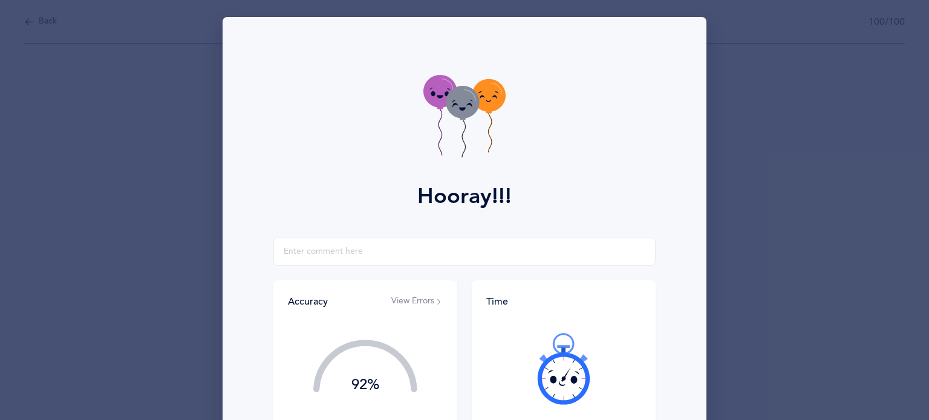
click at [518, 48] on div "Back 100/100 כ Hooray!!! Accuracy View Errors 92% You got 92/100 right! Great J…" at bounding box center [549, 48] width 760 height 0
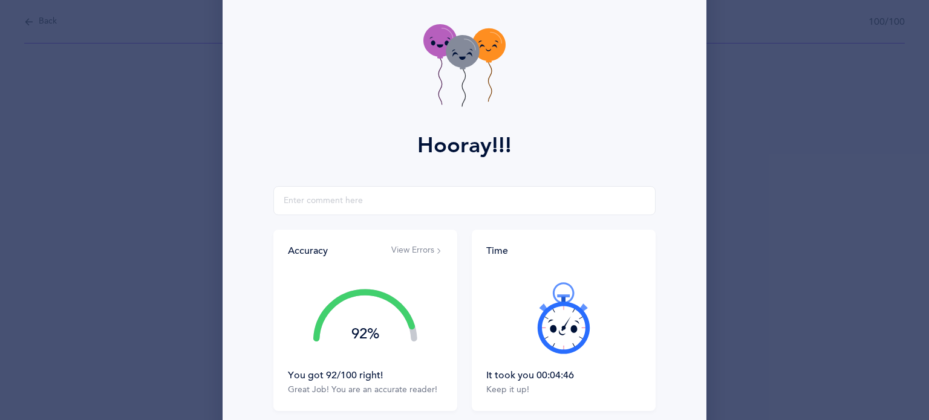
scroll to position [121, 0]
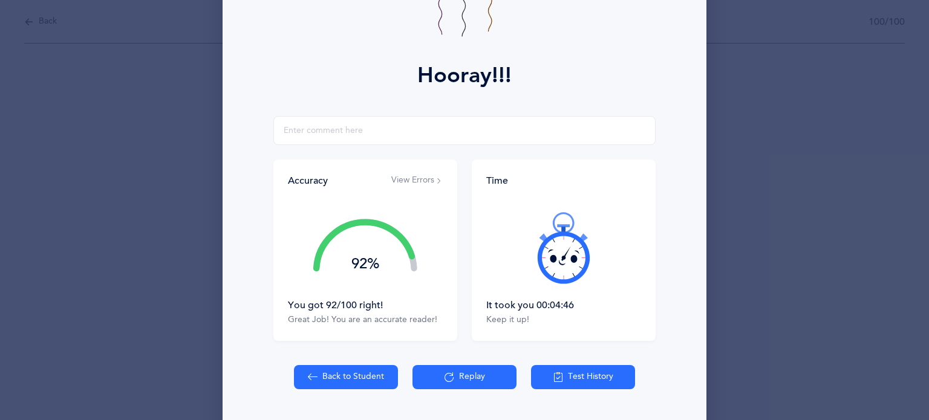
click at [411, 181] on button "View Errors" at bounding box center [416, 181] width 51 height 12
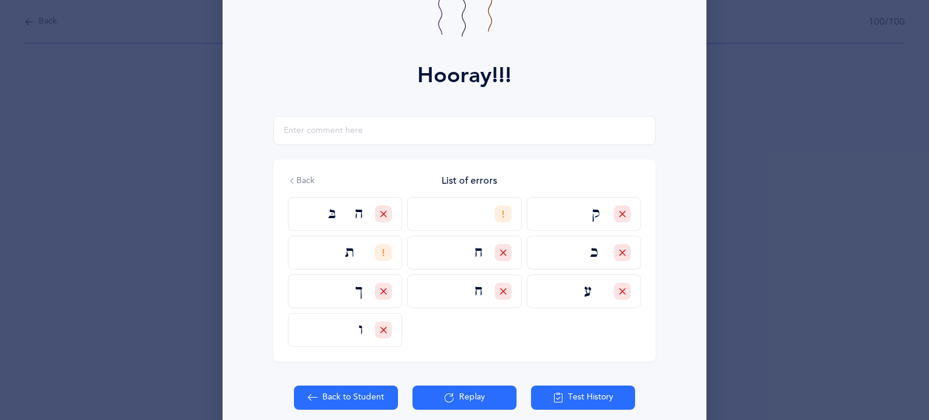
click at [331, 394] on button "Back to Student" at bounding box center [346, 398] width 104 height 24
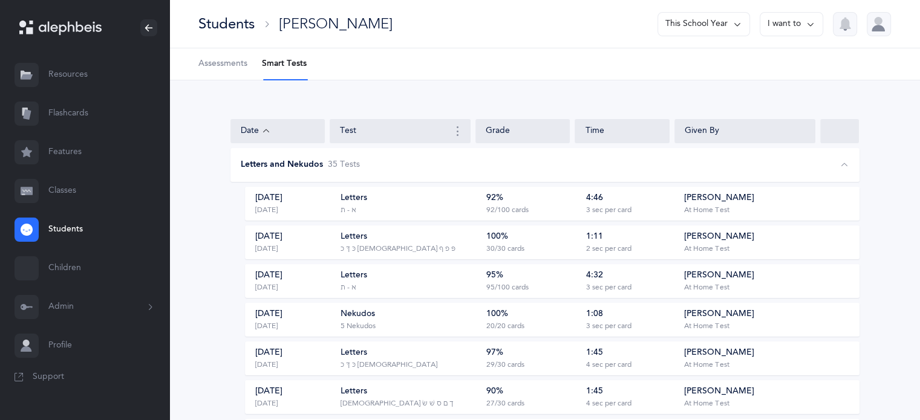
click at [64, 232] on link "Students" at bounding box center [84, 229] width 169 height 39
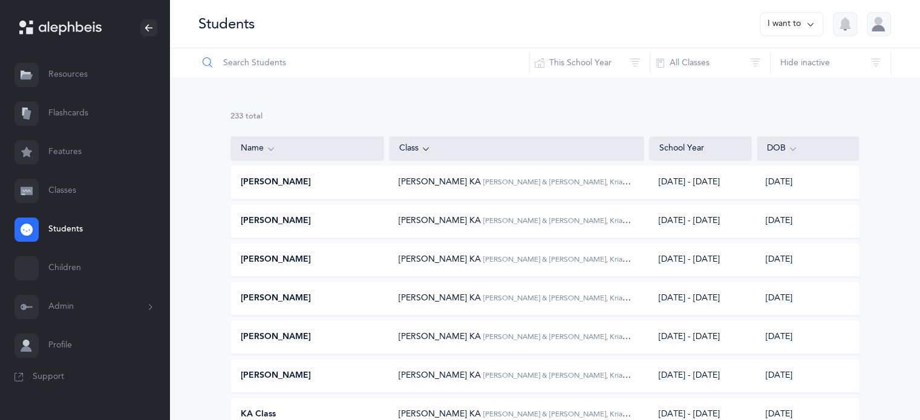
click at [269, 70] on input "text" at bounding box center [364, 62] width 332 height 29
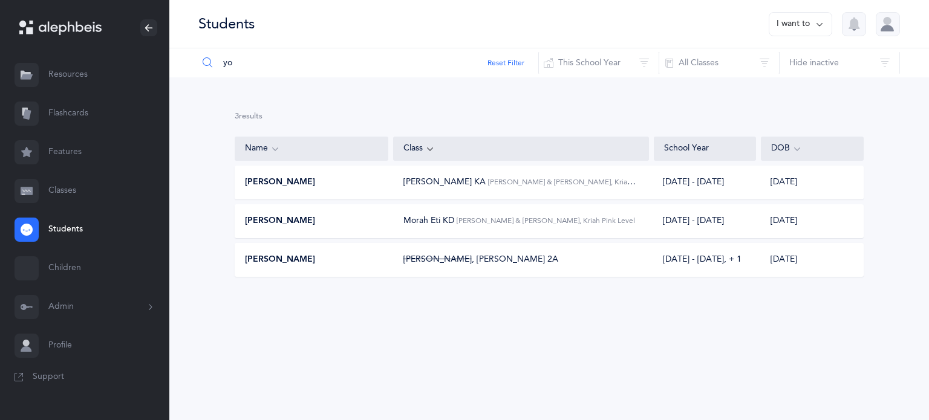
type input "yo"
click at [307, 258] on div "[PERSON_NAME]" at bounding box center [312, 260] width 154 height 12
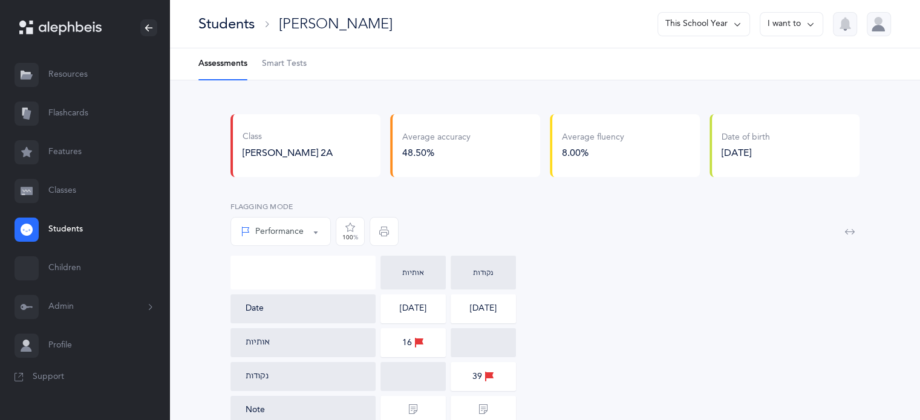
click at [293, 56] on Tests-tab "Smart Tests" at bounding box center [284, 63] width 45 height 31
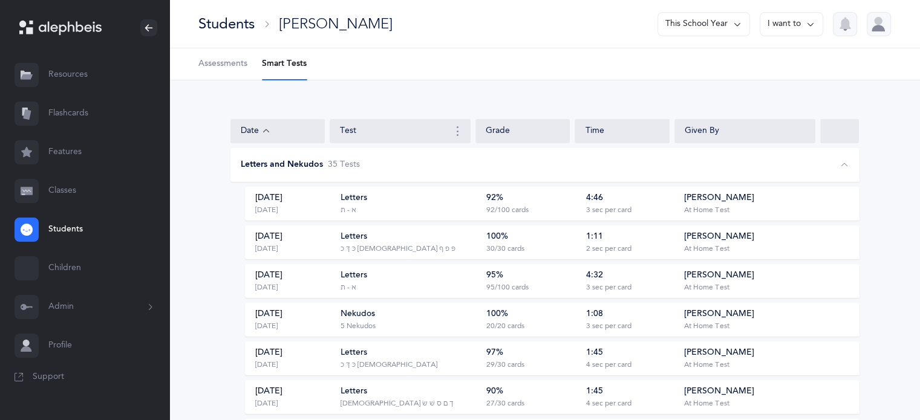
click at [77, 115] on link "Flashcards" at bounding box center [84, 113] width 169 height 39
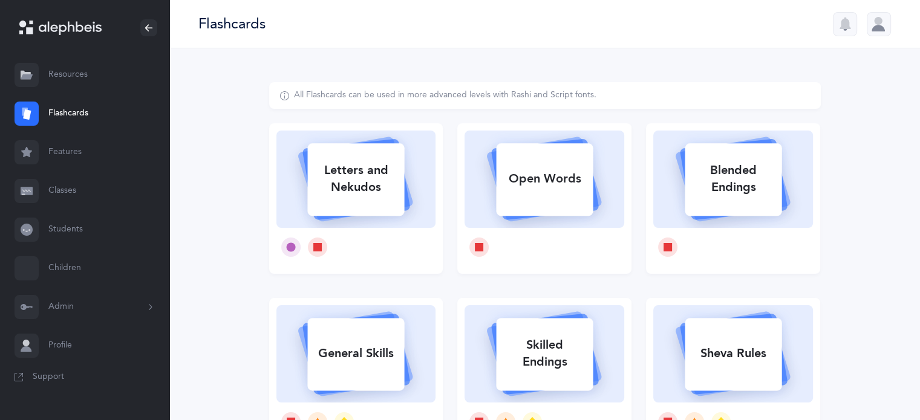
click at [340, 195] on div "Letters and Nekudos" at bounding box center [355, 179] width 97 height 48
select select
select select "single"
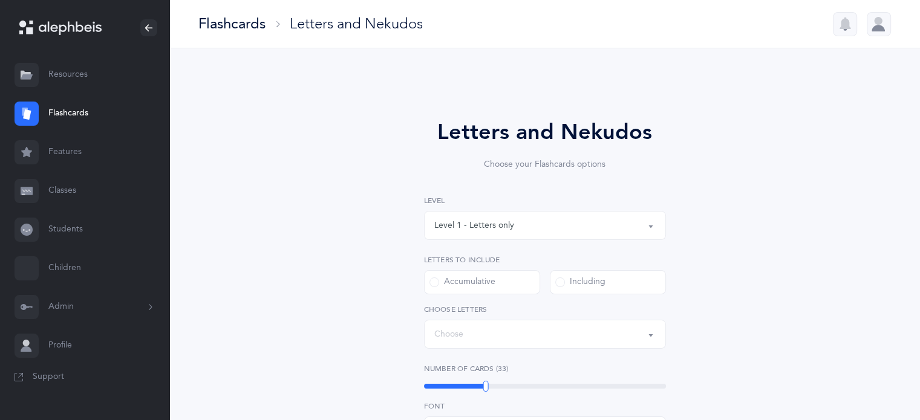
select select "27"
click at [651, 229] on button "Level 1 - Letters only" at bounding box center [545, 225] width 242 height 29
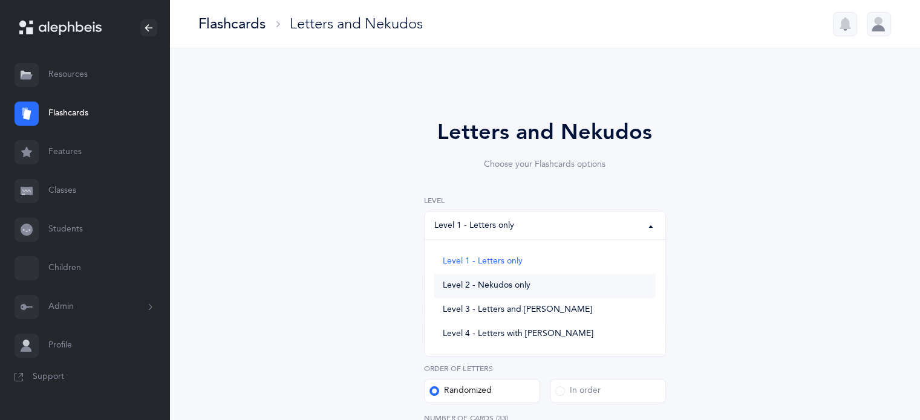
click at [521, 289] on span "Level 2 - Nekudos only" at bounding box center [487, 286] width 88 height 11
select select "2"
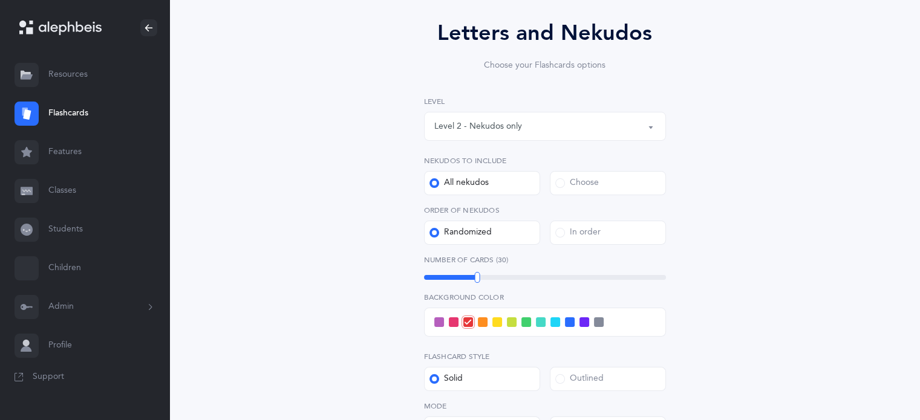
scroll to position [121, 0]
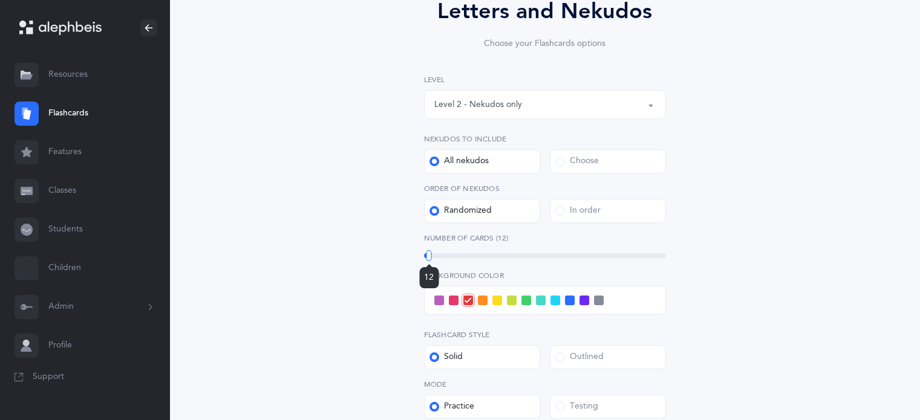
drag, startPoint x: 477, startPoint y: 256, endPoint x: 429, endPoint y: 258, distance: 48.4
click at [429, 258] on div at bounding box center [428, 255] width 5 height 11
click at [566, 299] on span at bounding box center [570, 301] width 10 height 10
click at [0, 0] on input "checkbox" at bounding box center [0, 0] width 0 height 0
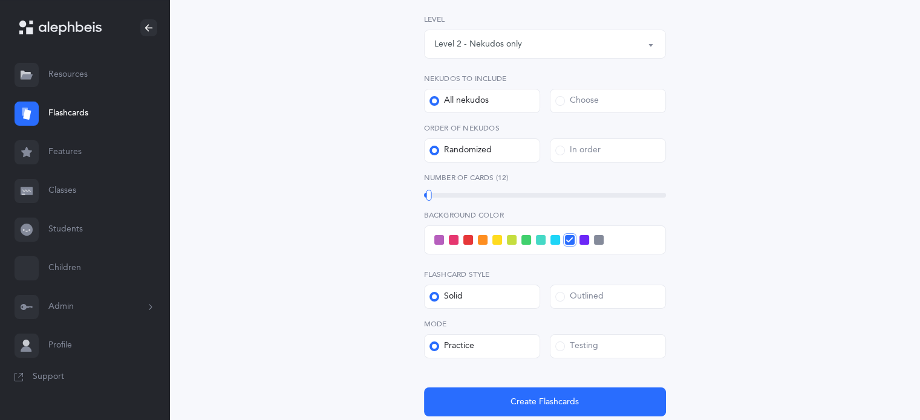
click at [553, 343] on label "Testing" at bounding box center [608, 346] width 116 height 24
click at [0, 0] on input "Testing" at bounding box center [0, 0] width 0 height 0
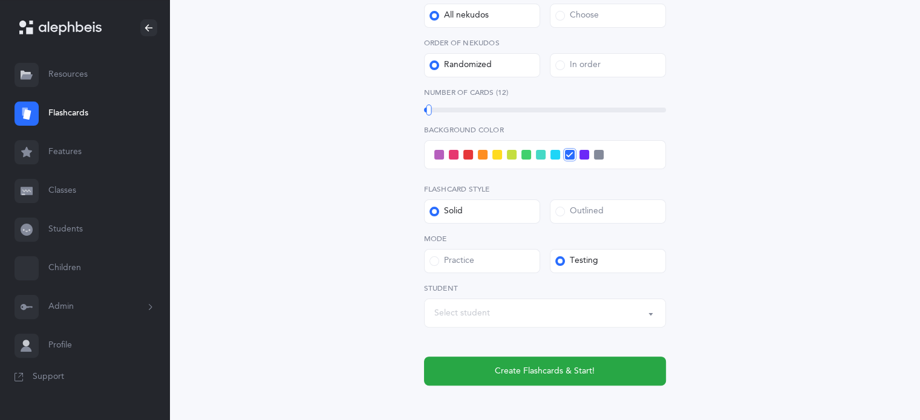
scroll to position [302, 0]
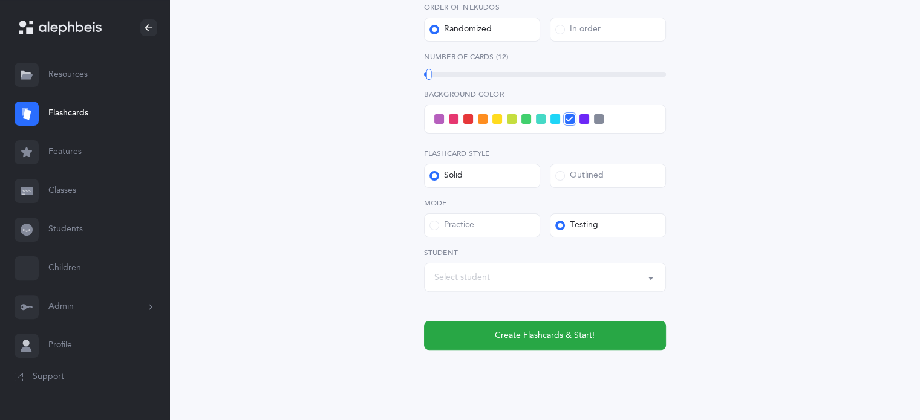
click at [649, 278] on button "Select student" at bounding box center [545, 277] width 242 height 29
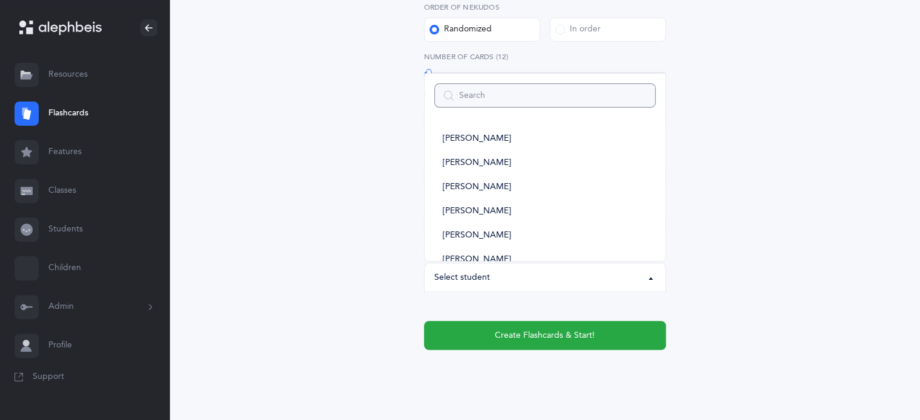
type input "y"
select select
type input "yo"
select select
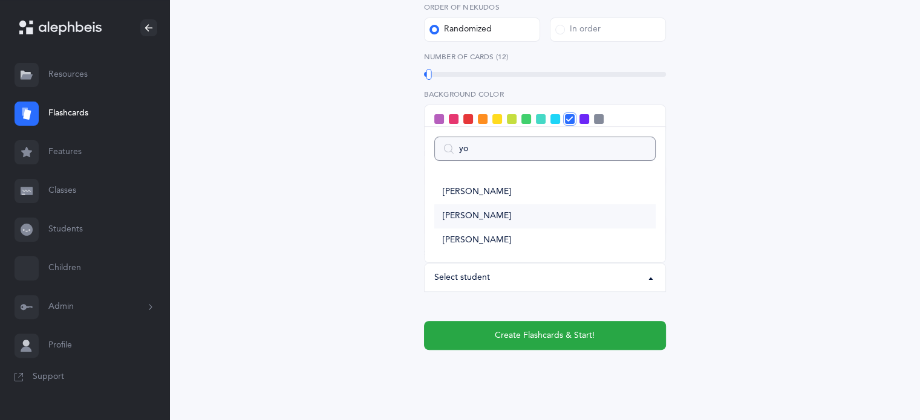
type input "yo"
click at [462, 212] on span "[PERSON_NAME]" at bounding box center [477, 216] width 68 height 11
select select "14285"
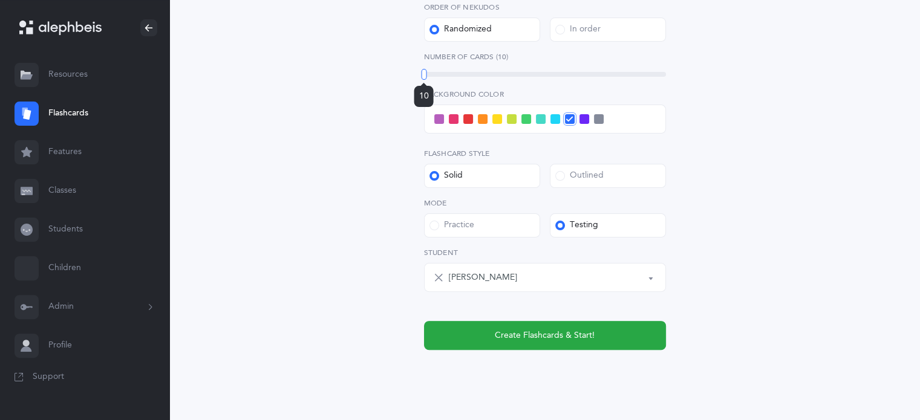
click at [422, 72] on div at bounding box center [423, 74] width 5 height 11
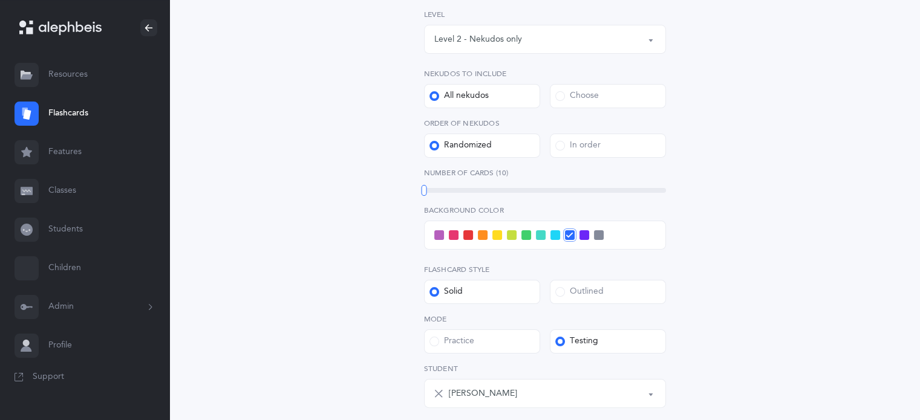
scroll to position [181, 0]
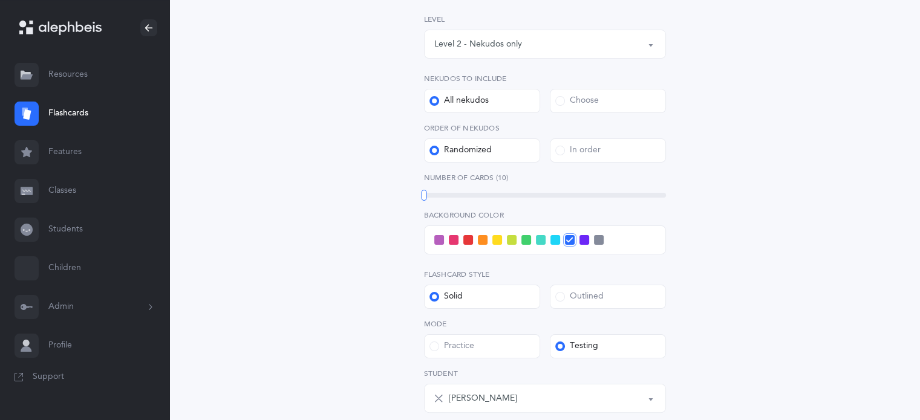
click at [559, 108] on label "Choose" at bounding box center [608, 101] width 116 height 24
click at [0, 0] on input "Choose" at bounding box center [0, 0] width 0 height 0
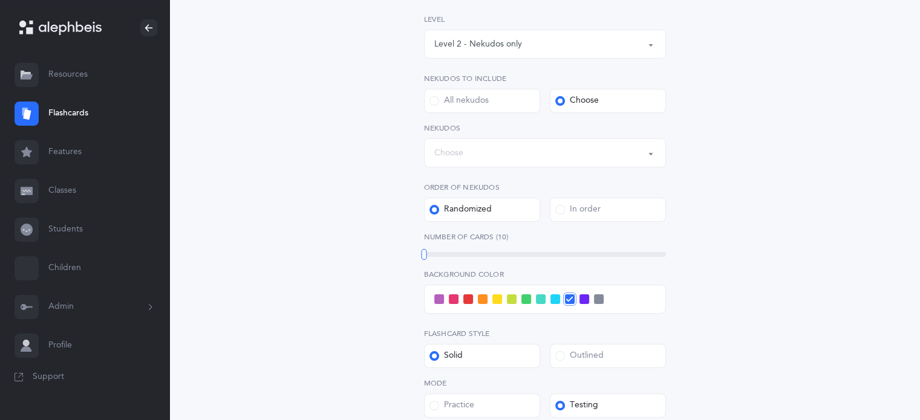
click at [637, 154] on div "Choose" at bounding box center [544, 153] width 221 height 21
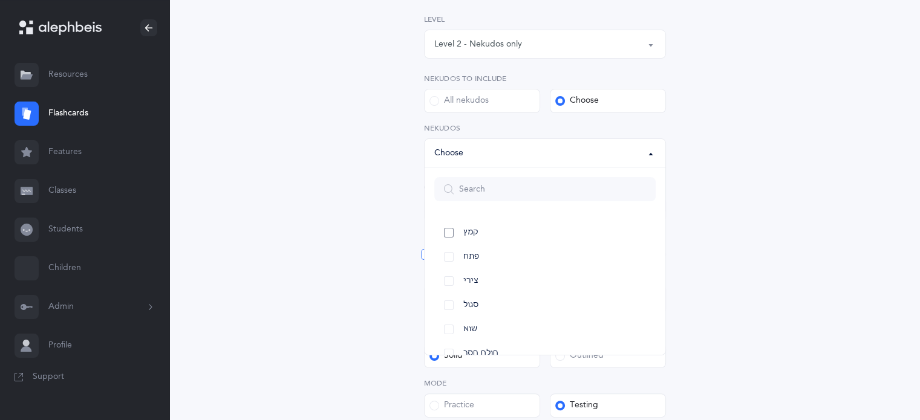
click at [445, 232] on link "קמץ" at bounding box center [544, 233] width 221 height 24
select select "28"
click at [452, 256] on link "פתח" at bounding box center [544, 257] width 221 height 24
click at [445, 282] on link "צירי" at bounding box center [544, 281] width 221 height 24
click at [448, 299] on link "סגול" at bounding box center [544, 305] width 221 height 24
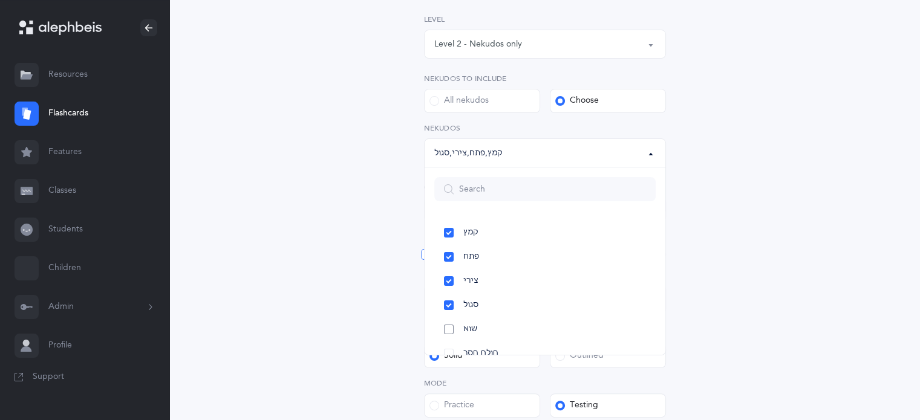
click at [446, 327] on link "שוא" at bounding box center [544, 330] width 221 height 24
click at [797, 282] on div "Letters and Nekudos Choose your Flashcards options Level 1 - Letters only Level…" at bounding box center [545, 240] width 552 height 678
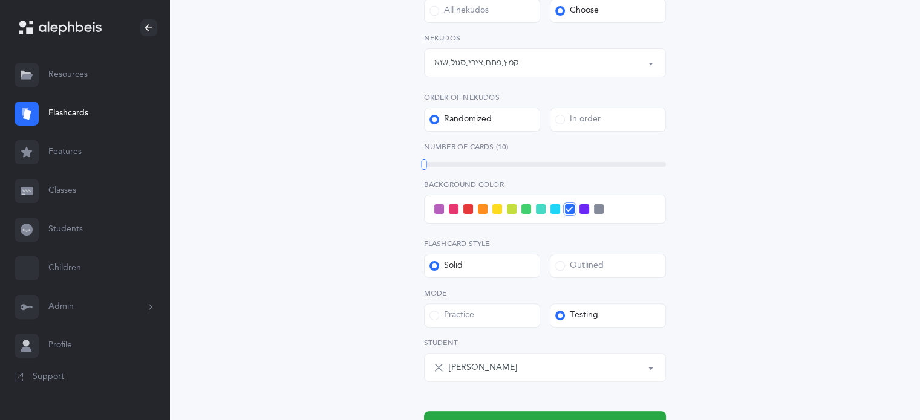
scroll to position [363, 0]
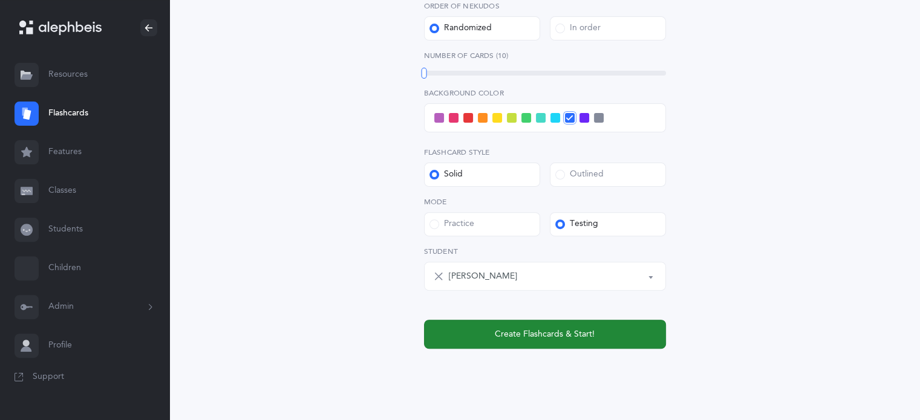
click at [590, 334] on span "Create Flashcards & Start!" at bounding box center [545, 334] width 100 height 13
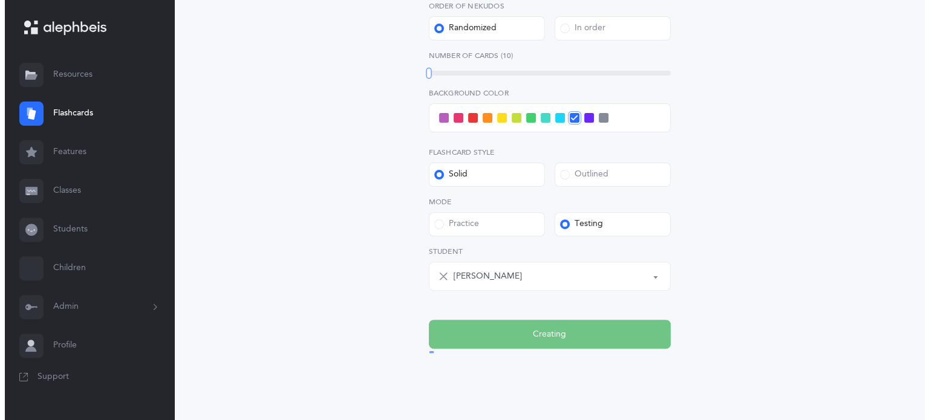
scroll to position [0, 0]
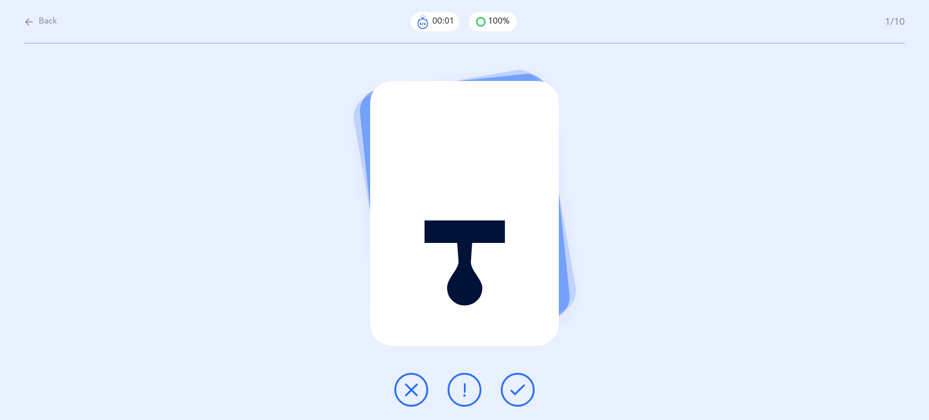
click at [518, 379] on button at bounding box center [518, 390] width 34 height 34
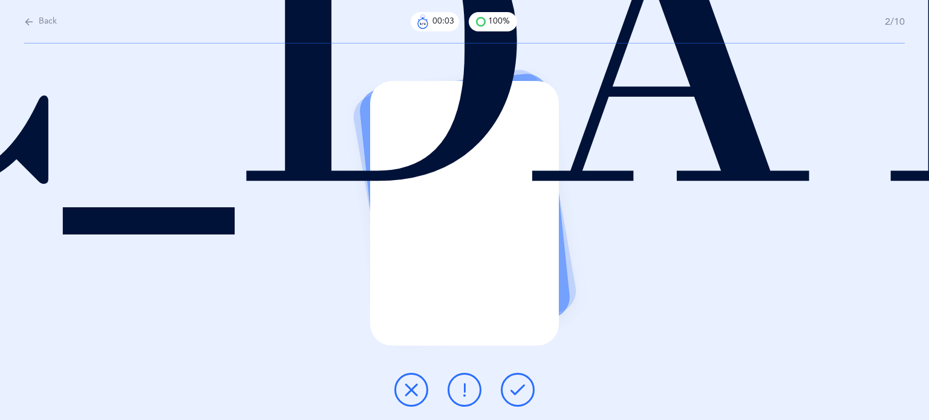
click at [517, 393] on icon at bounding box center [517, 390] width 15 height 15
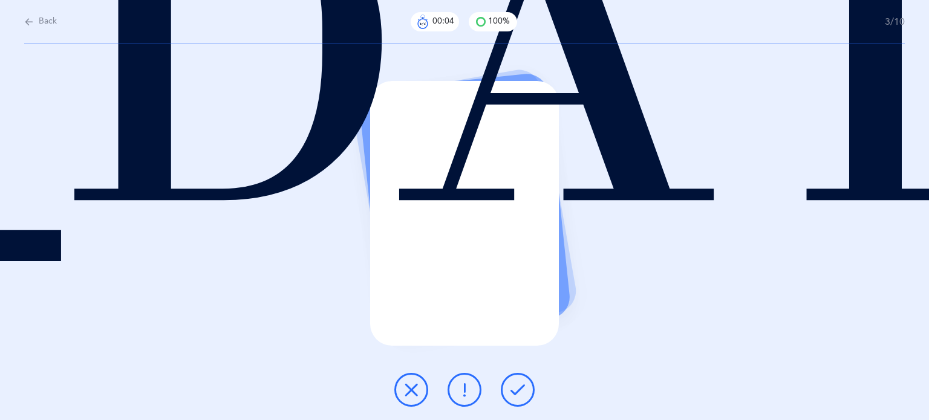
click at [518, 393] on icon at bounding box center [517, 390] width 15 height 15
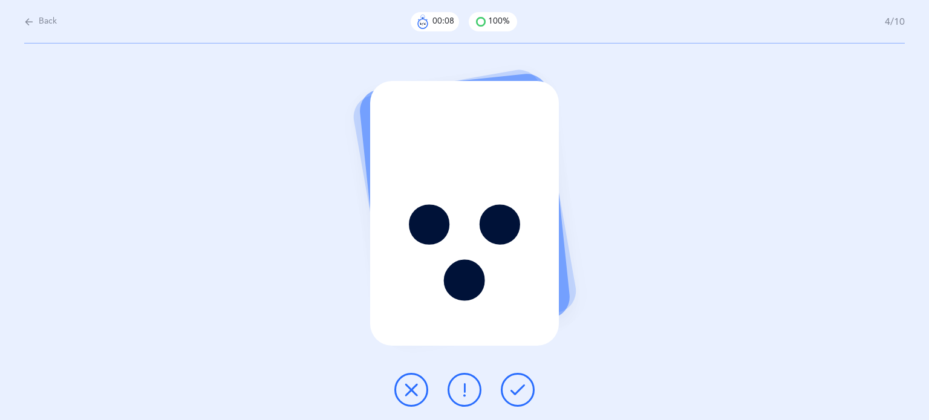
click at [518, 393] on icon at bounding box center [517, 390] width 15 height 15
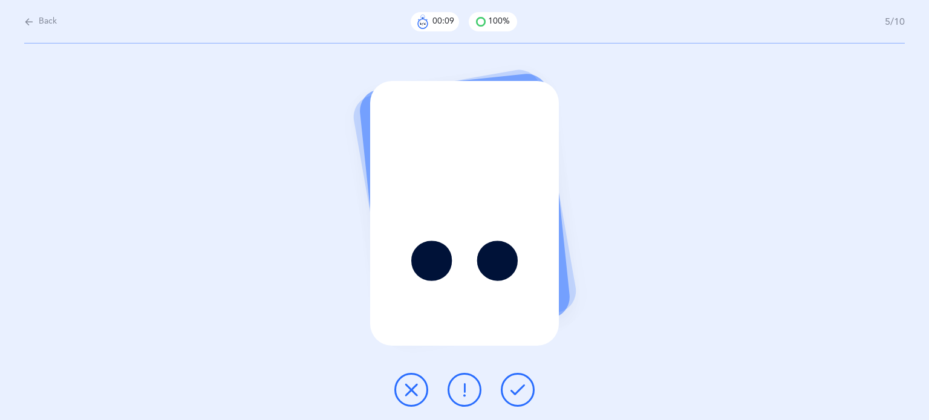
click at [498, 391] on div at bounding box center [465, 390] width 160 height 34
click at [512, 391] on icon at bounding box center [517, 390] width 15 height 15
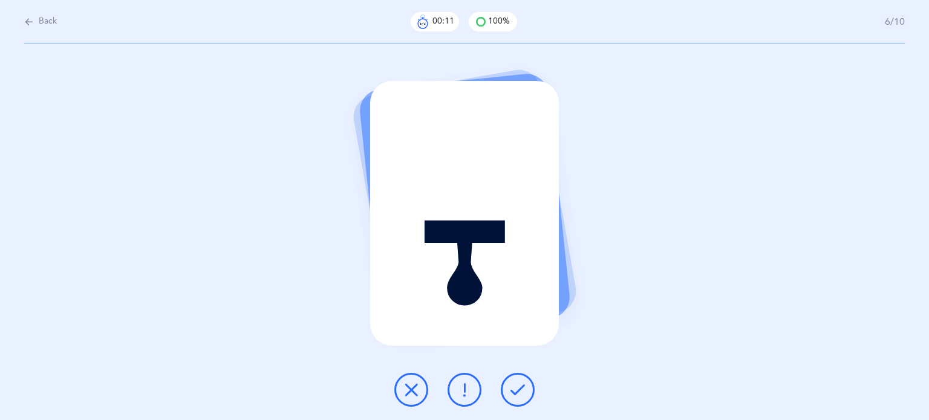
click at [515, 389] on icon at bounding box center [517, 390] width 15 height 15
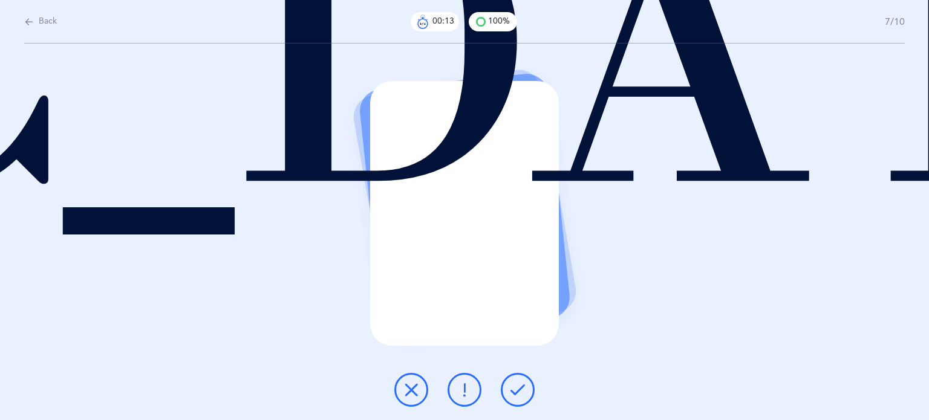
click at [516, 389] on icon at bounding box center [517, 390] width 15 height 15
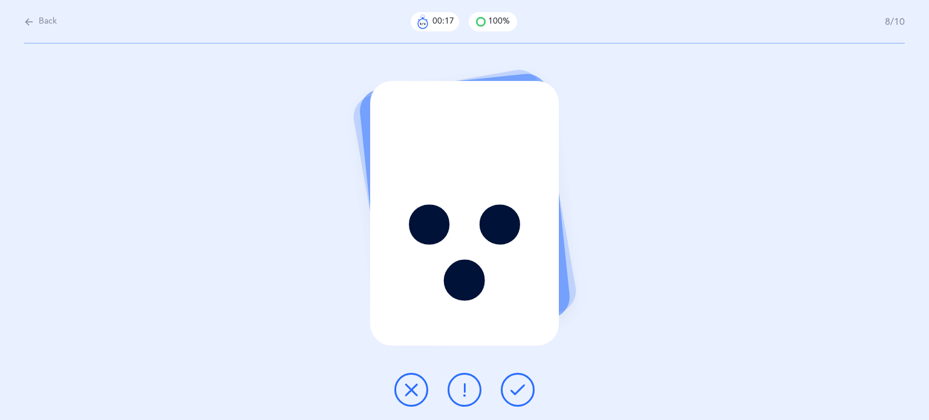
click at [516, 388] on icon at bounding box center [517, 390] width 15 height 15
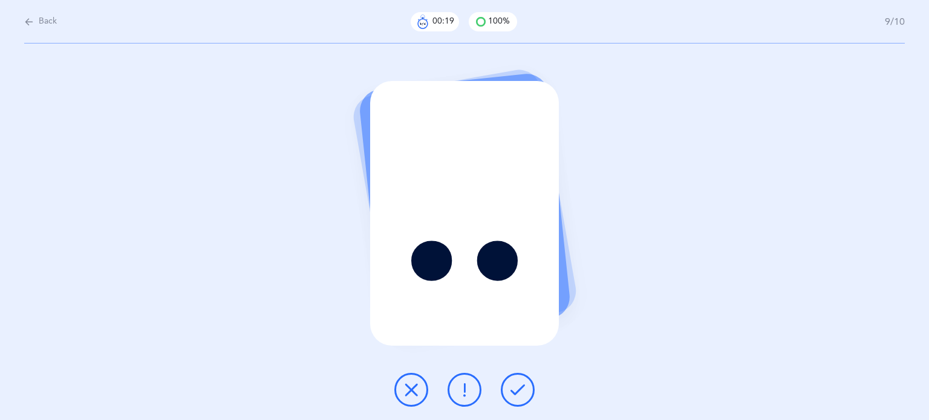
click at [516, 387] on icon at bounding box center [517, 390] width 15 height 15
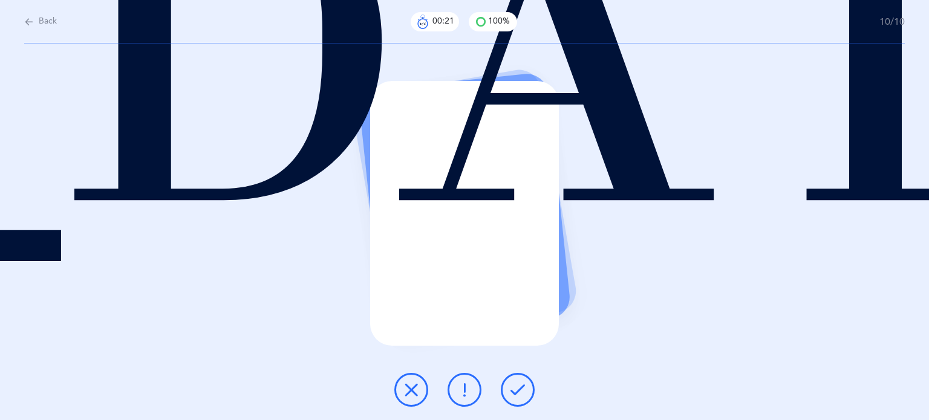
click at [516, 387] on icon at bounding box center [517, 390] width 15 height 15
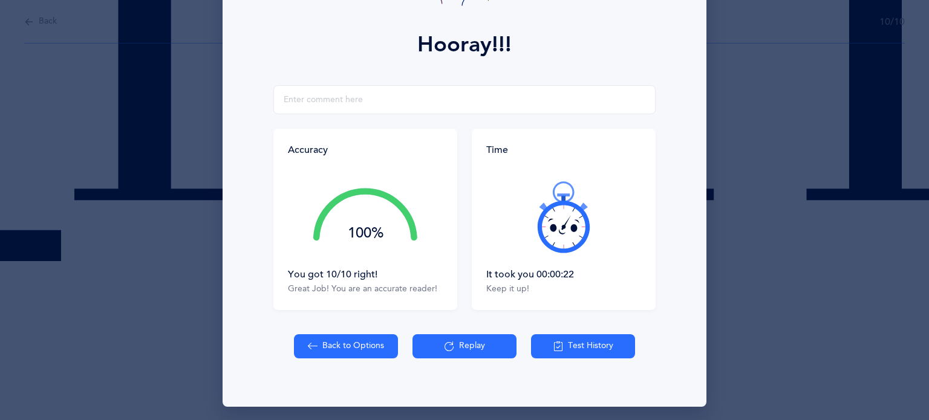
scroll to position [155, 0]
